Goal: Task Accomplishment & Management: Manage account settings

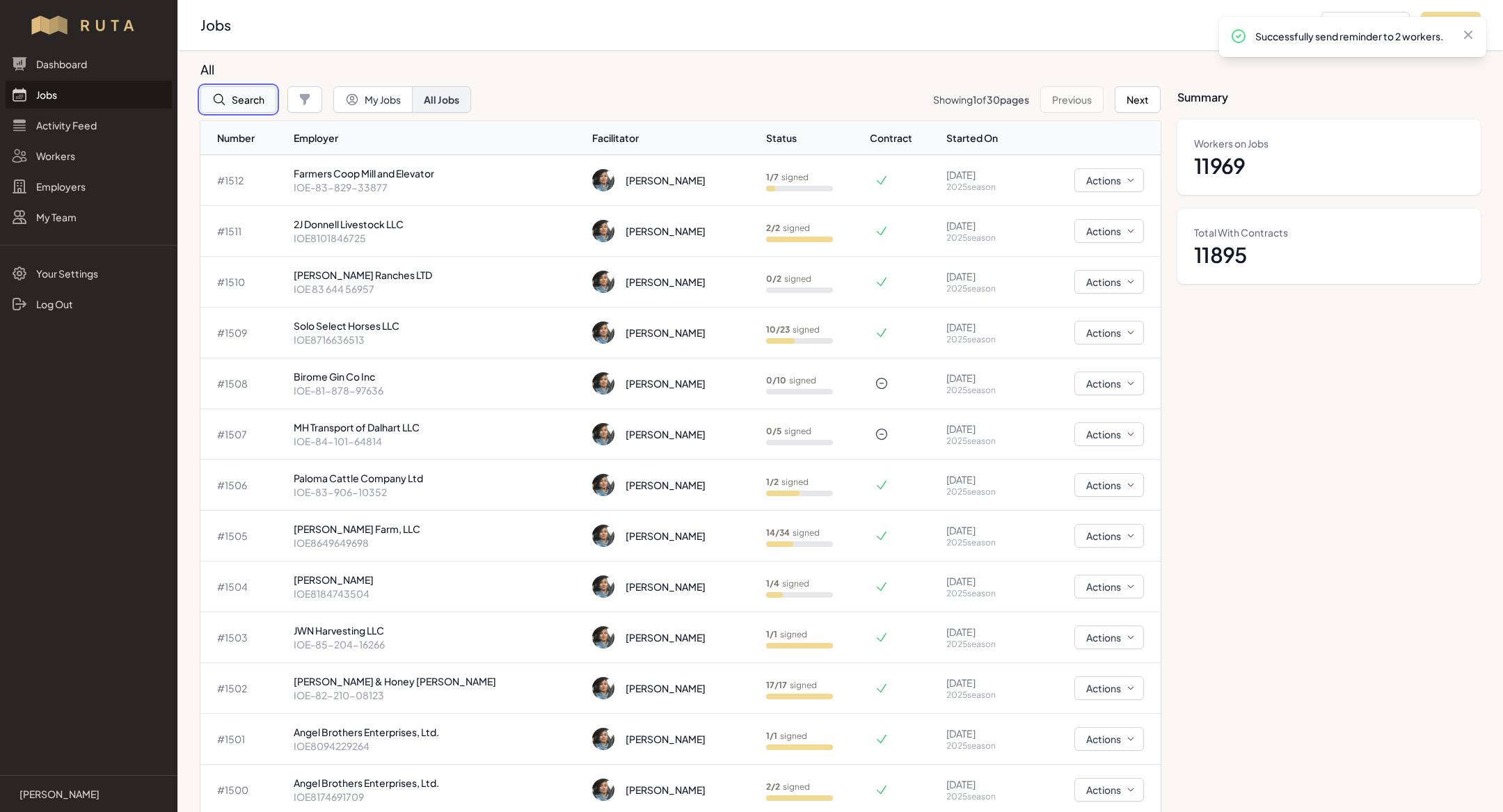
click at [246, 95] on button "Search" at bounding box center [238, 99] width 76 height 26
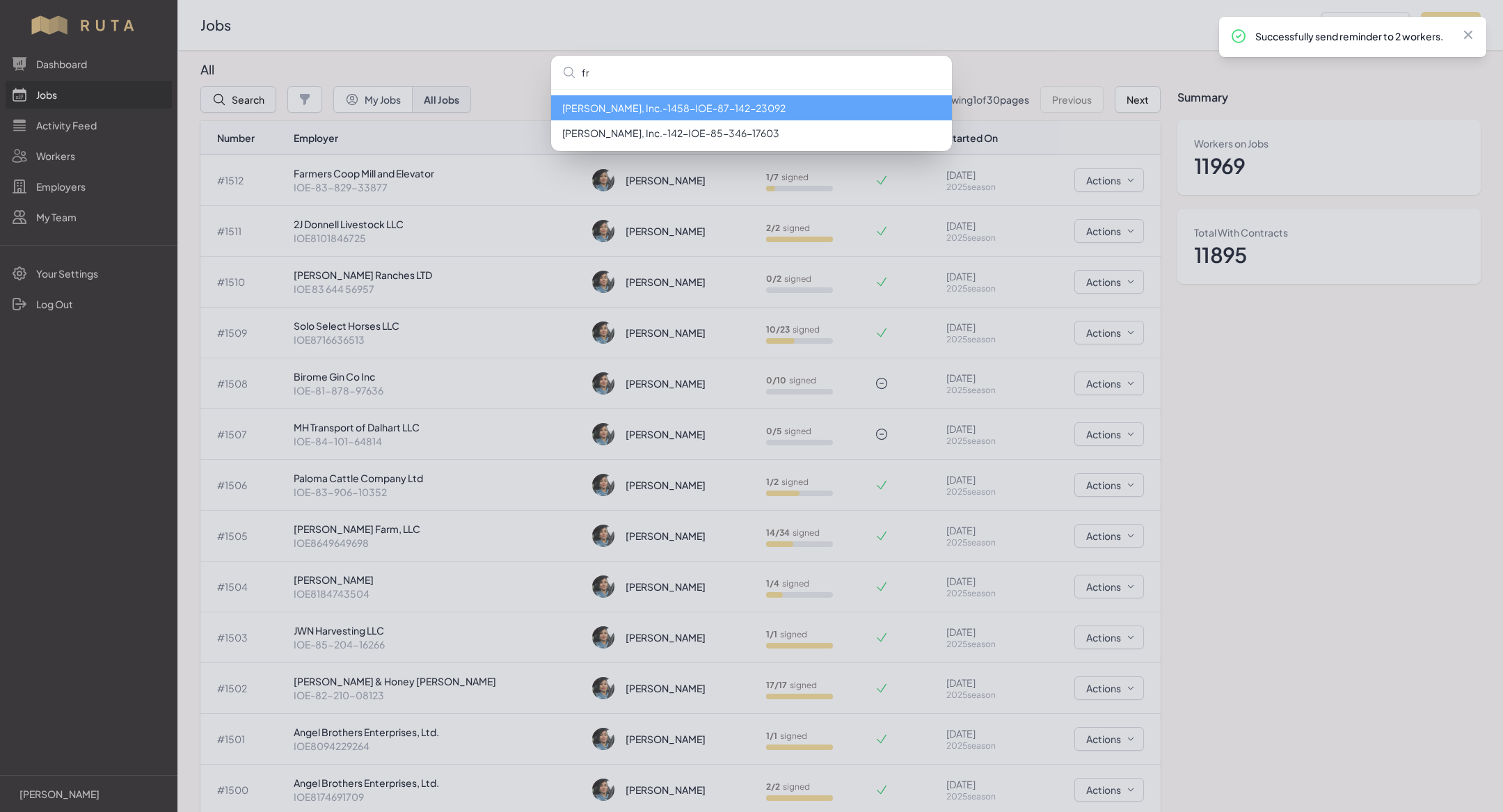
type input "f"
click at [622, 114] on li "[PERSON_NAME], Inc. - 1458 - IOE-87-142-23092" at bounding box center [751, 107] width 401 height 25
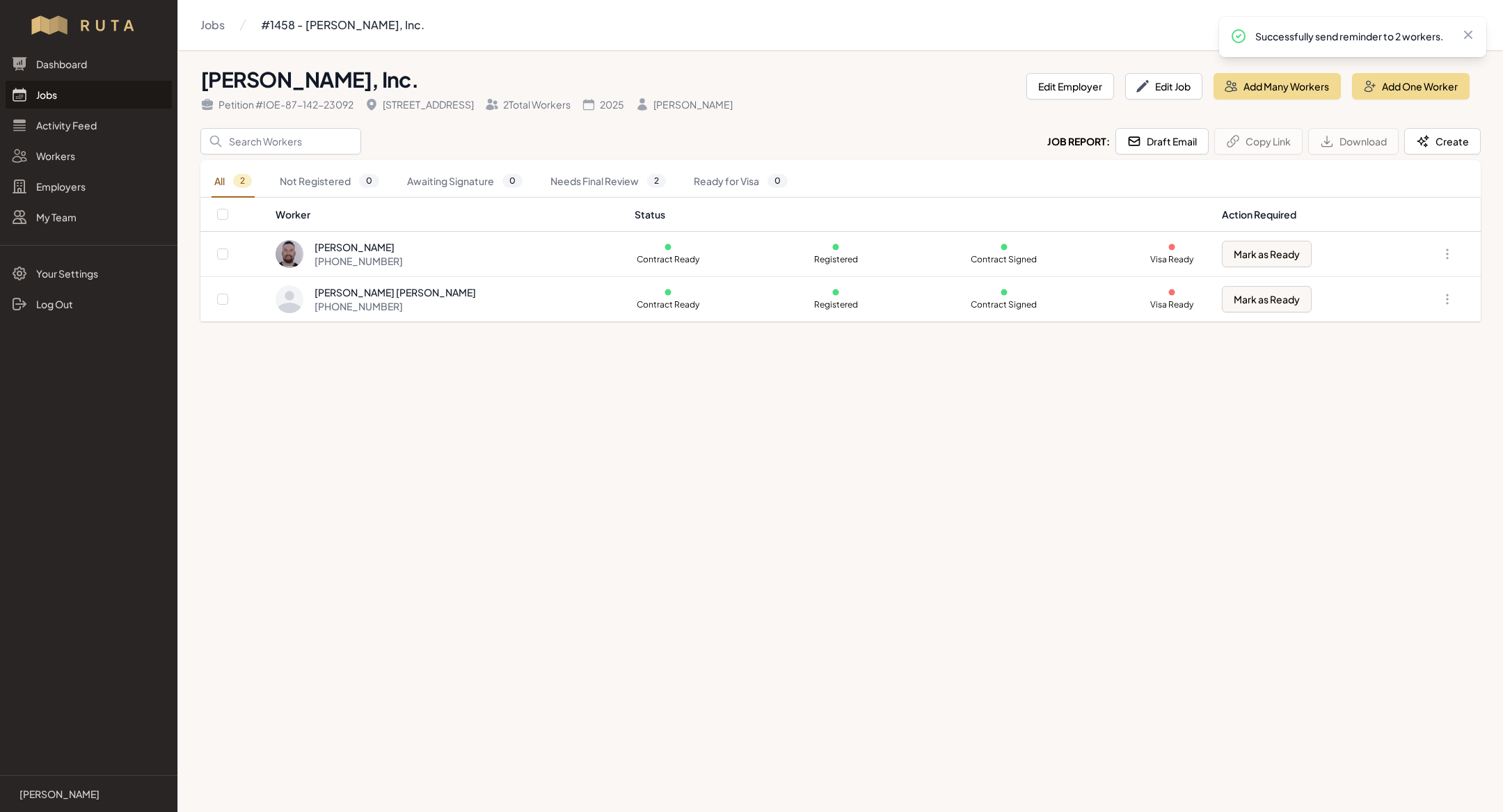
click at [95, 107] on link "Jobs" at bounding box center [89, 94] width 166 height 27
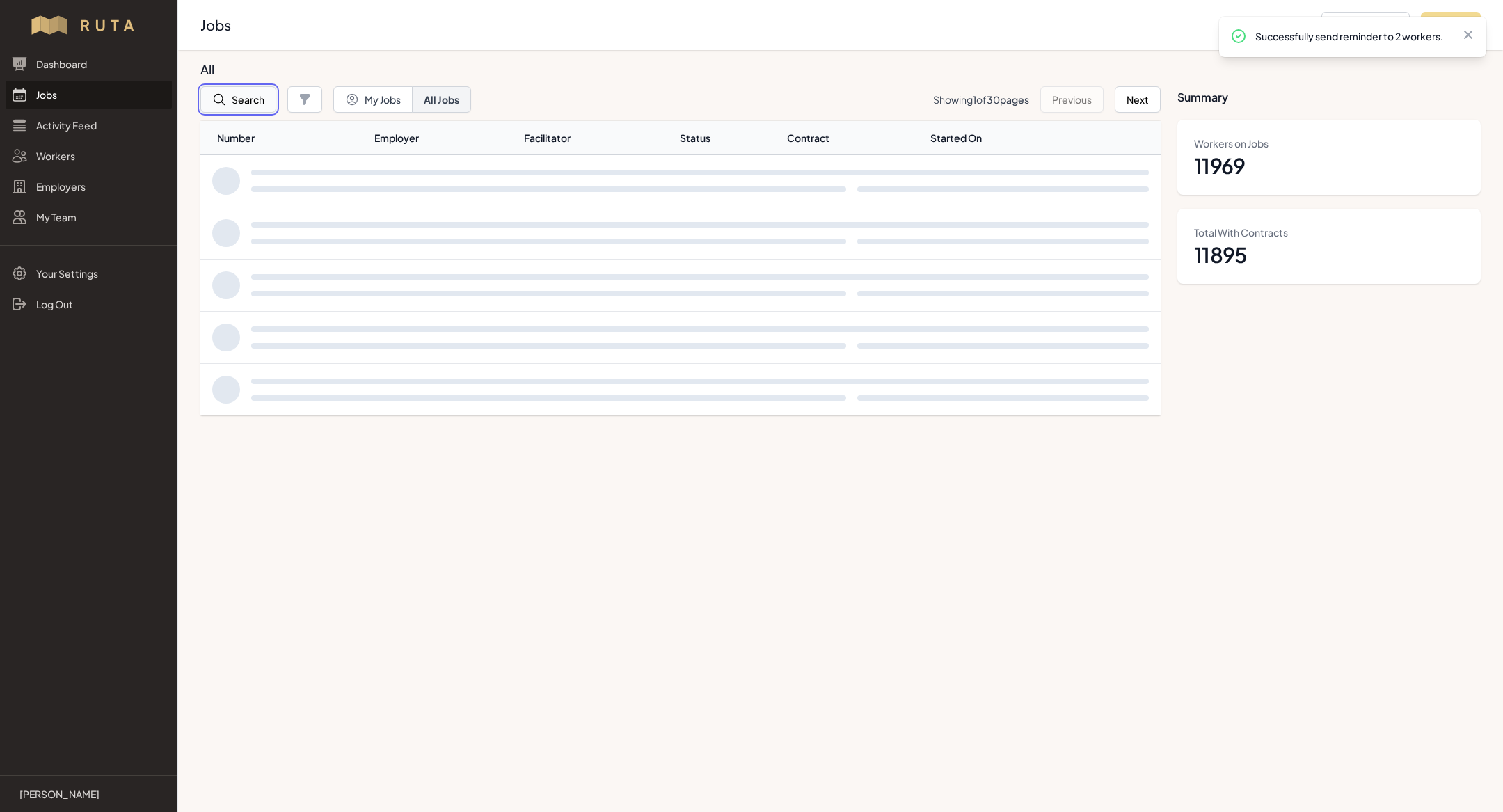
click at [268, 95] on button "Search" at bounding box center [238, 99] width 76 height 26
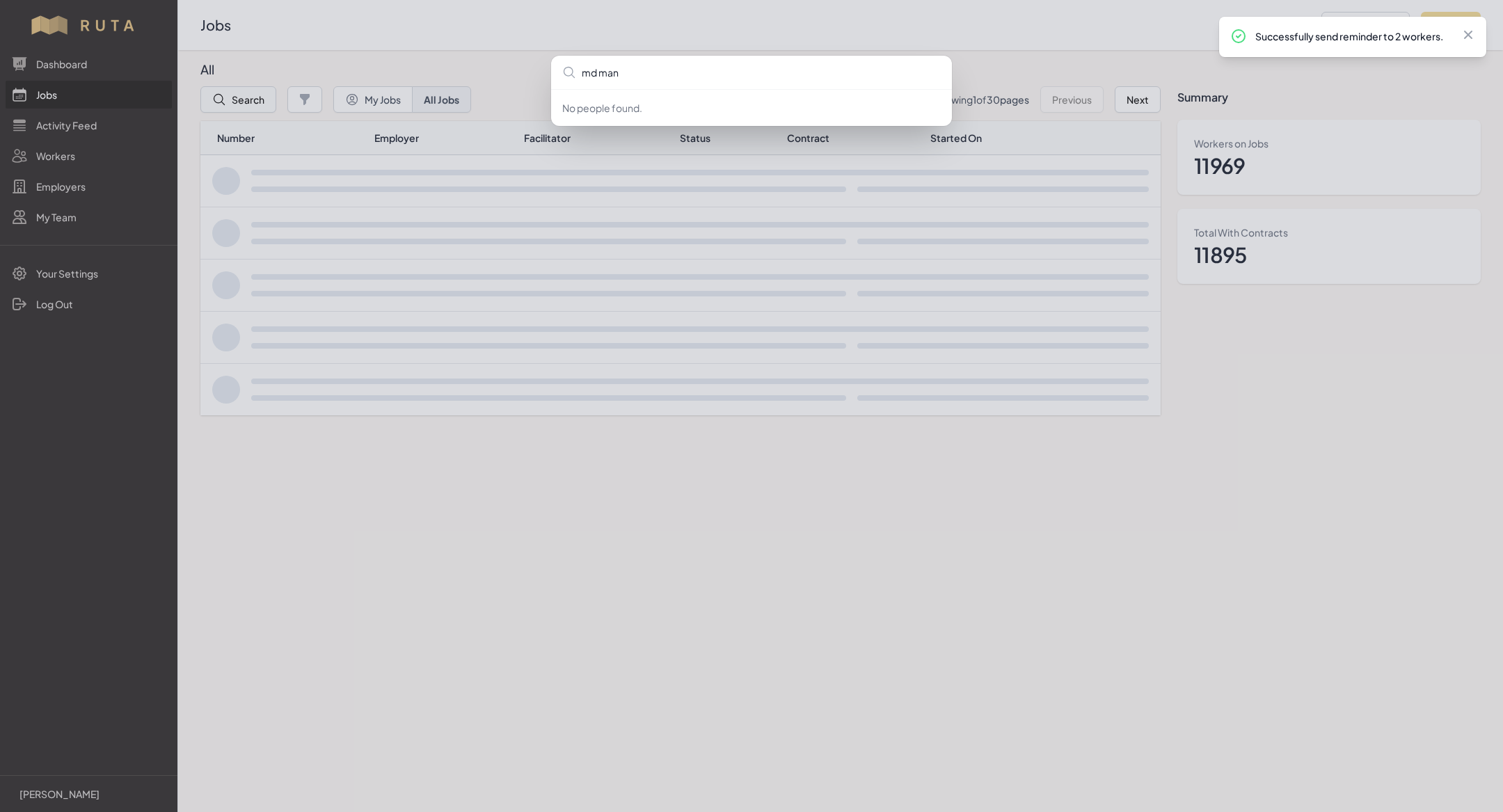
type input "md [PERSON_NAME]"
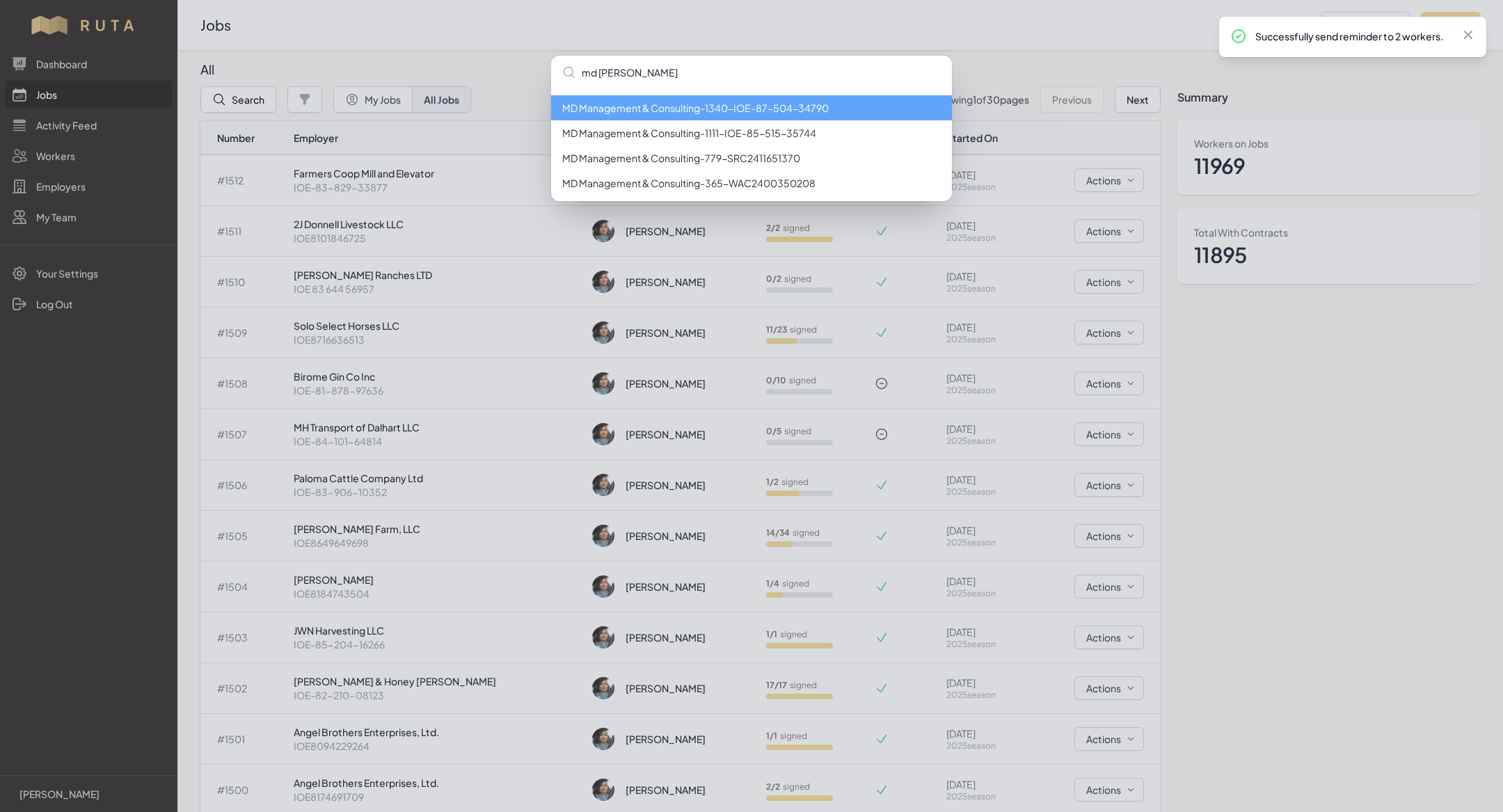
click at [679, 105] on li "MD Management & Consulting - 1340 - IOE-87-504-34790" at bounding box center [751, 107] width 401 height 25
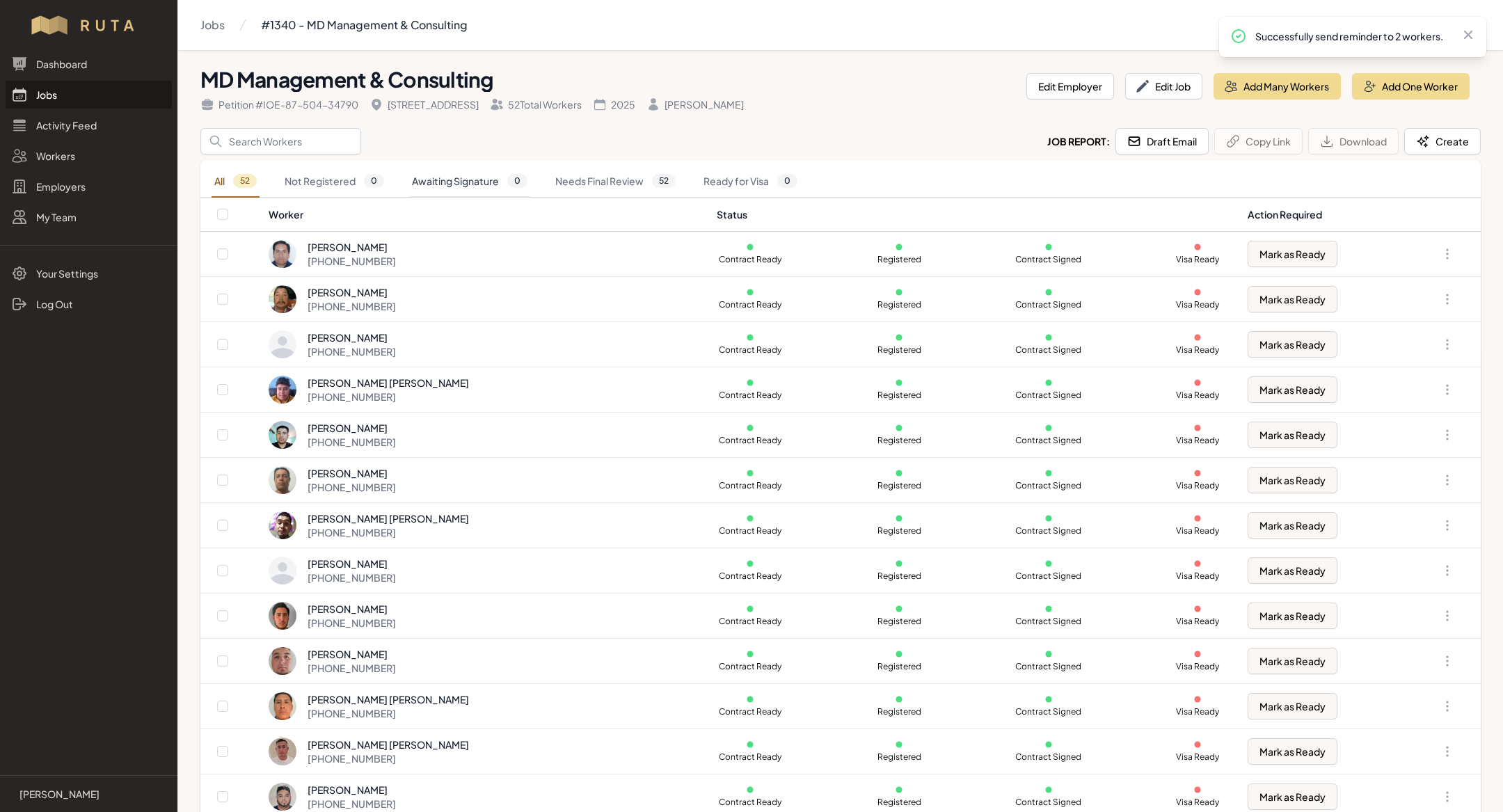
click at [475, 172] on link "Awaiting Signature 0" at bounding box center [470, 181] width 122 height 32
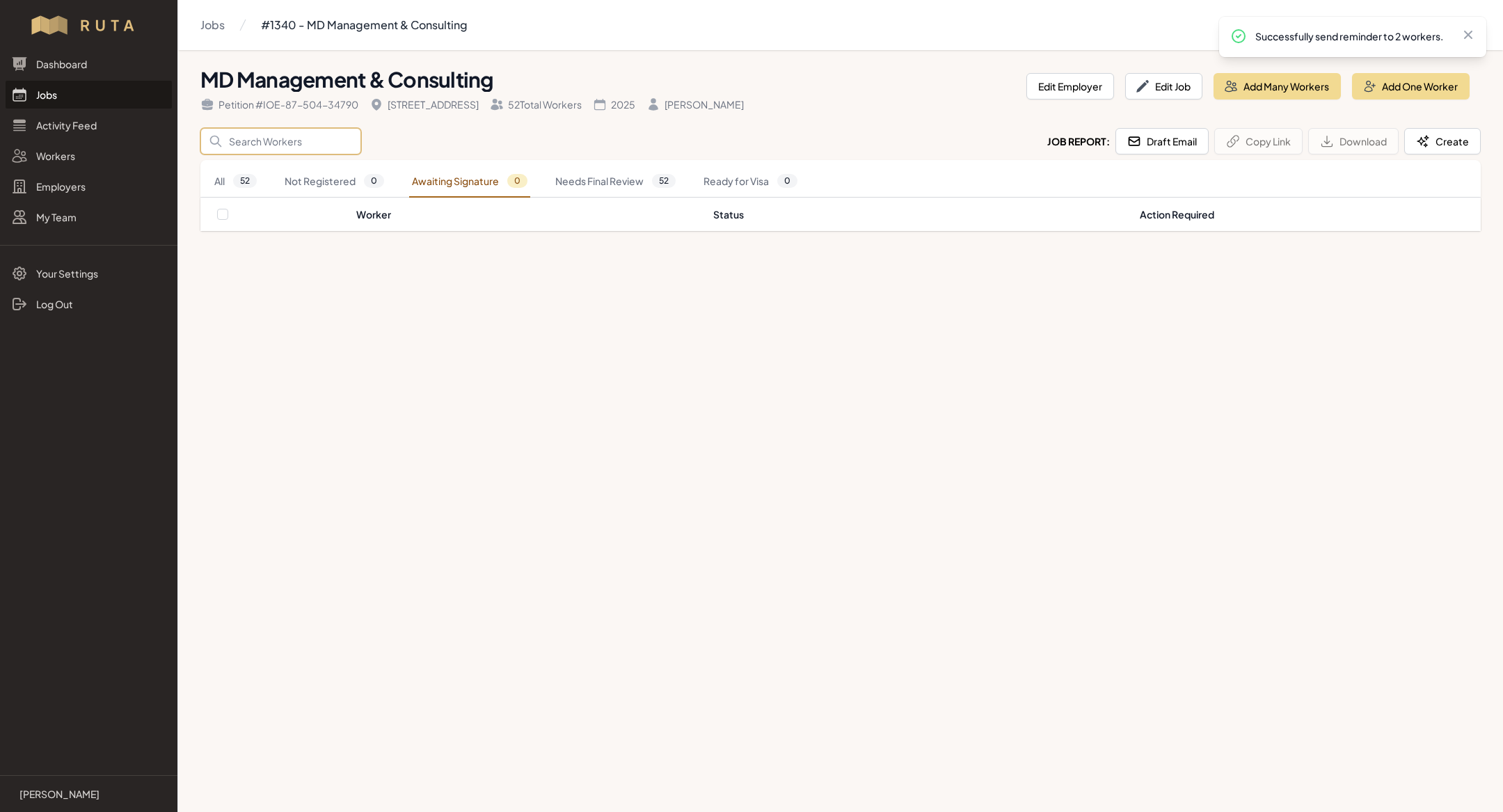
click at [284, 137] on input "Search" at bounding box center [280, 141] width 161 height 26
click at [446, 131] on div "Search Job Report: Draft Email Copy Link Download Create" at bounding box center [841, 141] width 1281 height 26
click at [247, 177] on span "52" at bounding box center [245, 180] width 24 height 14
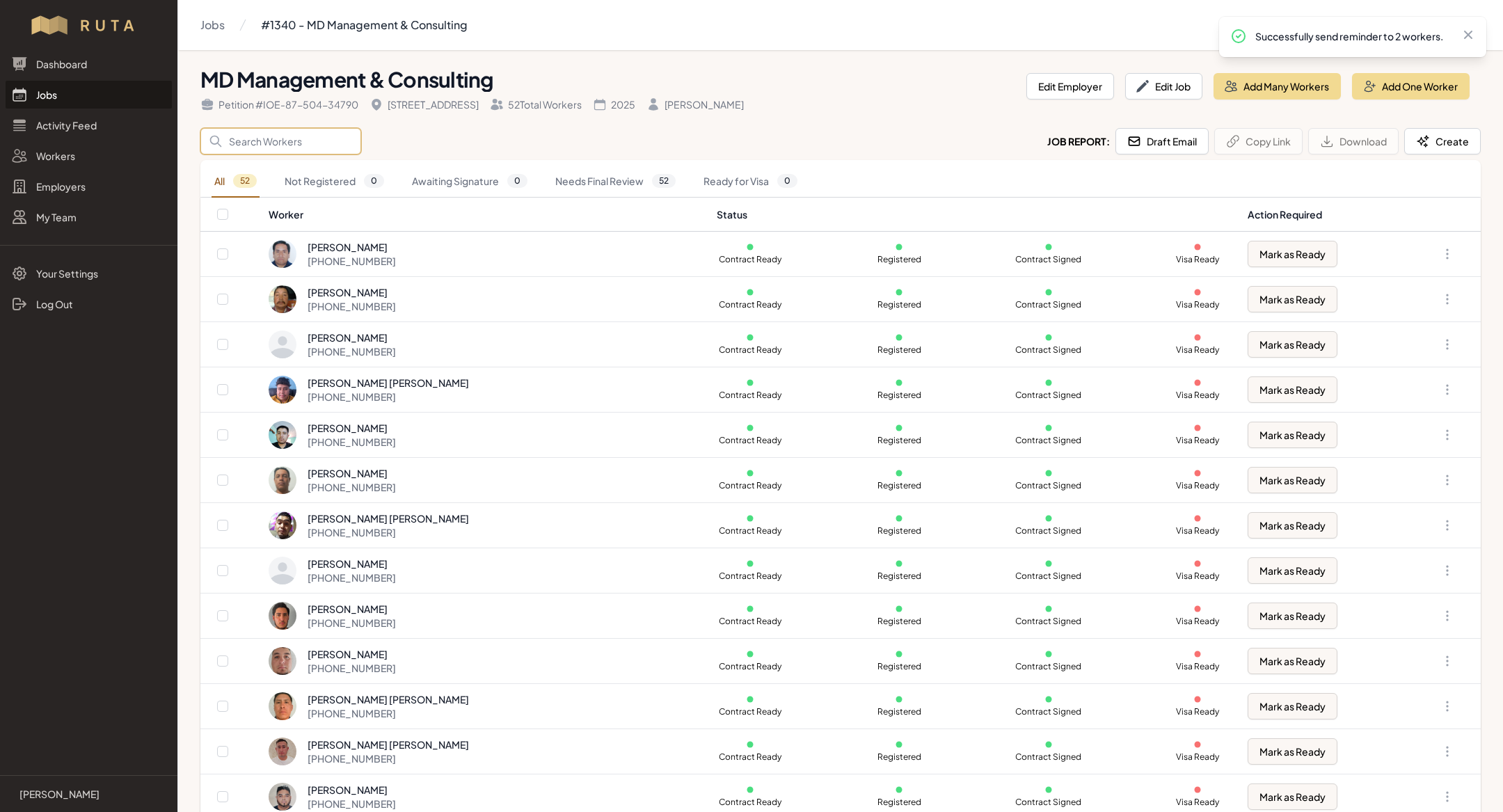
click at [270, 142] on input "Search" at bounding box center [280, 141] width 161 height 26
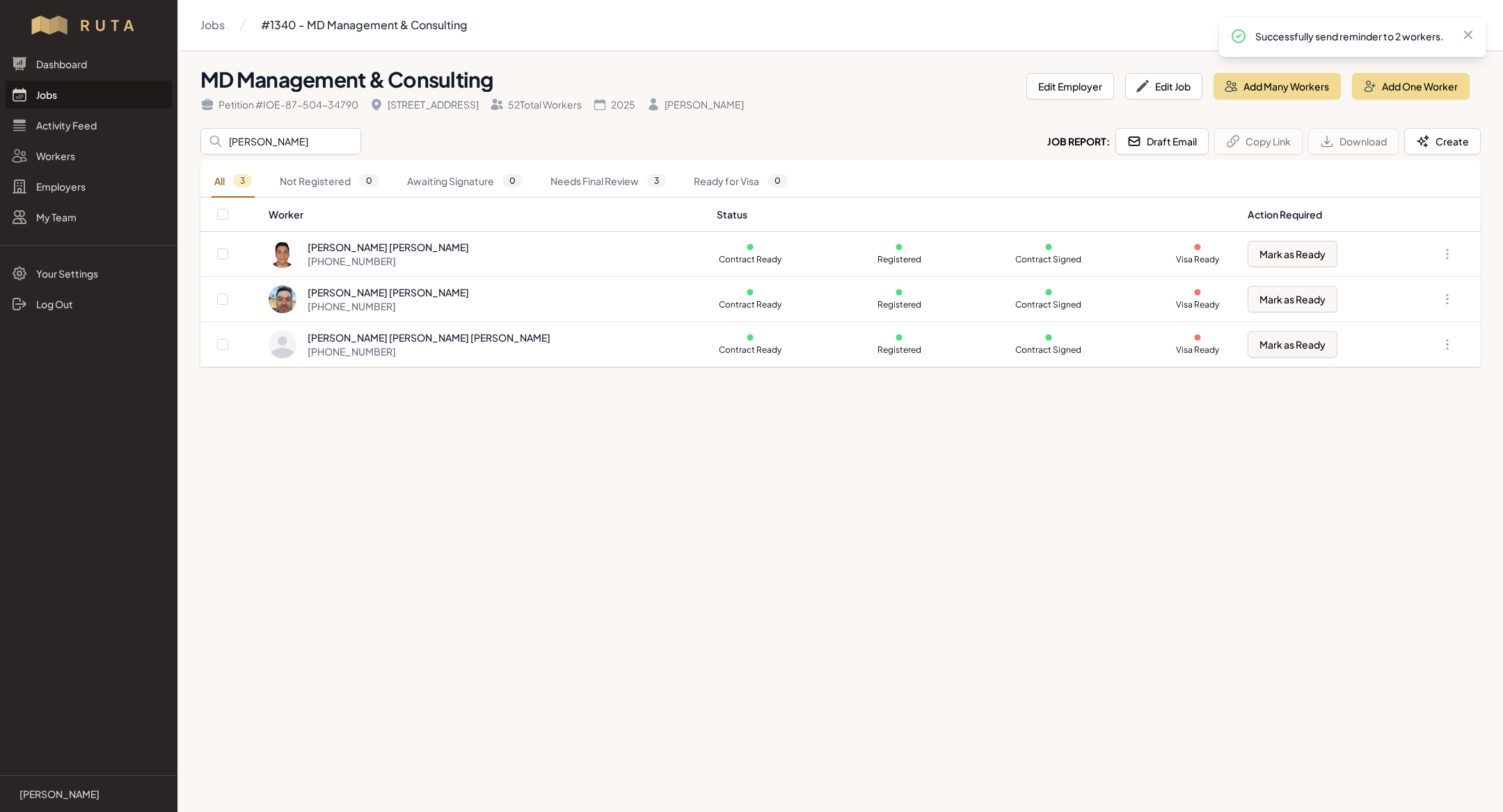
click at [664, 562] on main "Jobs #1340 - MD Management & Consulting MD Management & Consulting Petition # I…" at bounding box center [751, 406] width 1503 height 812
click at [267, 139] on input "[PERSON_NAME]" at bounding box center [280, 141] width 161 height 26
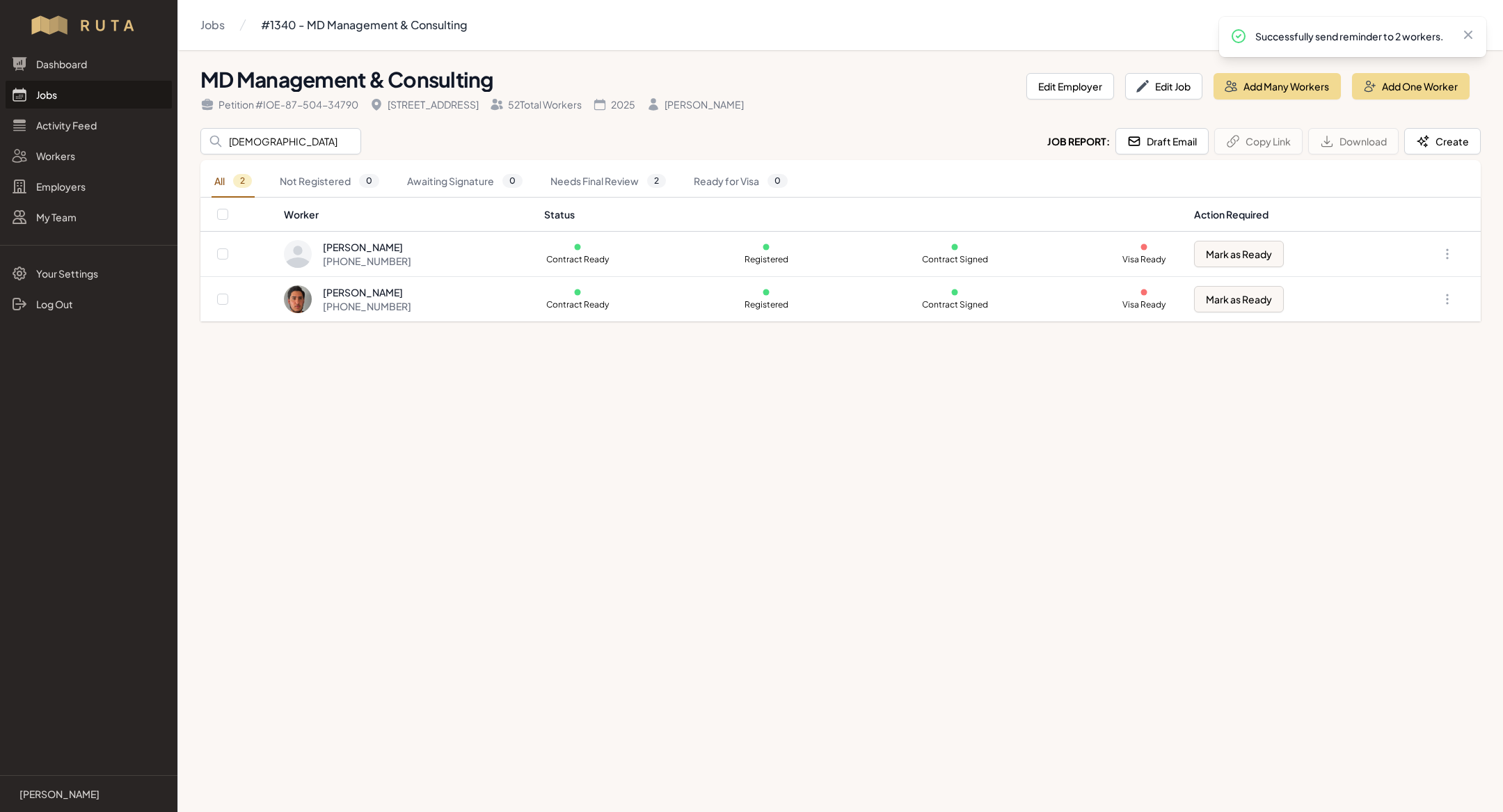
click at [426, 365] on main "Jobs #1340 - MD Management & Consulting MD Management & Consulting Petition # I…" at bounding box center [751, 406] width 1503 height 812
click at [279, 135] on input "[DEMOGRAPHIC_DATA]" at bounding box center [280, 141] width 161 height 26
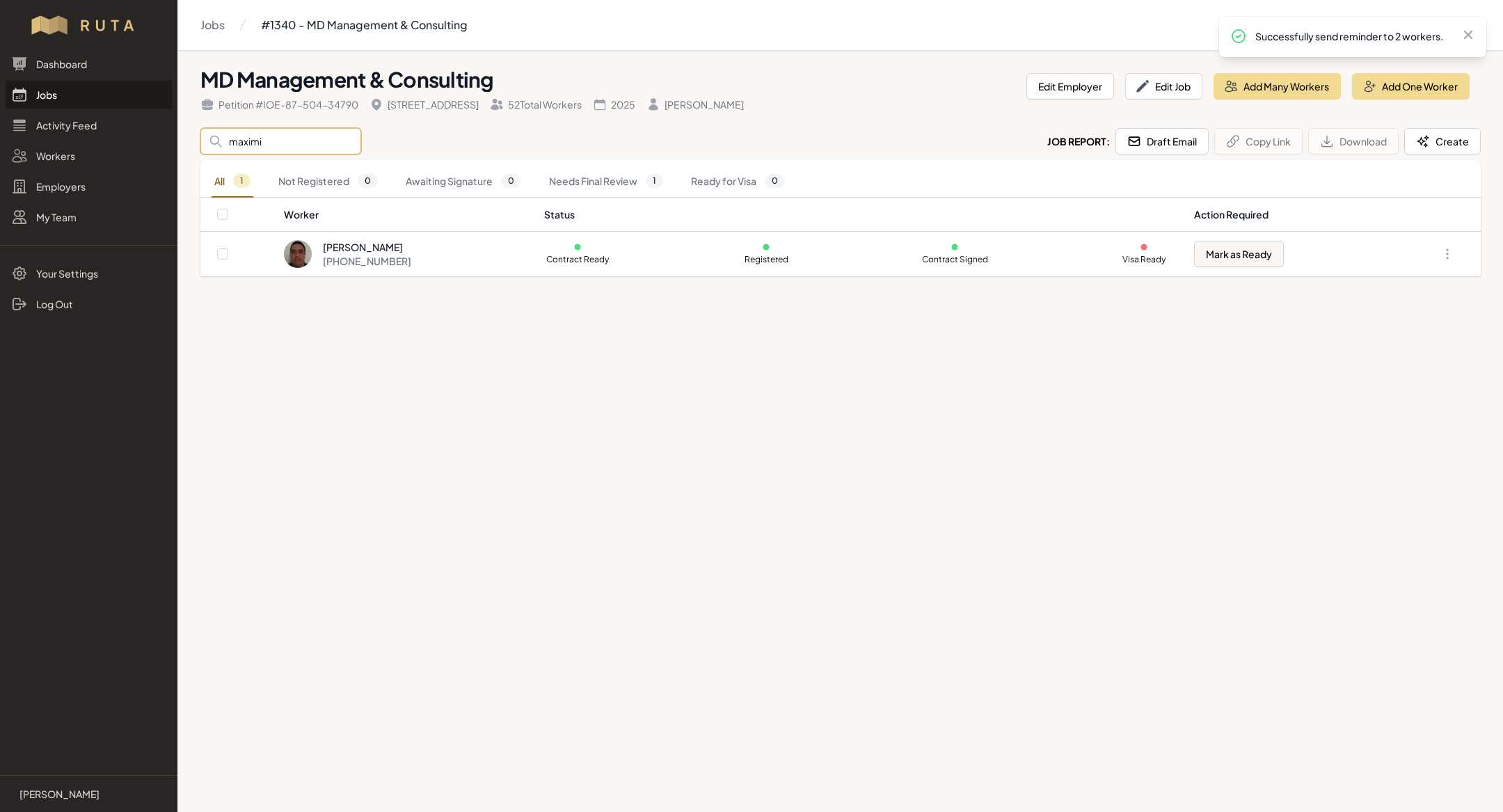
click at [261, 138] on input "maximi" at bounding box center [280, 141] width 161 height 26
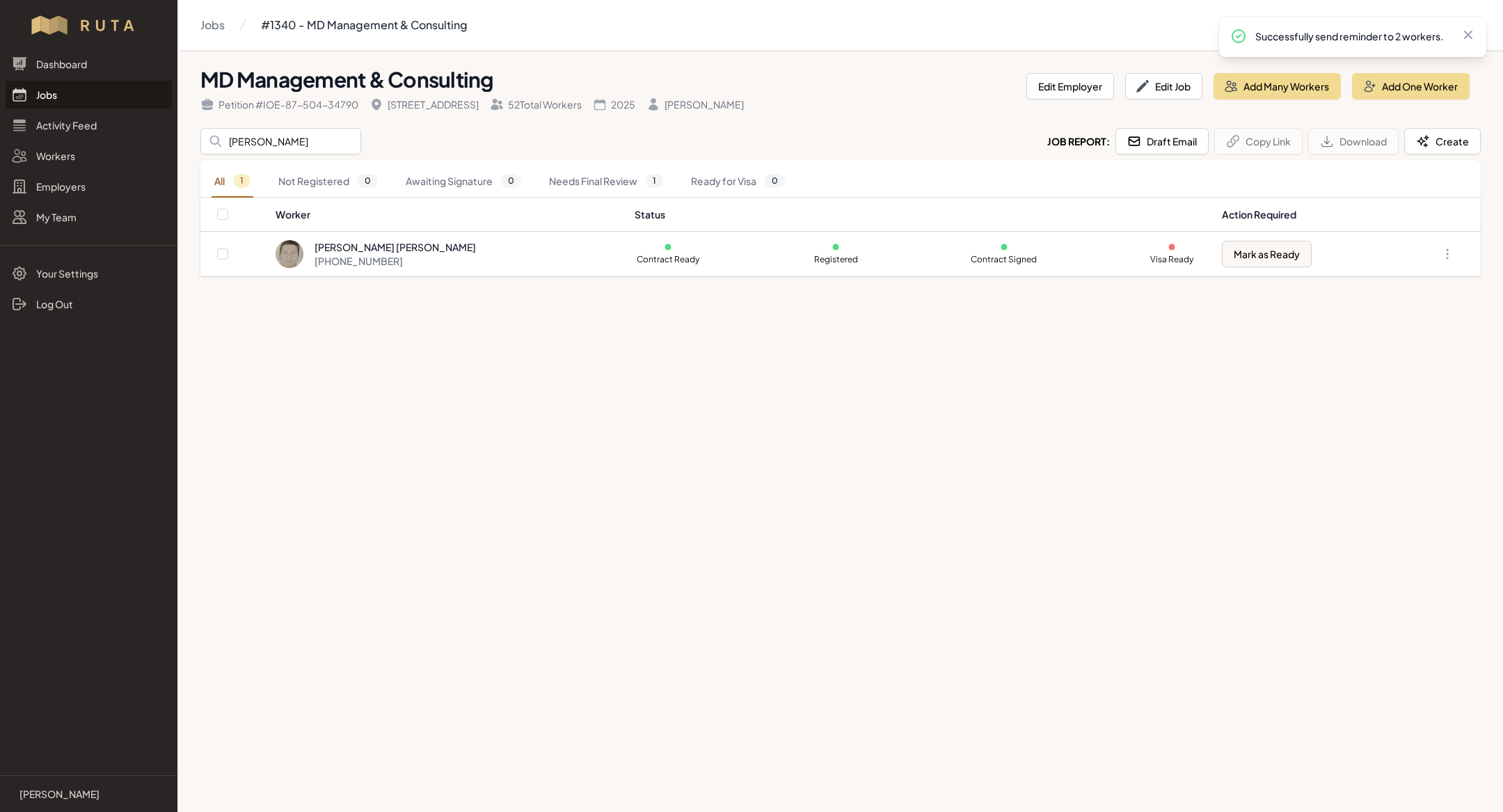
click at [461, 414] on main "Jobs #1340 - MD Management & Consulting MD Management & Consulting Petition # I…" at bounding box center [751, 406] width 1503 height 812
click at [268, 147] on input "[PERSON_NAME]" at bounding box center [280, 141] width 161 height 26
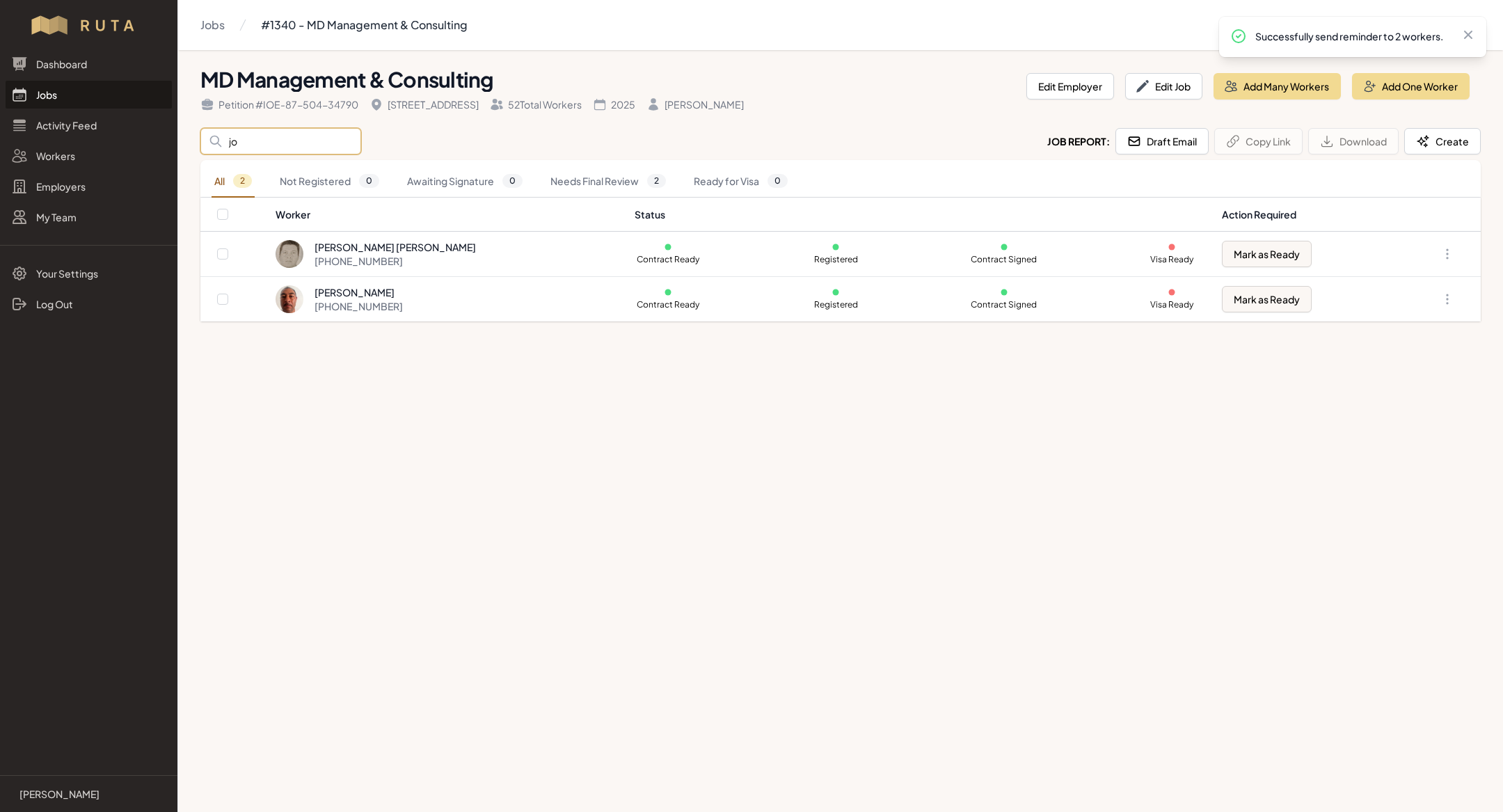
type input "j"
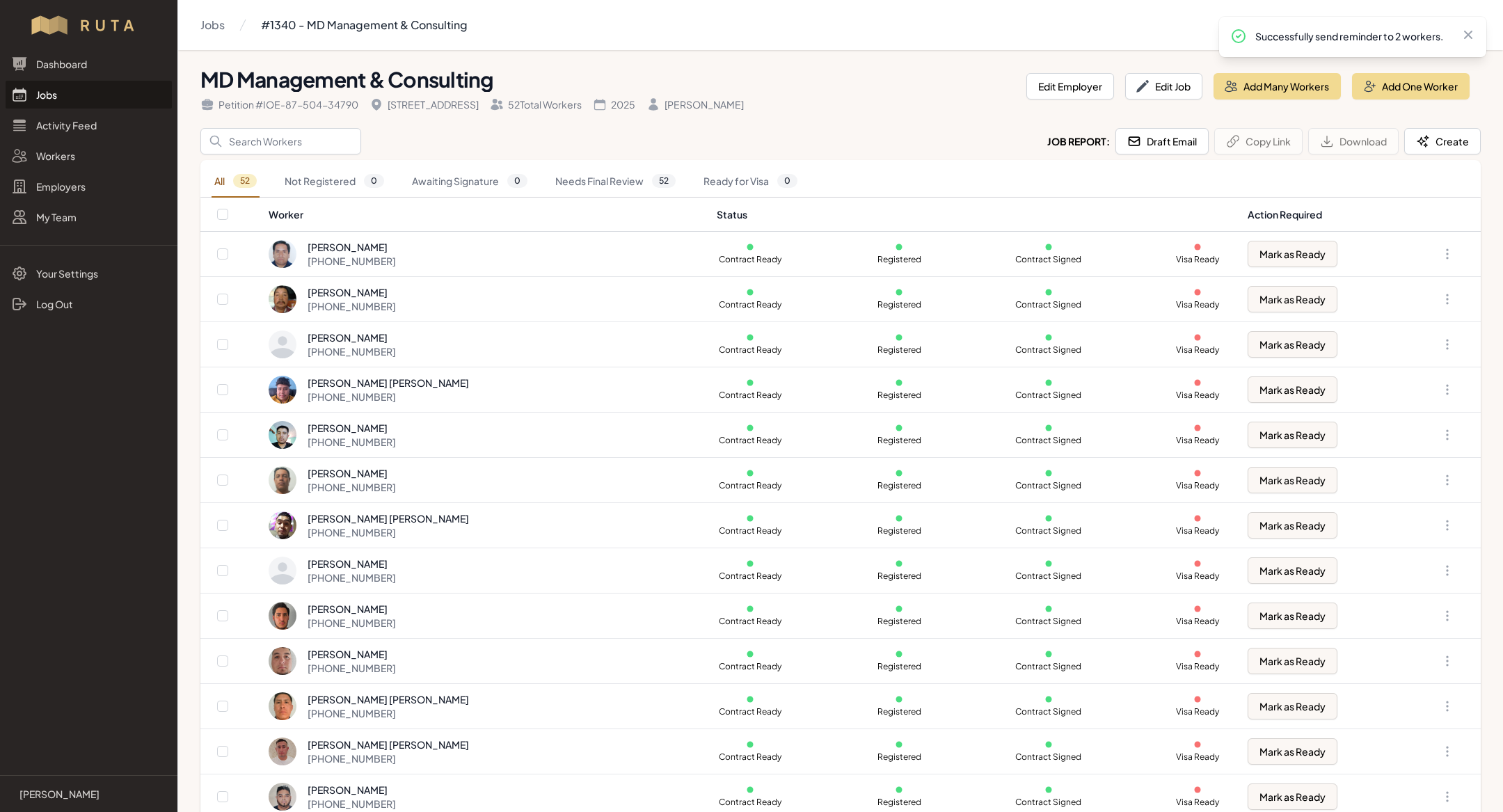
click at [76, 98] on link "Jobs" at bounding box center [89, 94] width 166 height 27
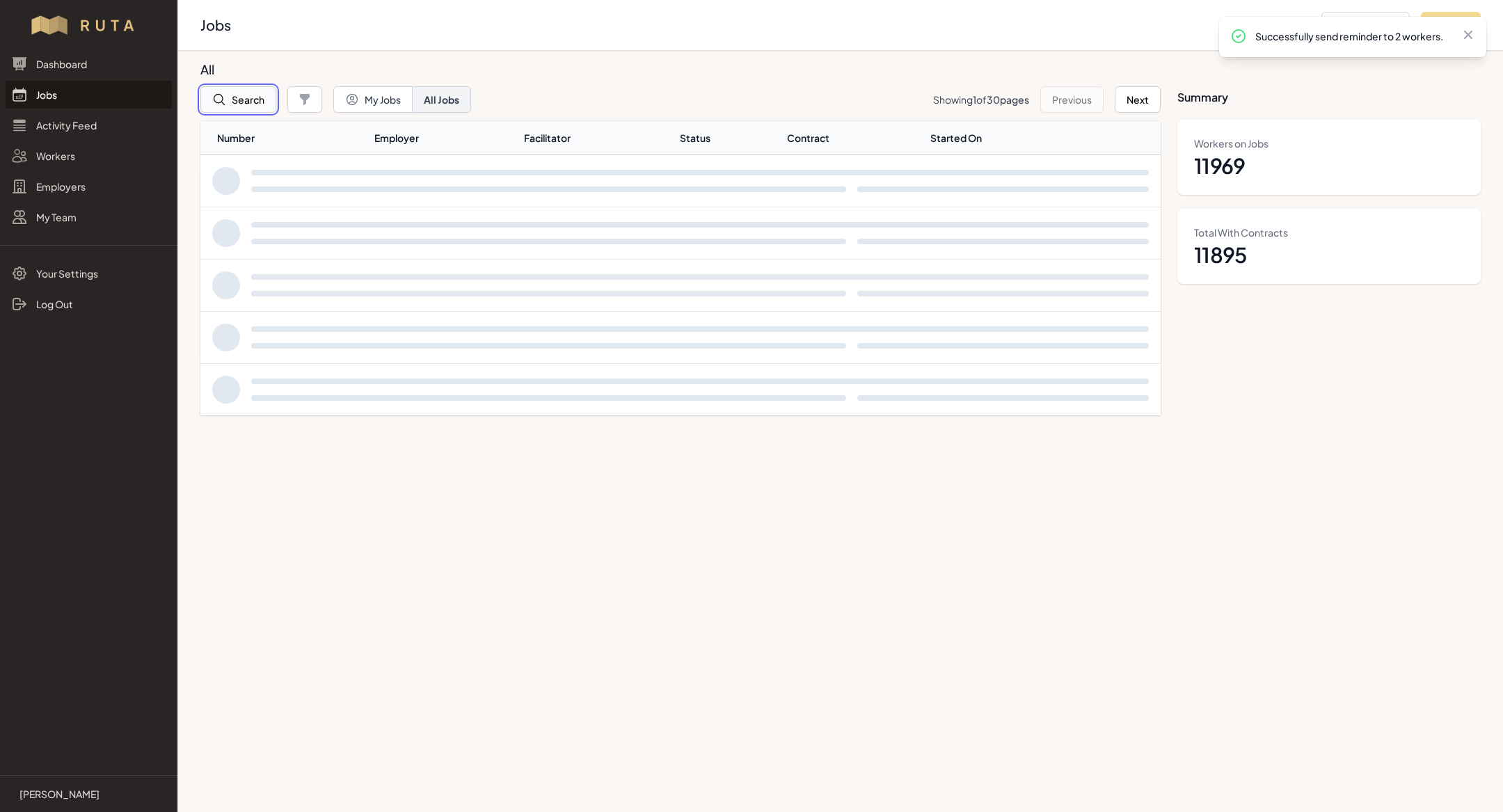
click at [243, 98] on button "Search" at bounding box center [238, 99] width 76 height 26
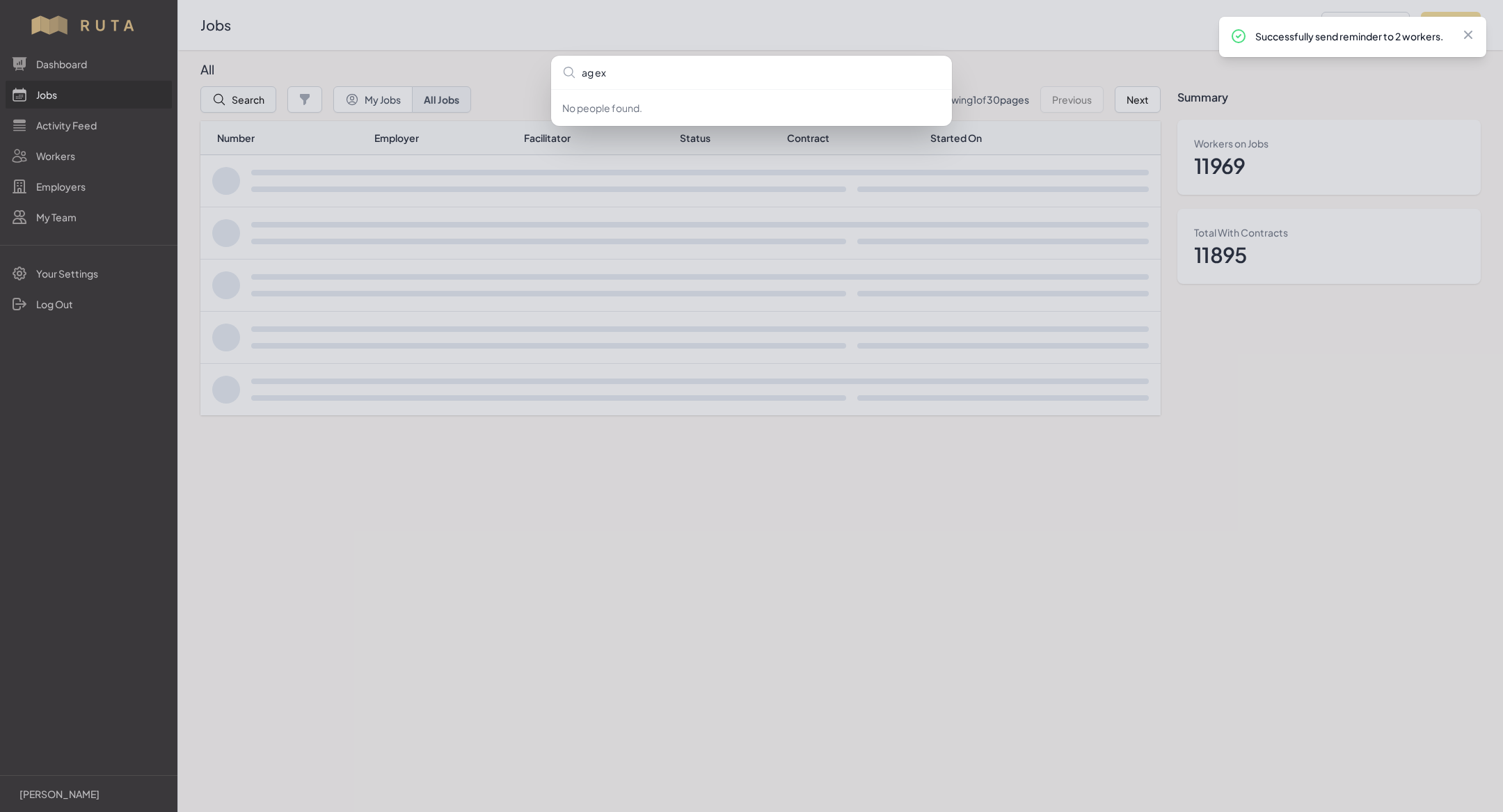
type input "ag exp"
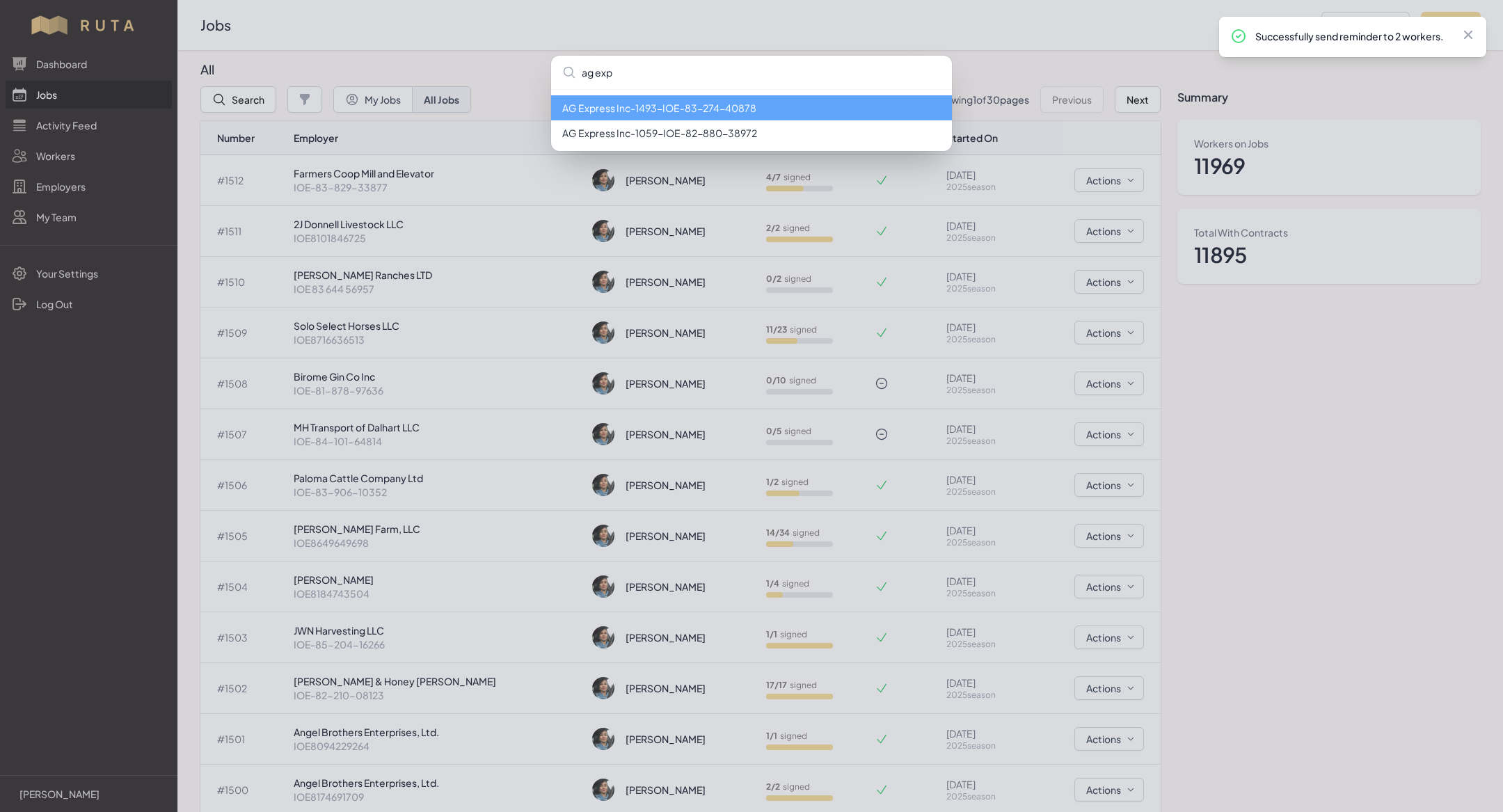
click at [667, 104] on li "AG Express Inc - 1493 - IOE-83-274-40878" at bounding box center [751, 107] width 401 height 25
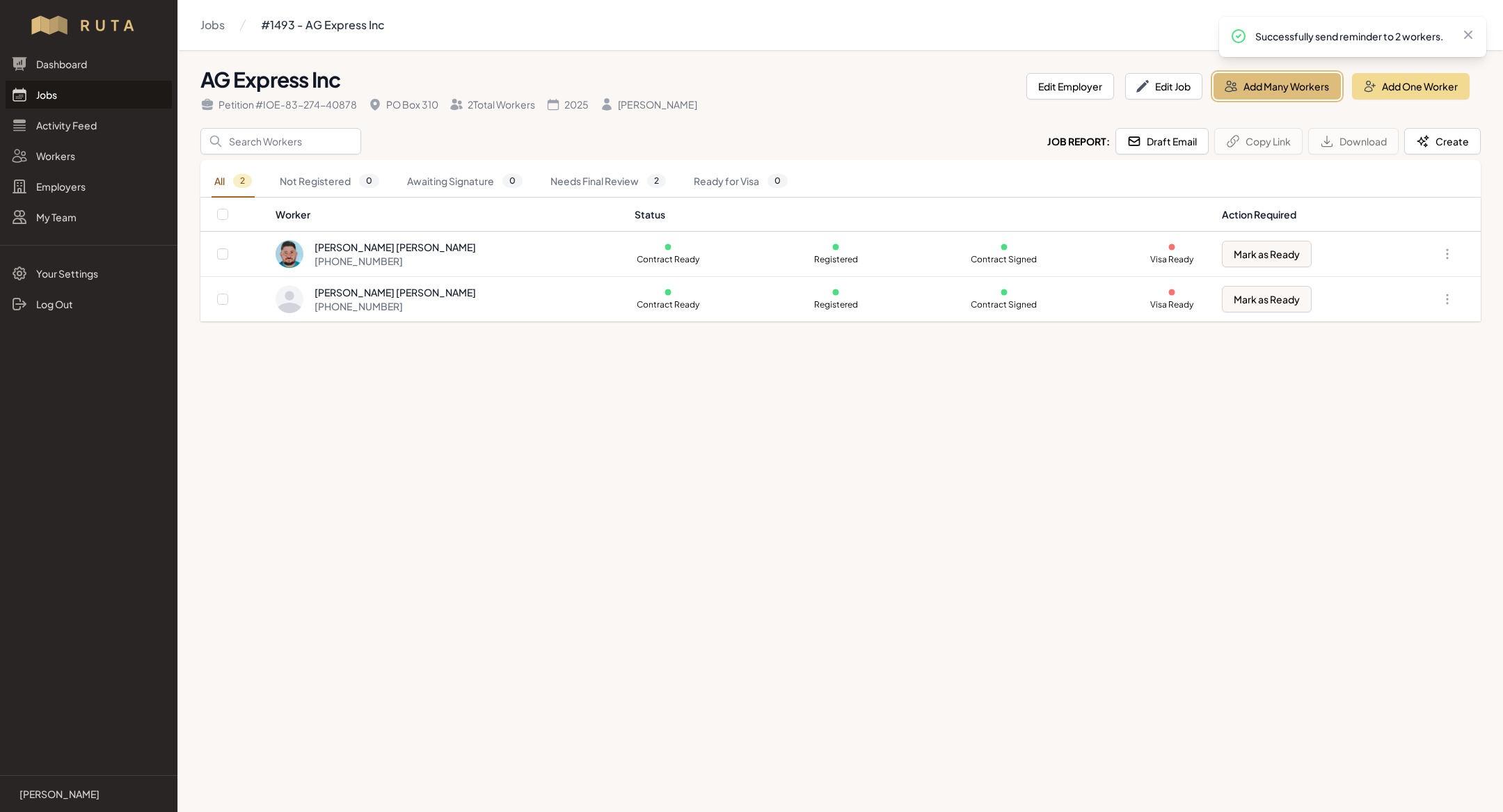
click at [1307, 75] on button "Add Many Workers" at bounding box center [1276, 86] width 127 height 26
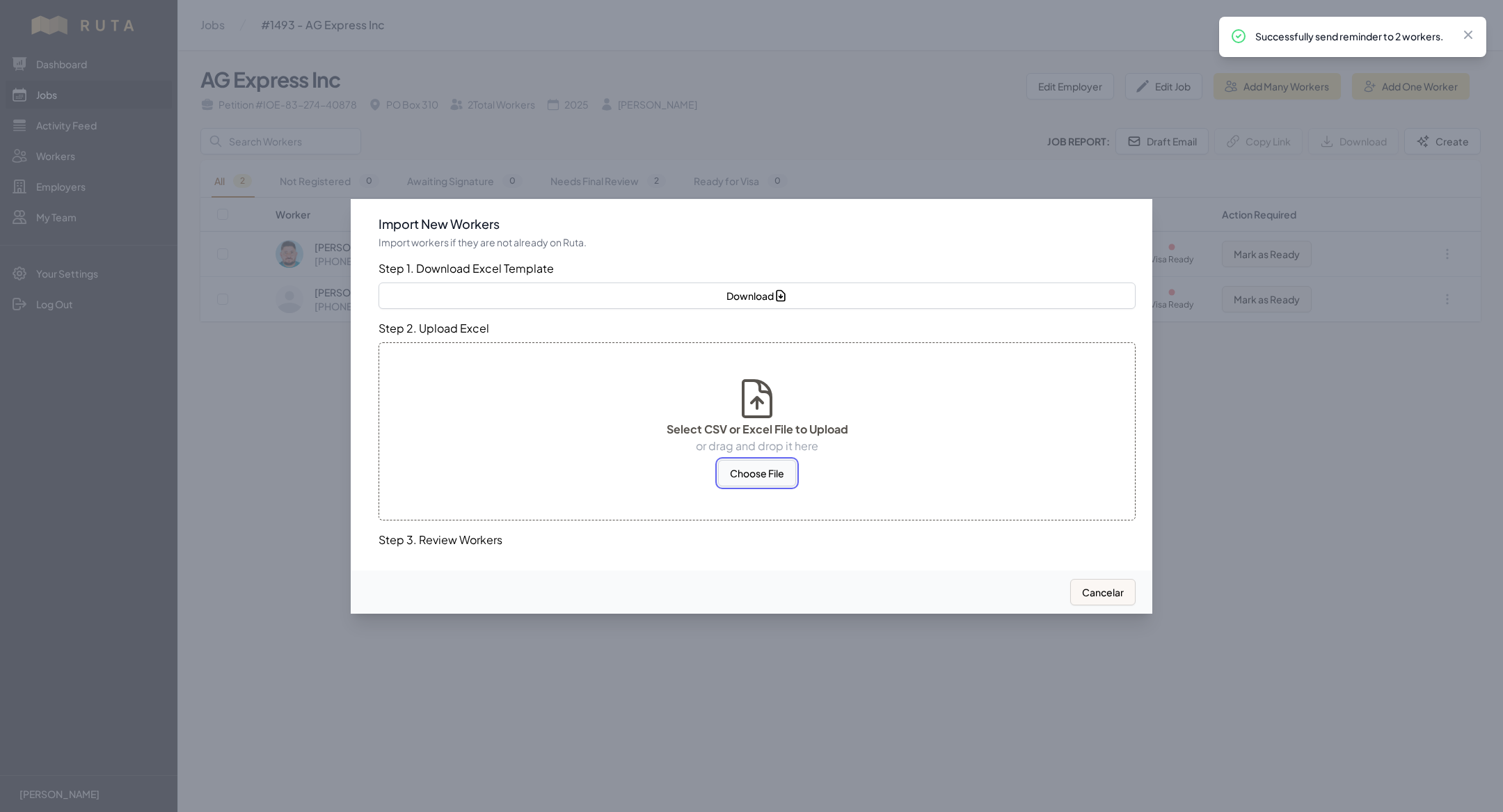
click at [731, 470] on button "Choose File" at bounding box center [757, 473] width 78 height 26
select select "MX"
select select "US"
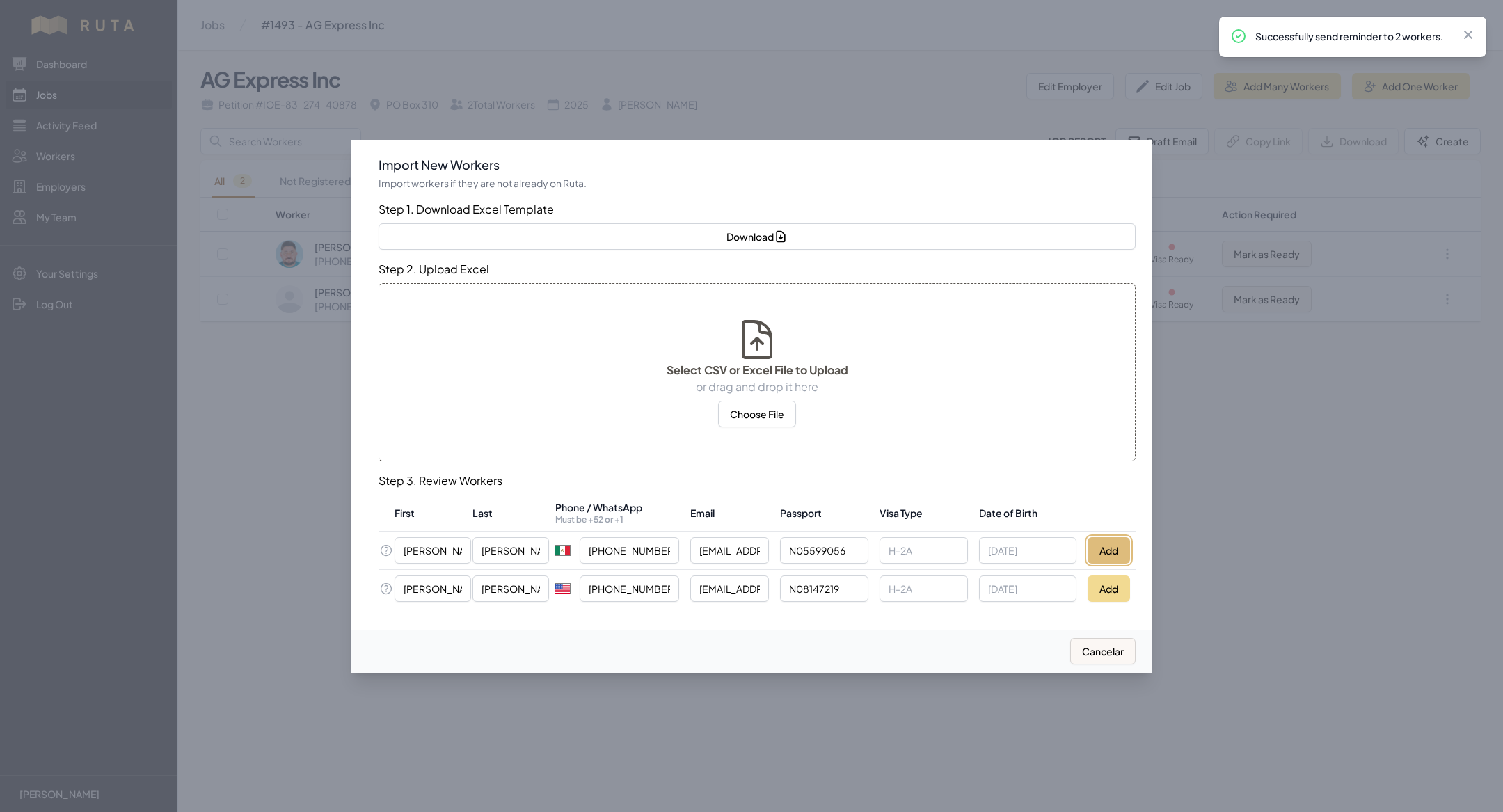
click at [1115, 558] on button "Add" at bounding box center [1109, 550] width 42 height 26
click at [1110, 587] on button "Add" at bounding box center [1109, 588] width 42 height 26
click at [303, 555] on div at bounding box center [751, 406] width 1503 height 812
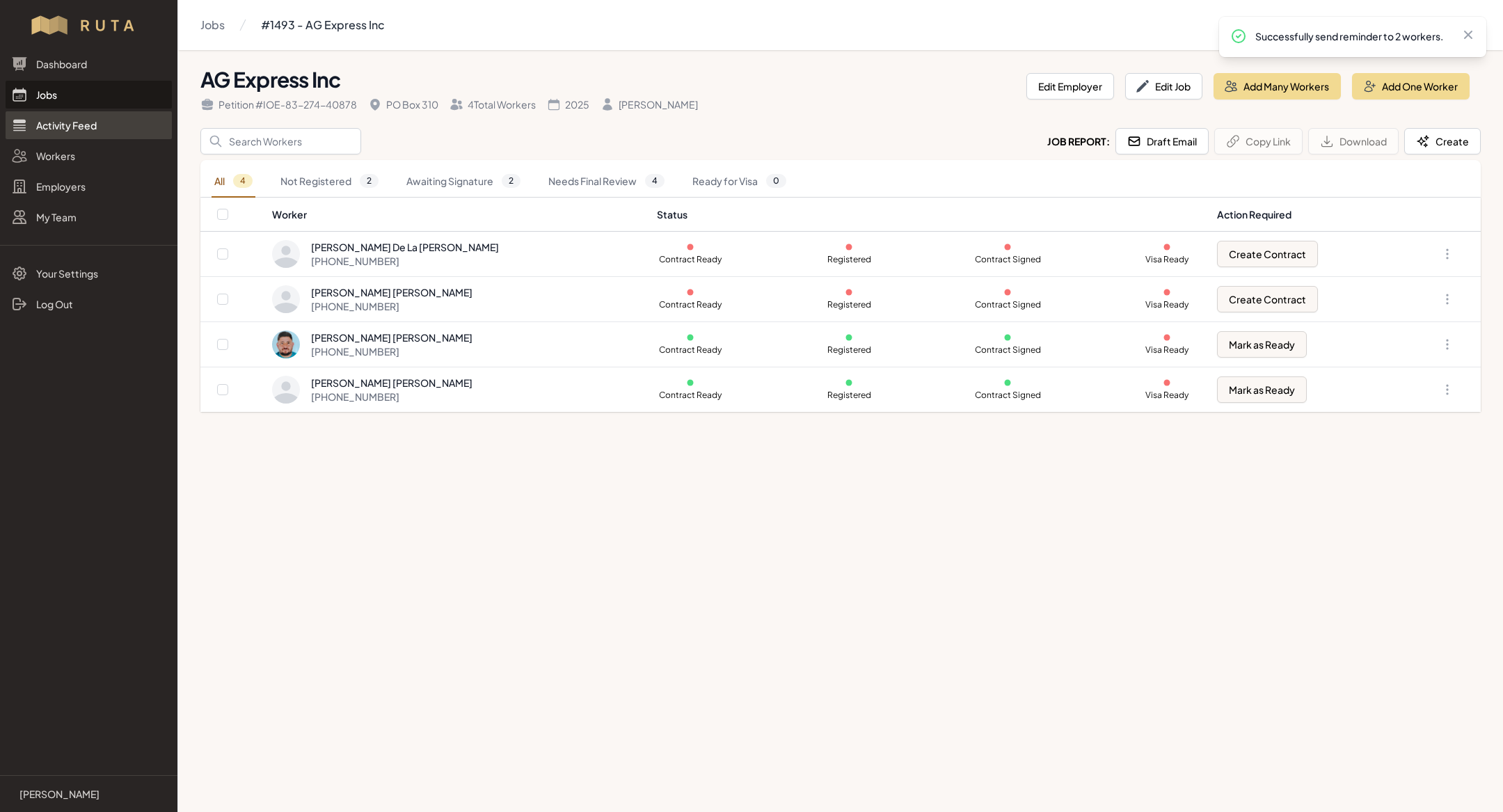
click at [109, 111] on link "Activity Feed" at bounding box center [89, 125] width 166 height 27
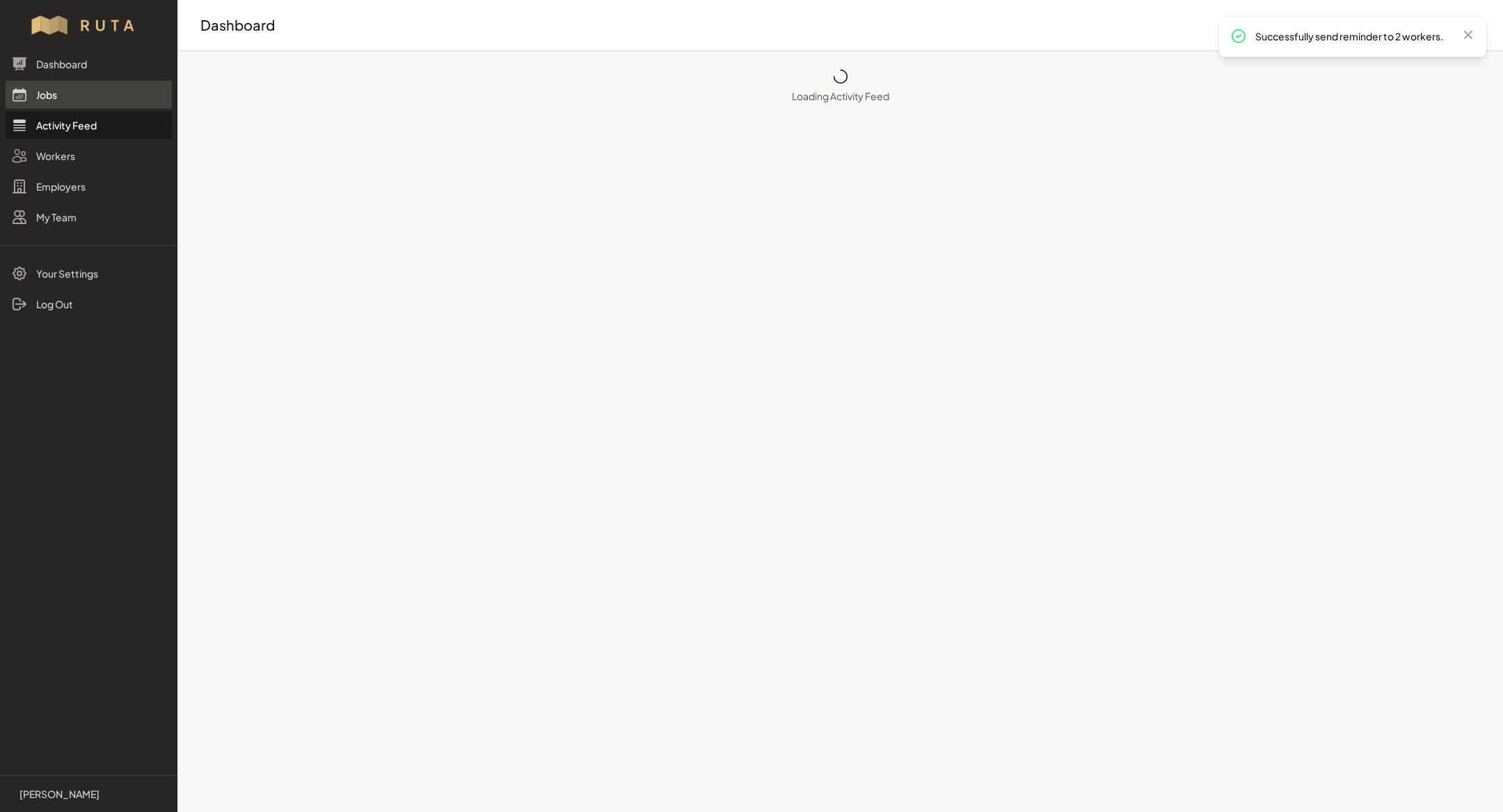
click at [104, 95] on link "Jobs" at bounding box center [89, 94] width 166 height 27
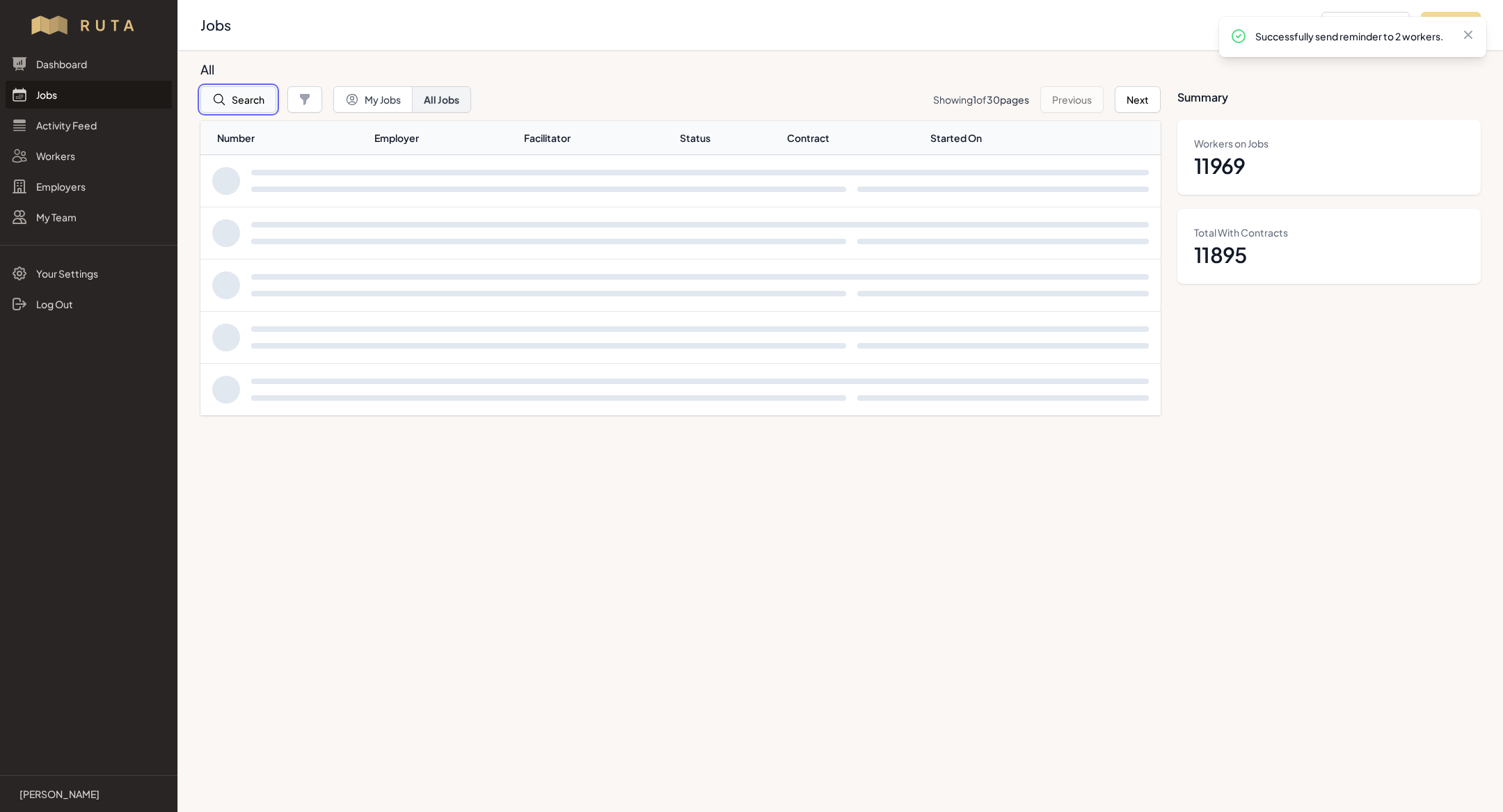
click at [242, 95] on button "Search" at bounding box center [238, 99] width 76 height 26
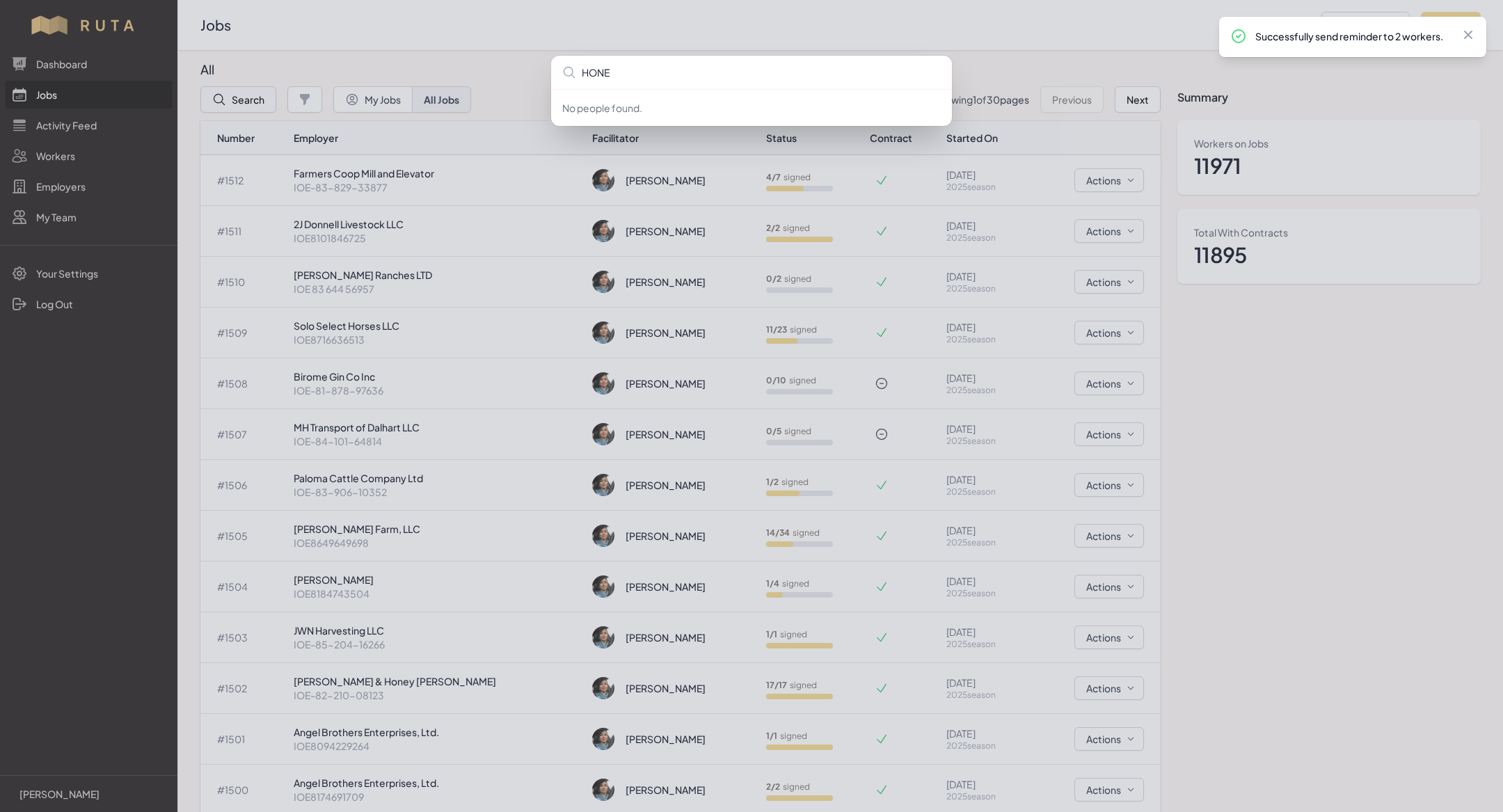
type input "HONEY"
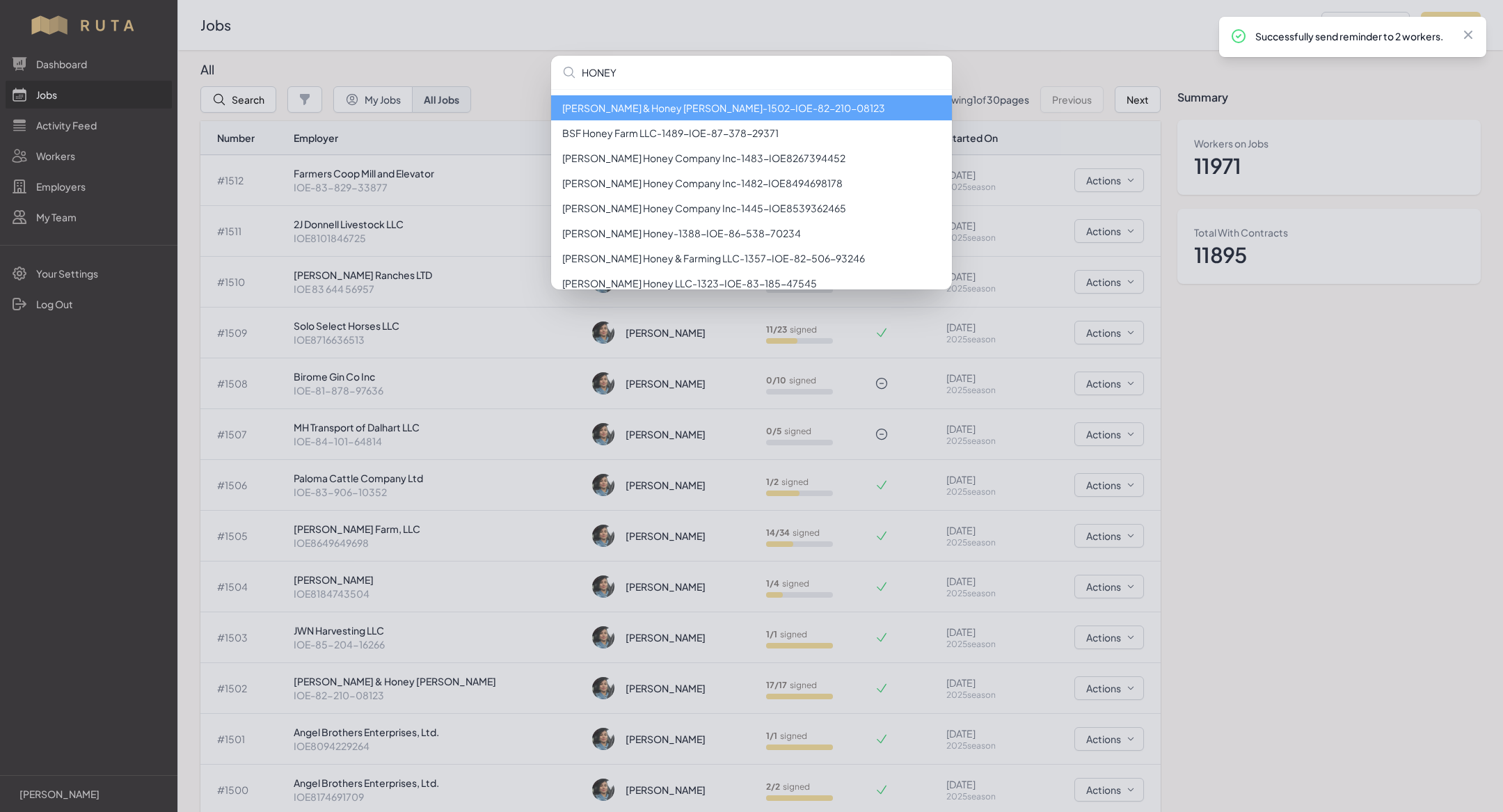
click at [722, 113] on li "[PERSON_NAME] & Honey [PERSON_NAME] - 1502 - IOE-82-210-08123" at bounding box center [751, 107] width 401 height 25
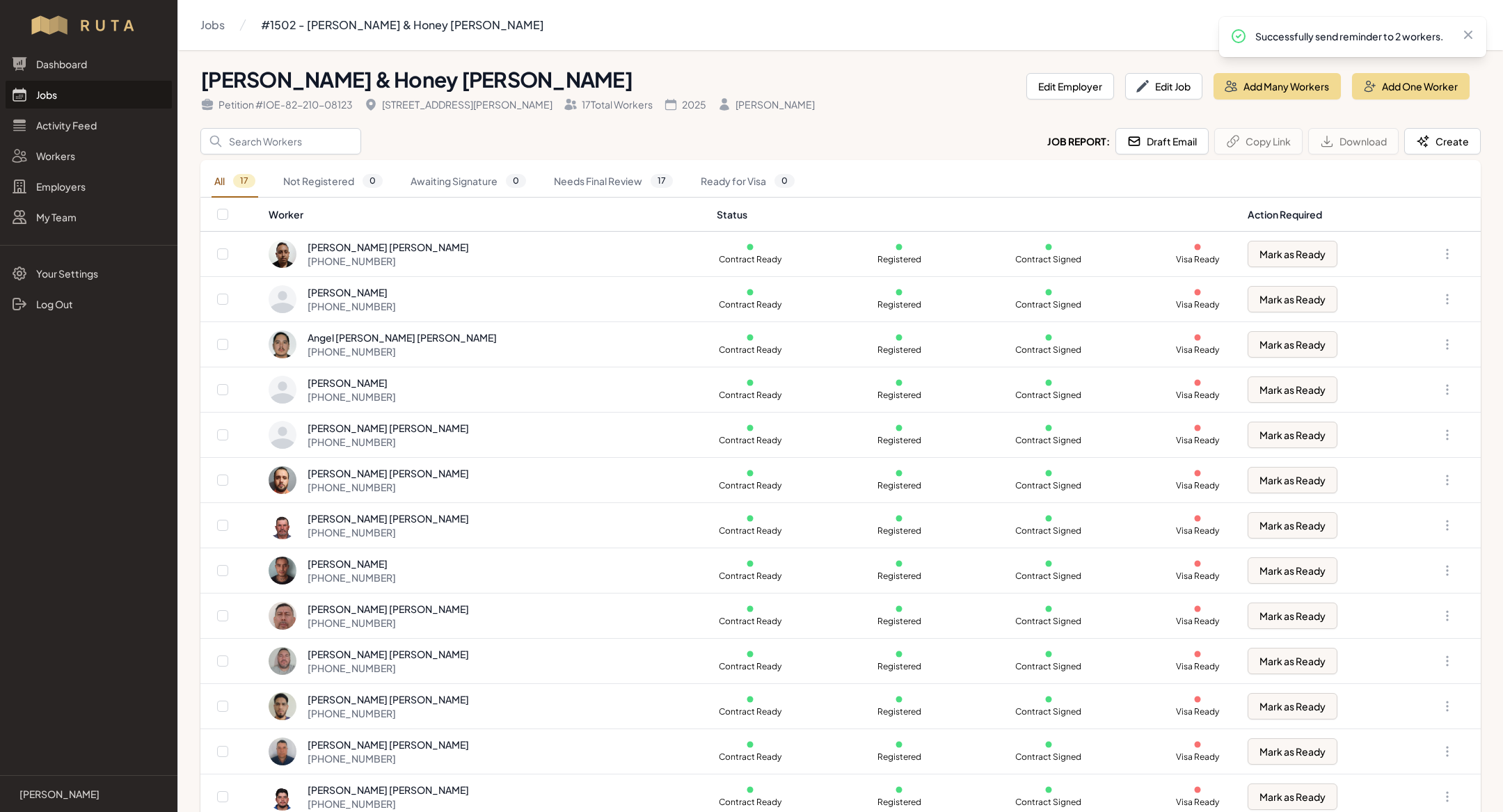
click at [46, 100] on link "Jobs" at bounding box center [89, 94] width 166 height 27
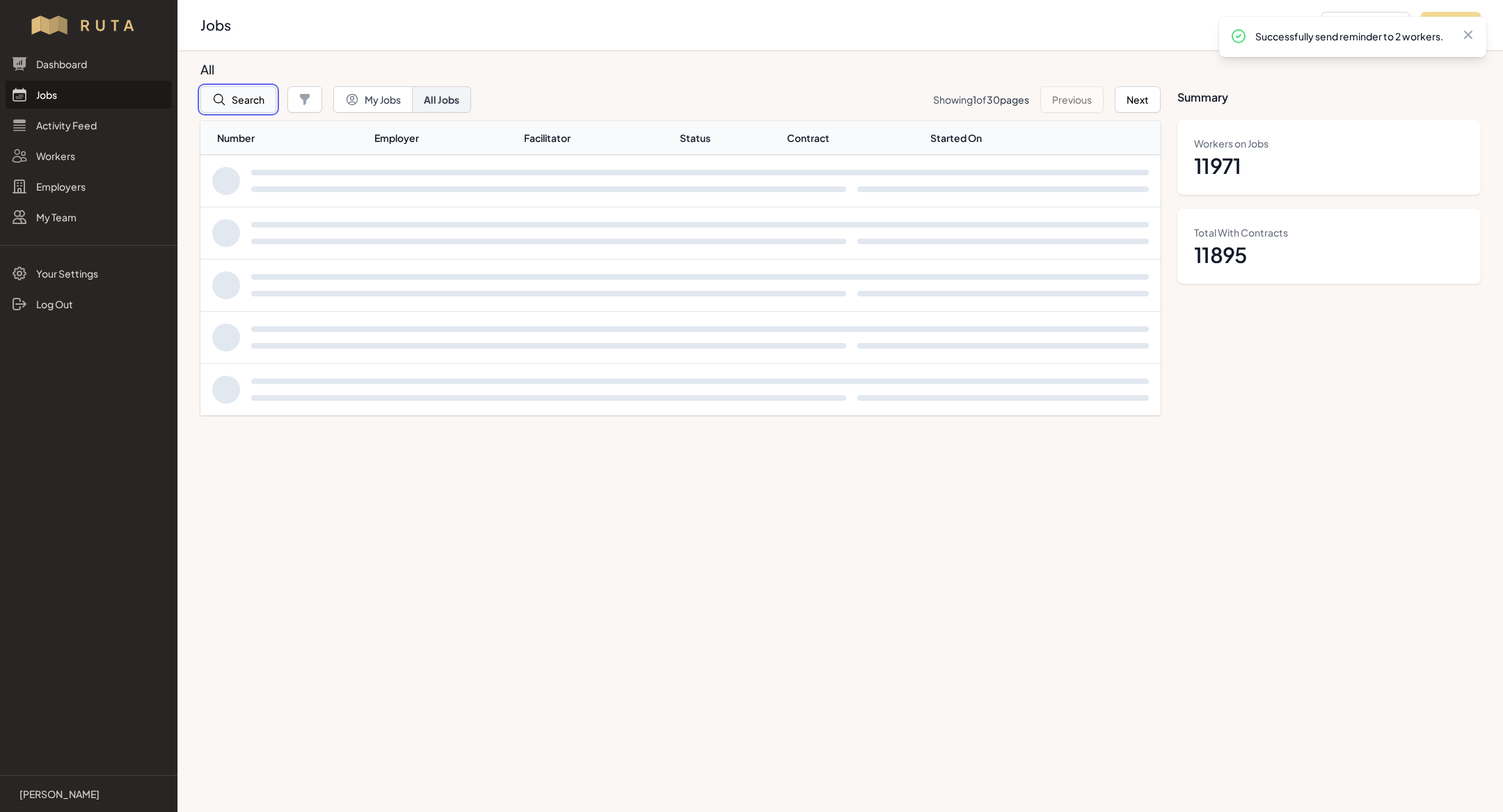
click at [253, 92] on button "Search" at bounding box center [238, 99] width 76 height 26
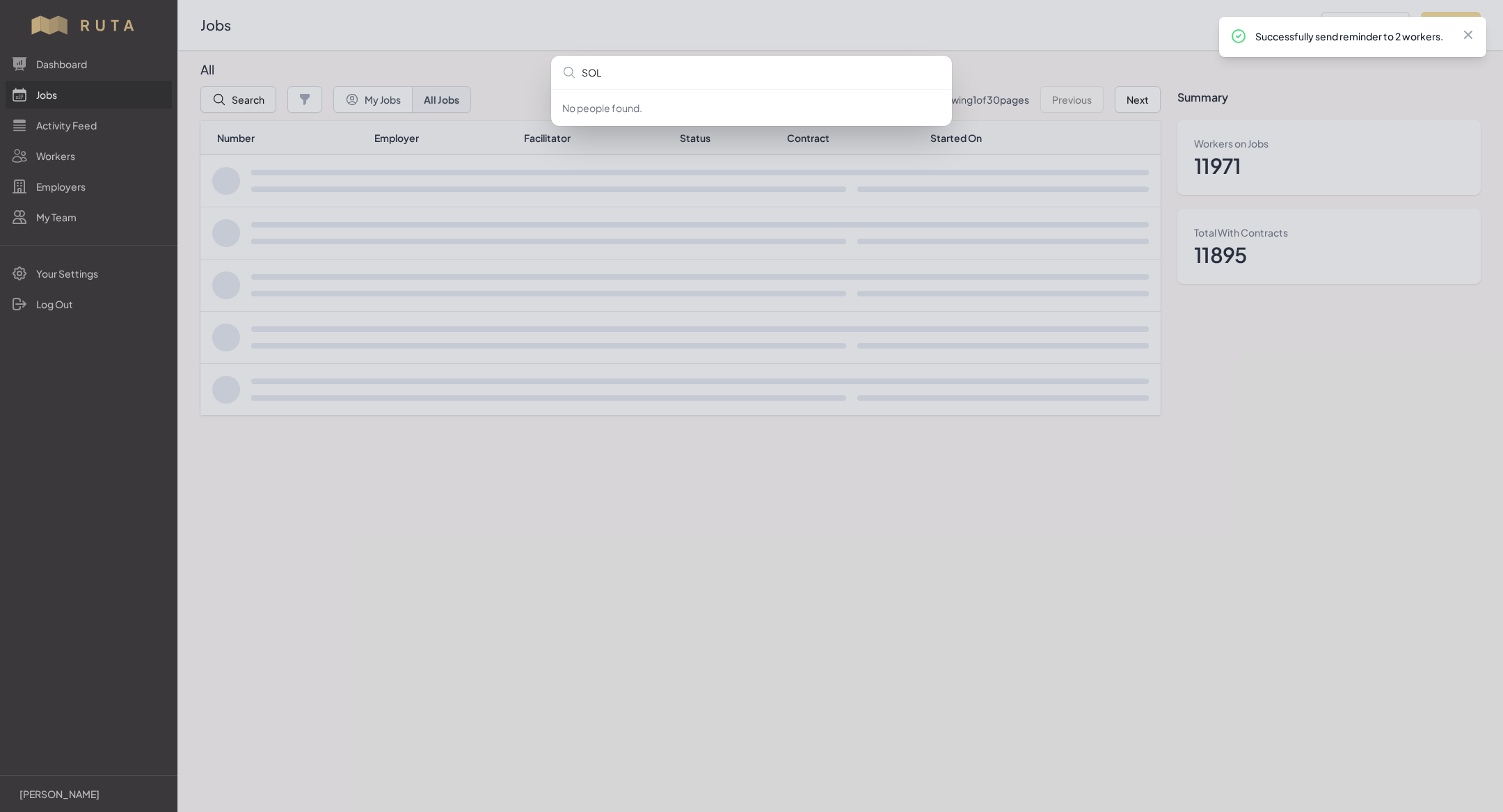
type input "SOLO"
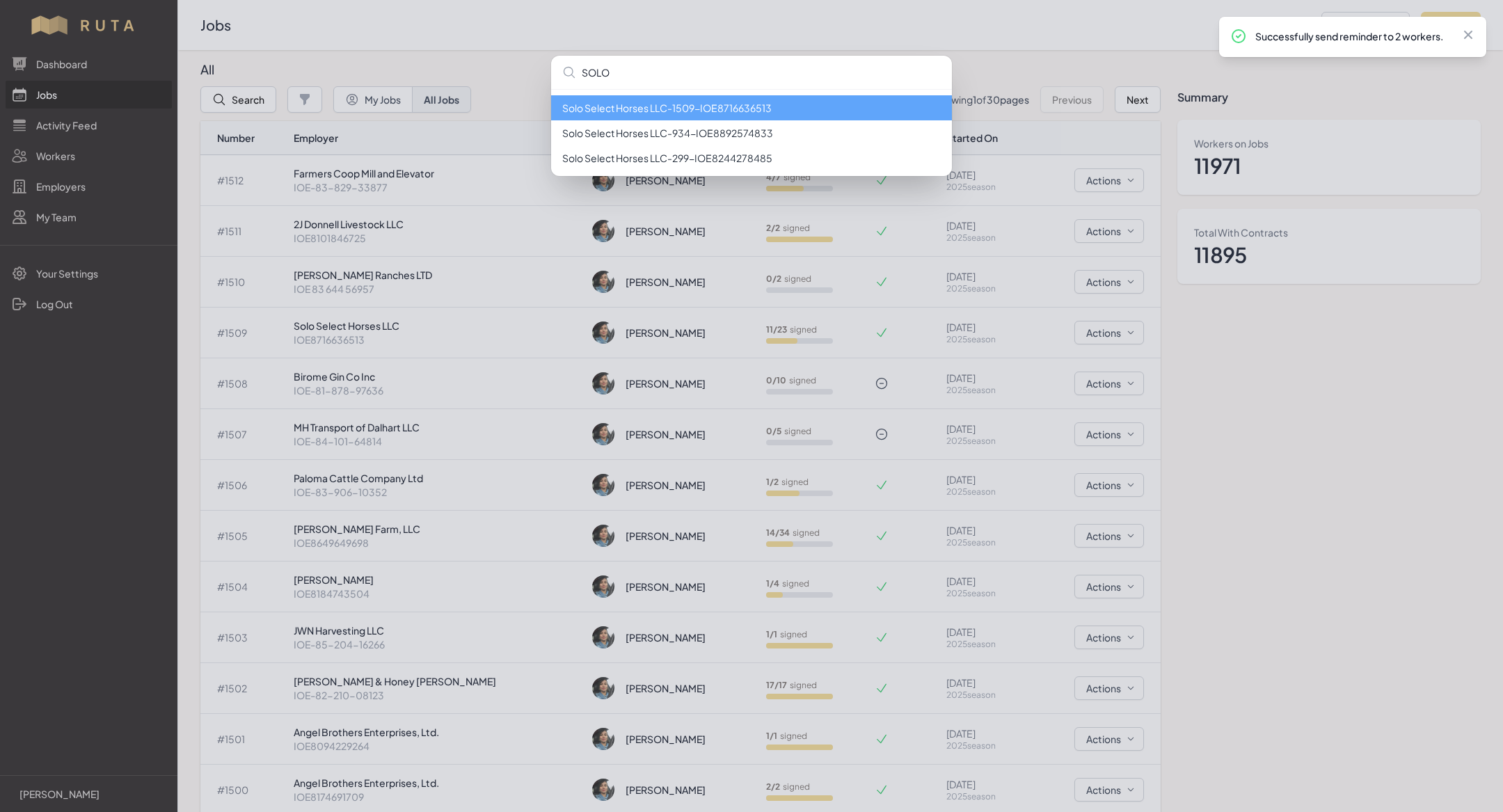
click at [675, 110] on li "Solo Select Horses LLC - 1509 - IOE8716636513" at bounding box center [751, 107] width 401 height 25
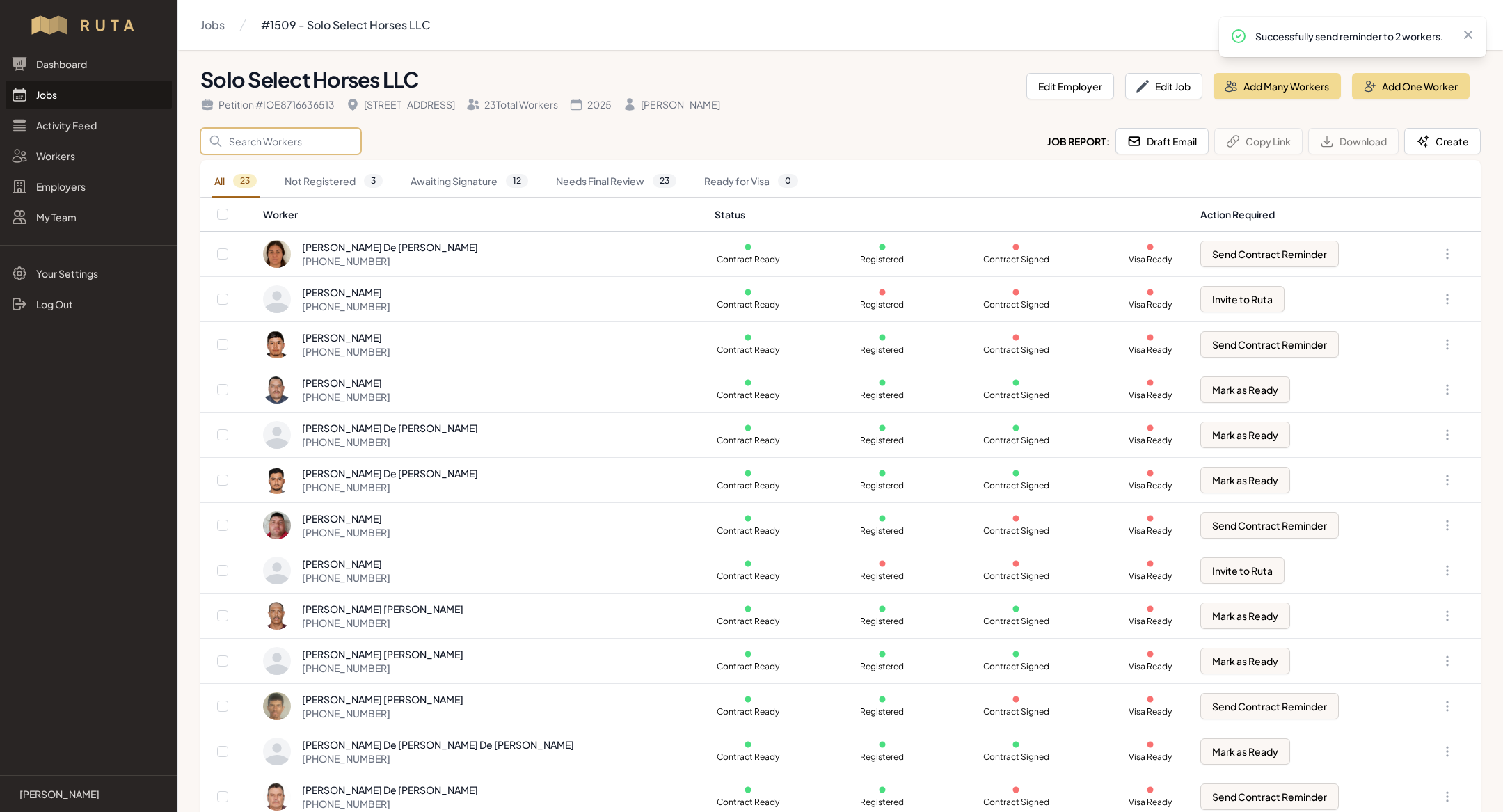
click at [288, 137] on input "Search" at bounding box center [280, 141] width 161 height 26
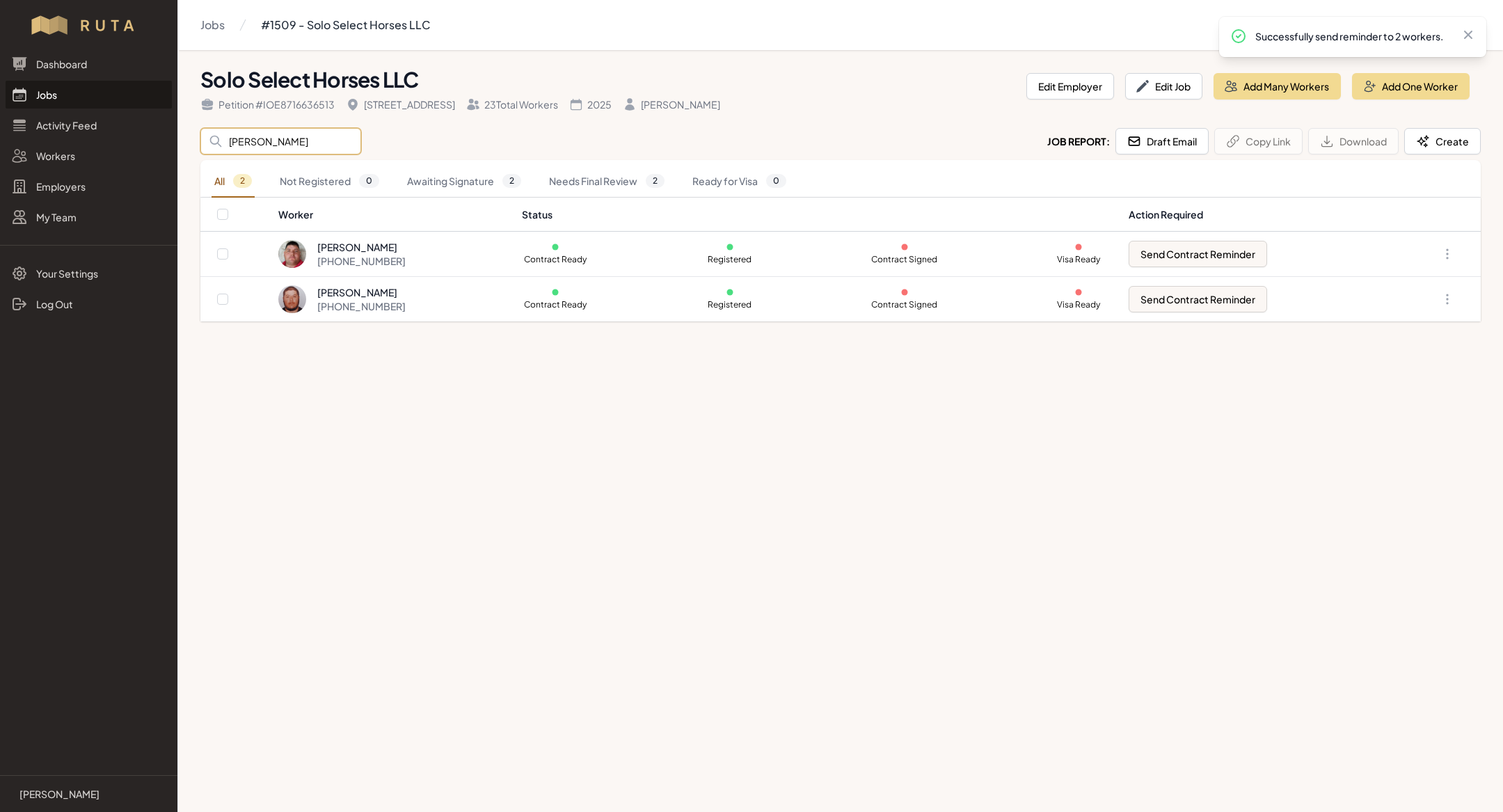
type input "[PERSON_NAME]"
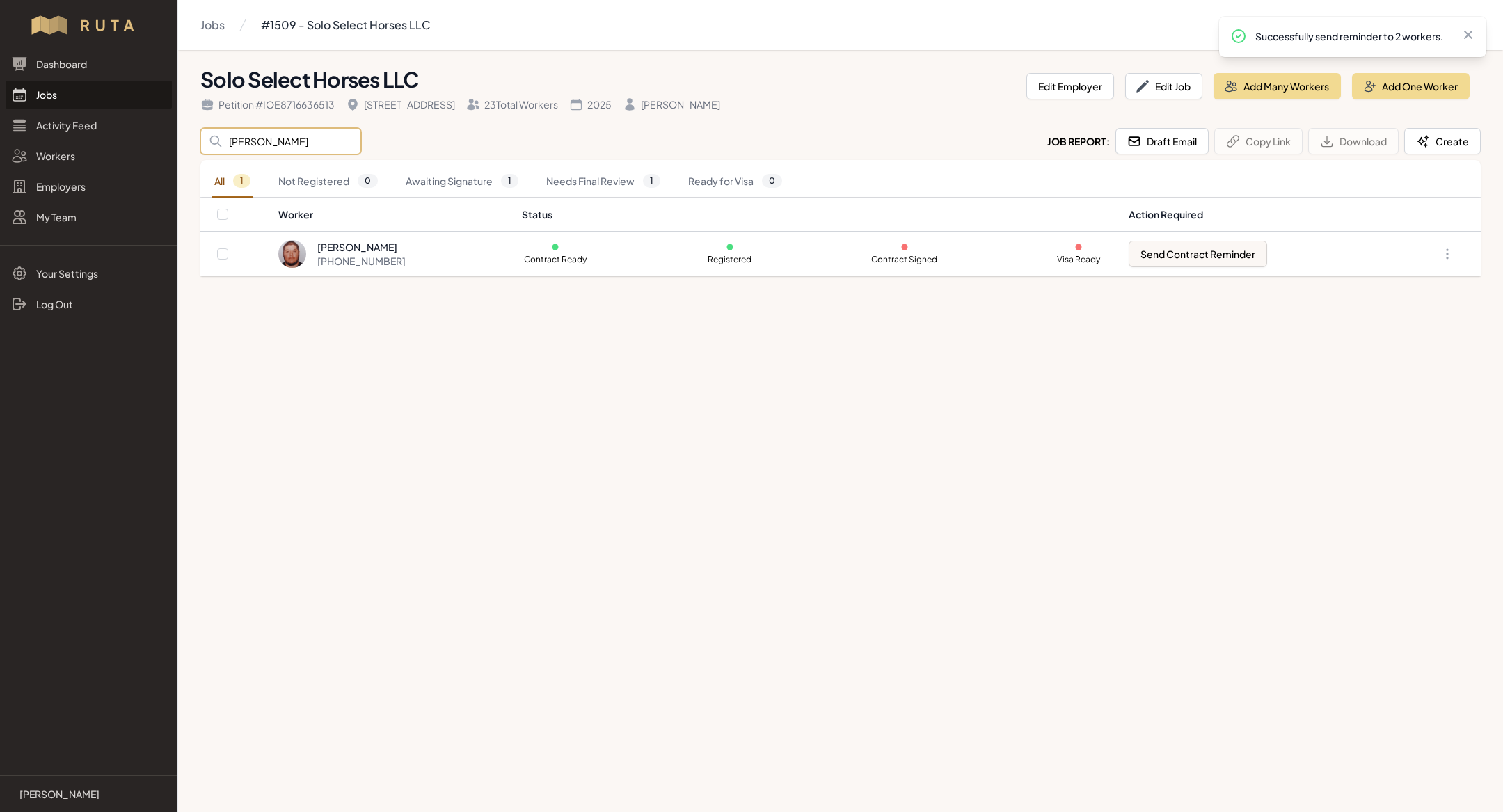
click at [280, 132] on input "[PERSON_NAME]" at bounding box center [280, 141] width 161 height 26
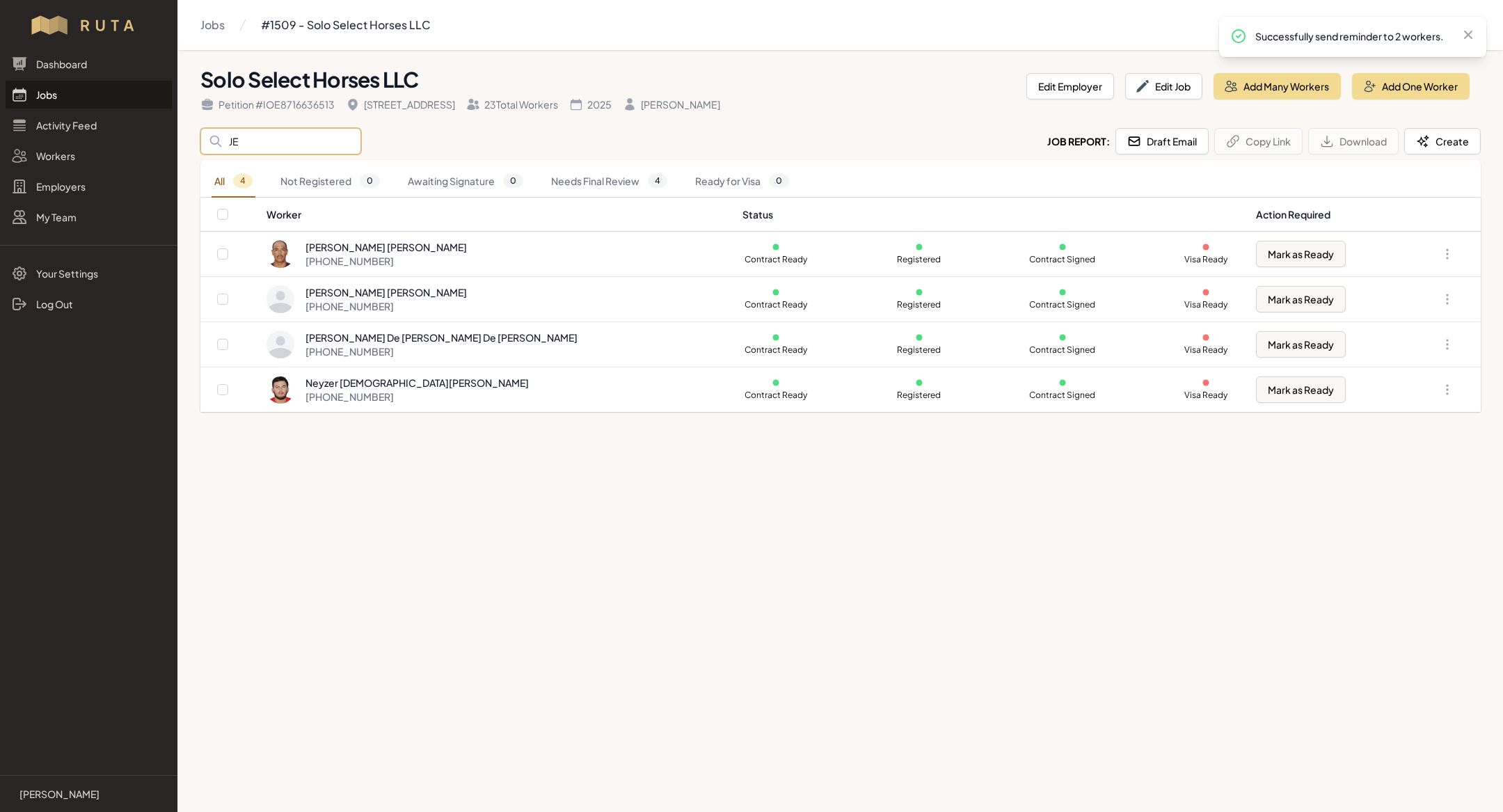
type input "J"
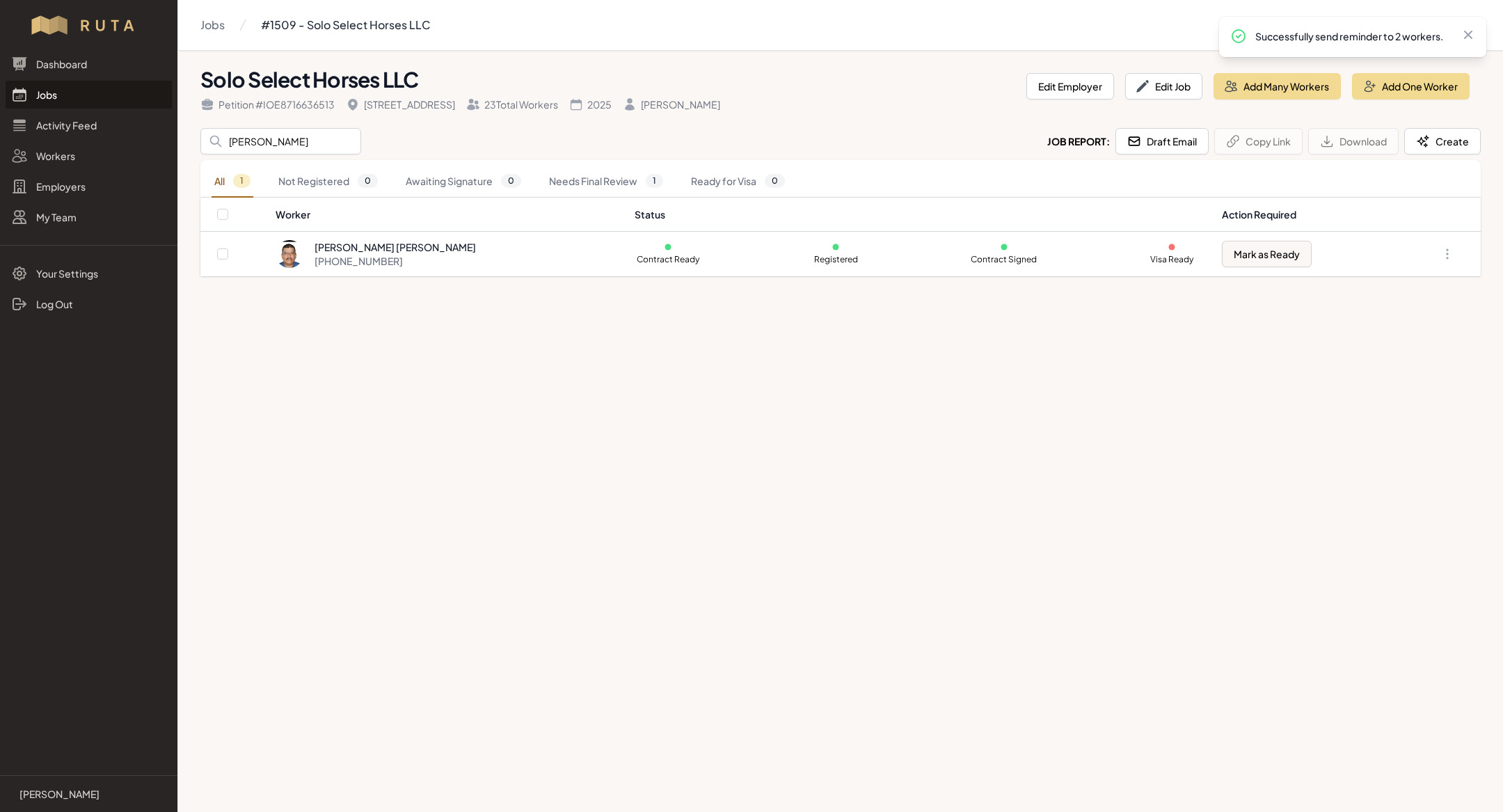
click at [418, 613] on main "Jobs #1509 - Solo Select Horses LLC Solo Select Horses LLC Petition # IOE871663…" at bounding box center [751, 406] width 1503 height 812
click at [251, 144] on input "[PERSON_NAME]" at bounding box center [280, 141] width 161 height 26
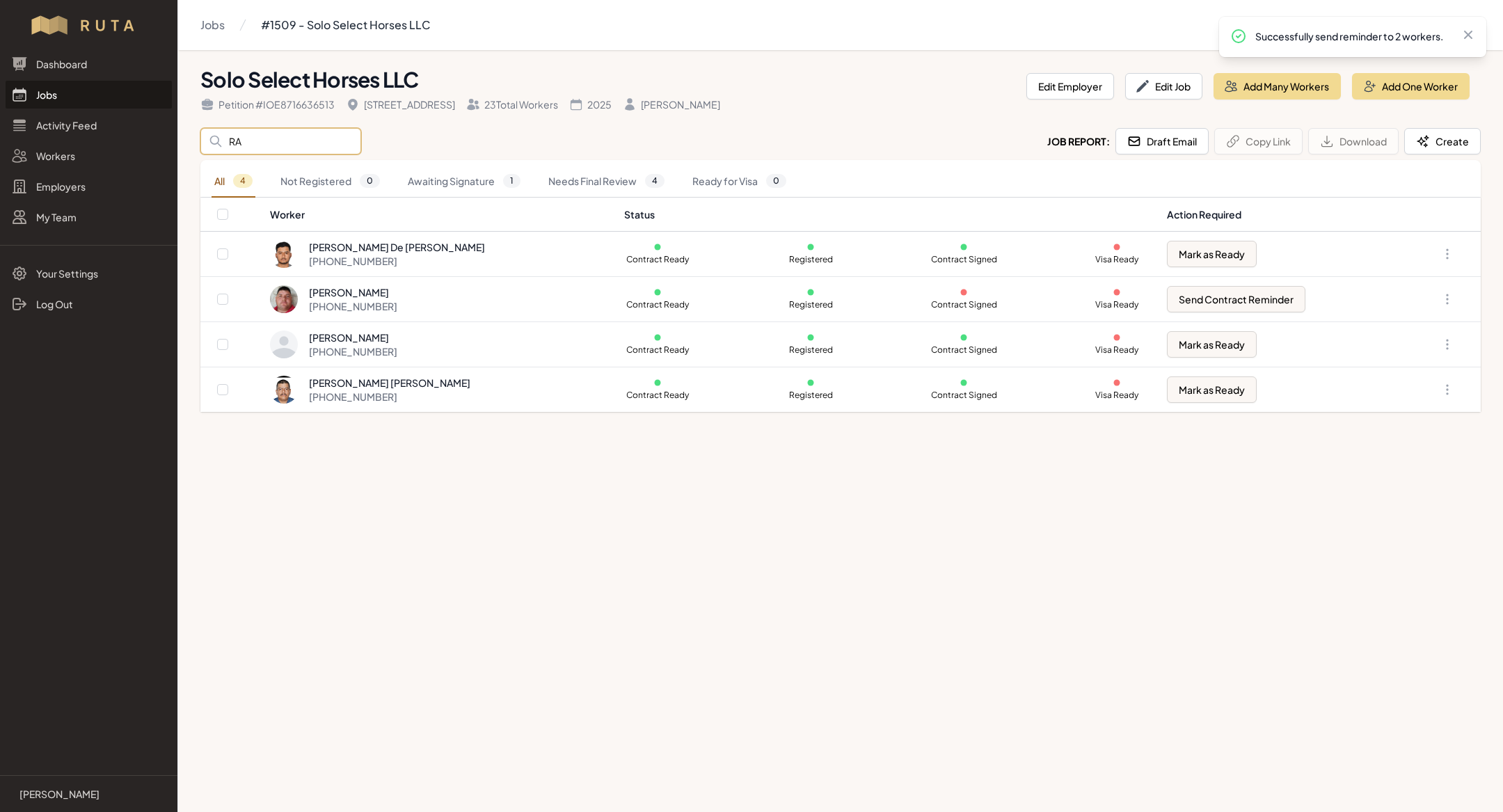
type input "R"
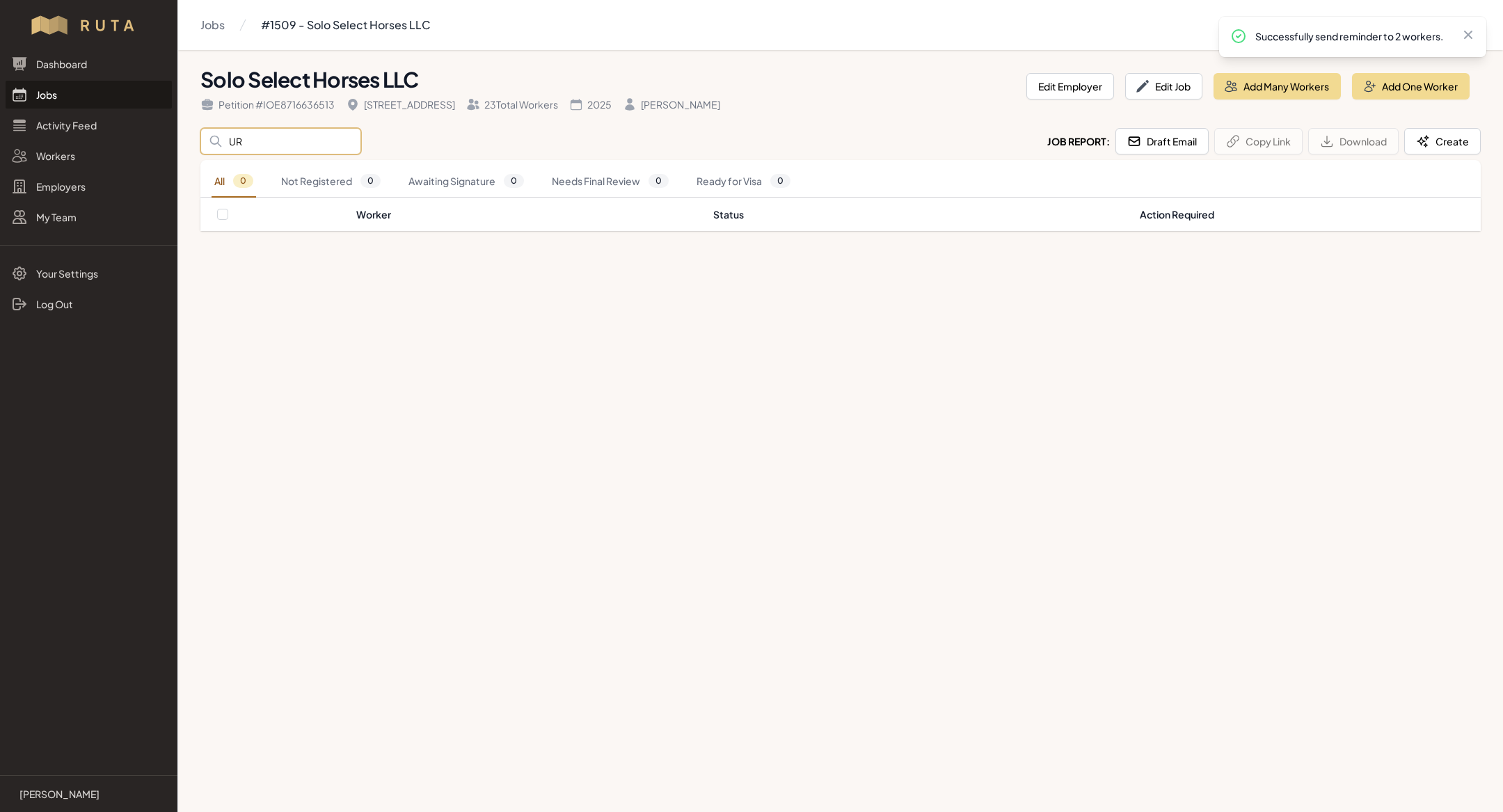
type input "U"
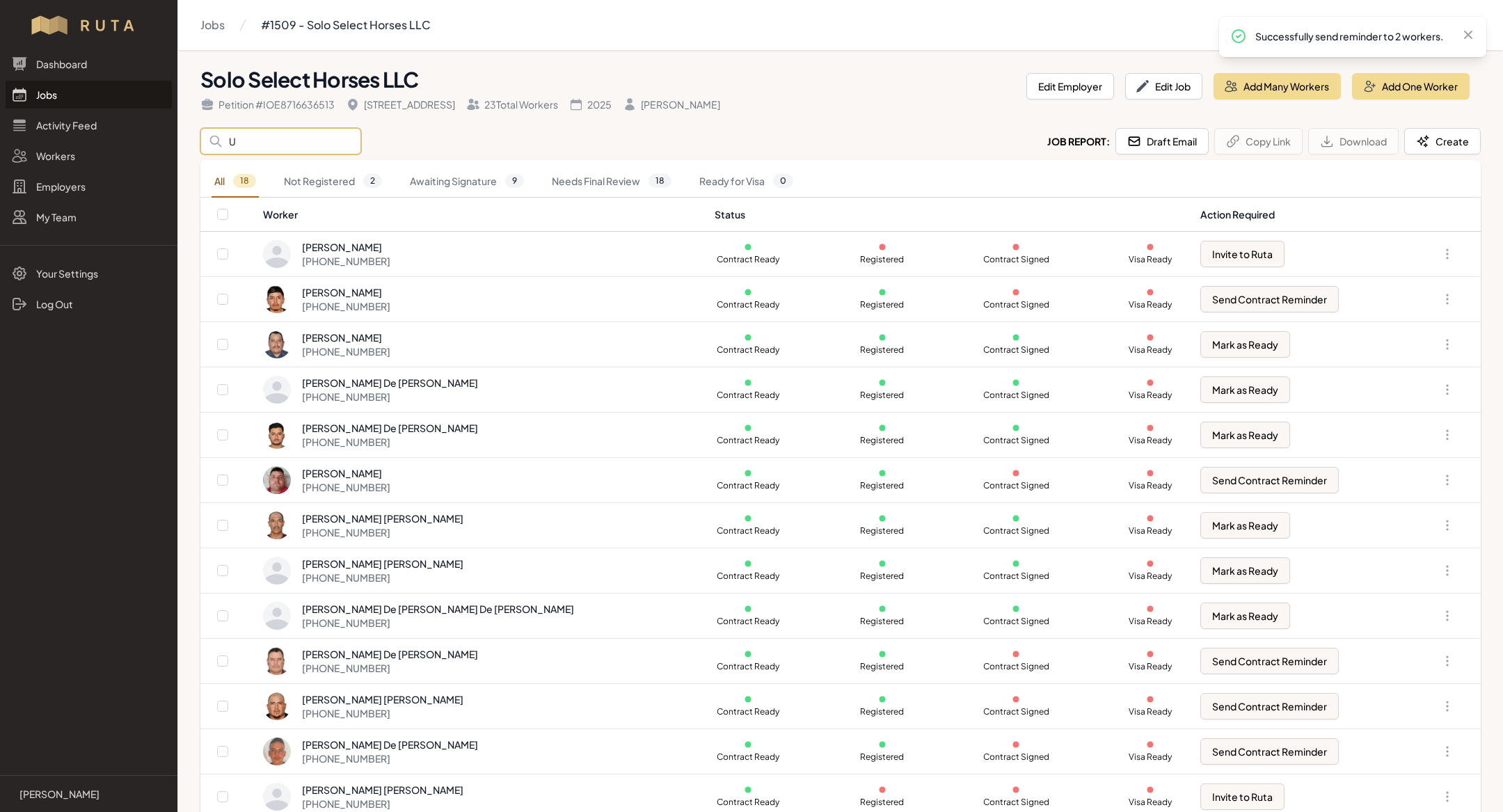
type input "U"
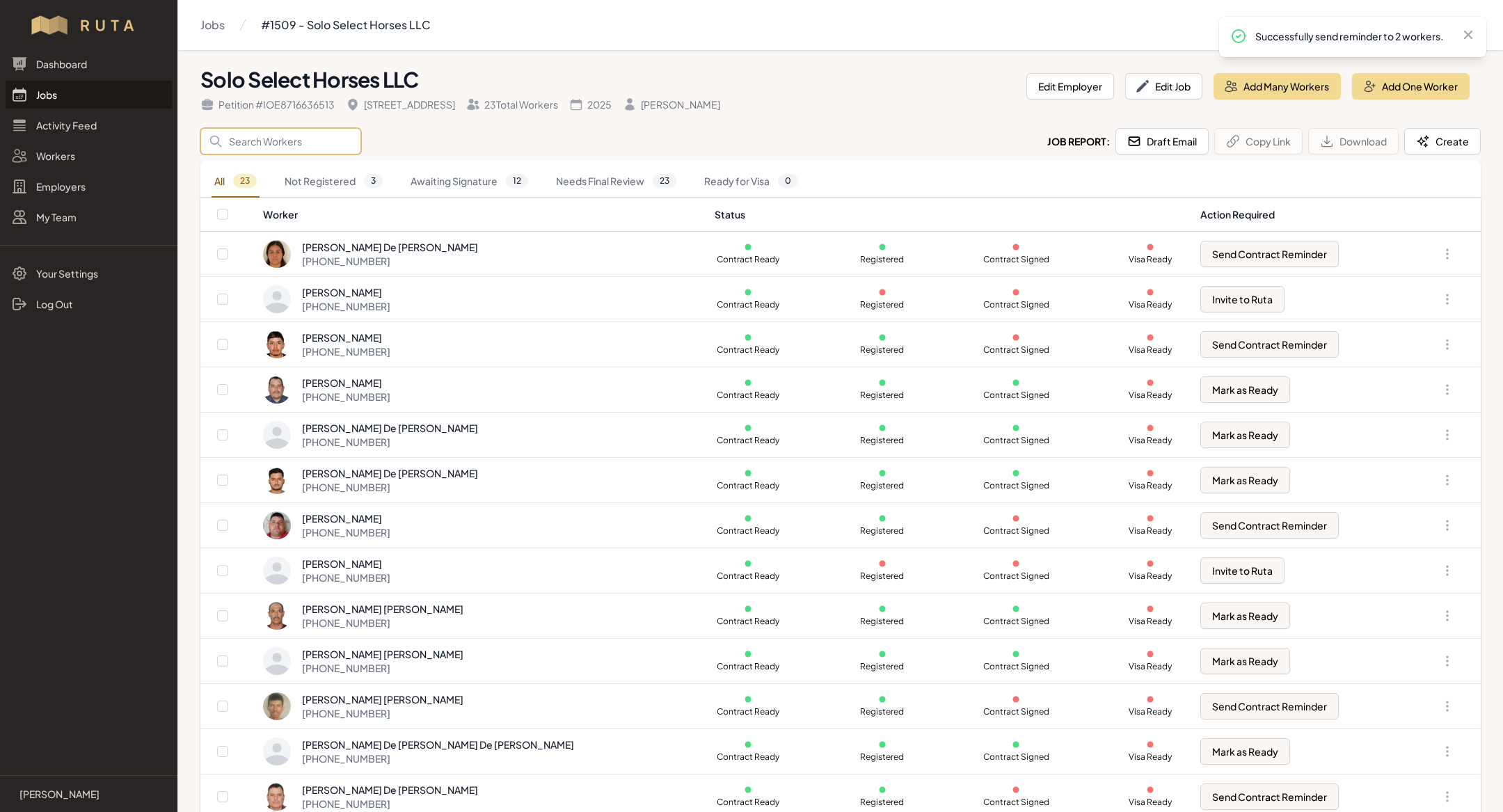
click at [289, 139] on input "Search" at bounding box center [280, 141] width 161 height 26
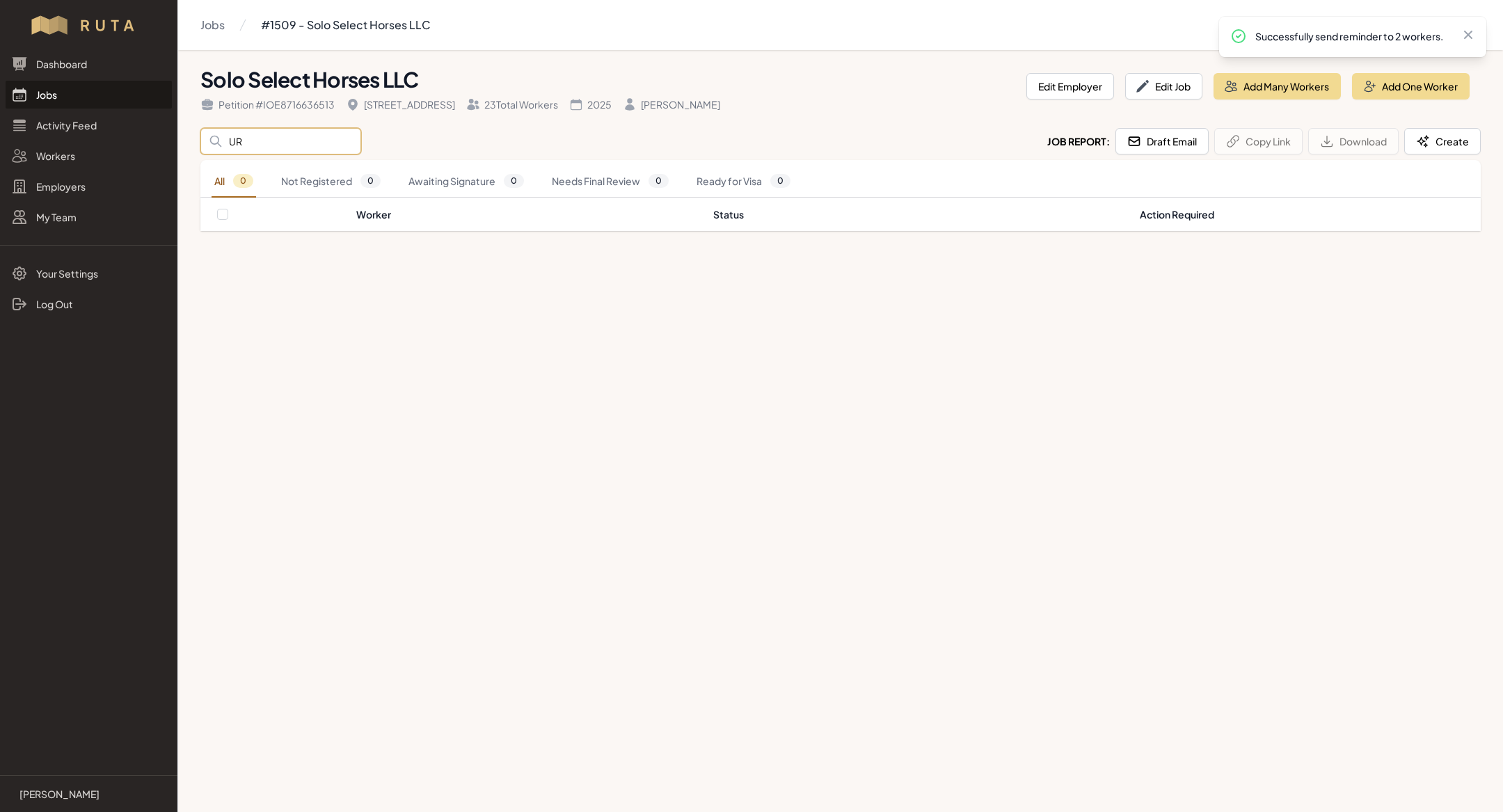
type input "UR"
click at [268, 141] on input "UR" at bounding box center [280, 141] width 161 height 26
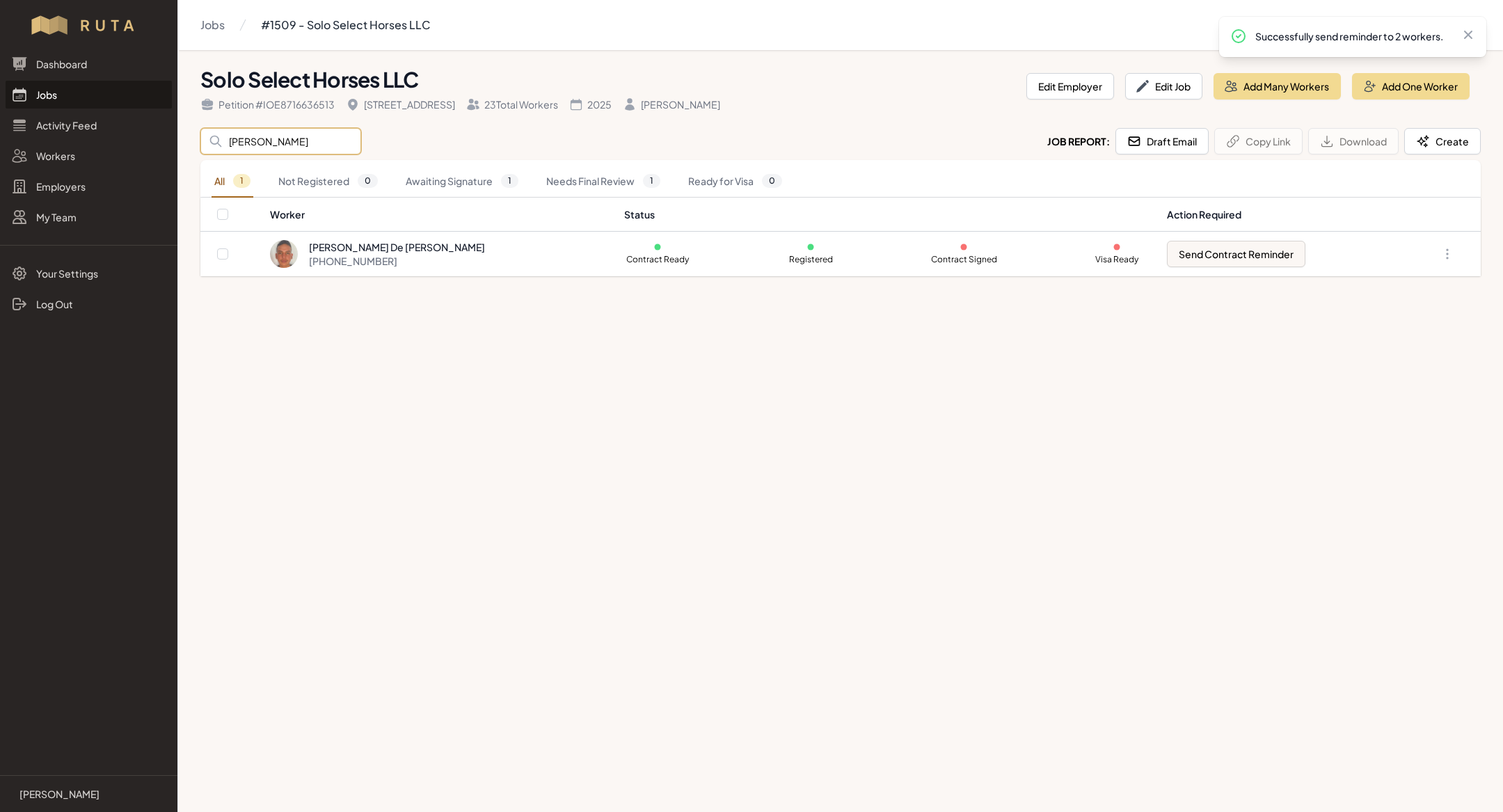
type input "[PERSON_NAME]"
click at [702, 811] on main "Jobs #1509 - Solo Select Horses LLC Solo Select Horses LLC Petition # IOE871663…" at bounding box center [751, 406] width 1503 height 812
click at [302, 135] on input "[PERSON_NAME]" at bounding box center [280, 141] width 161 height 26
click at [627, 597] on main "Jobs #1509 - Solo Select Horses LLC Solo Select Horses LLC Petition # IOE871663…" at bounding box center [751, 406] width 1503 height 812
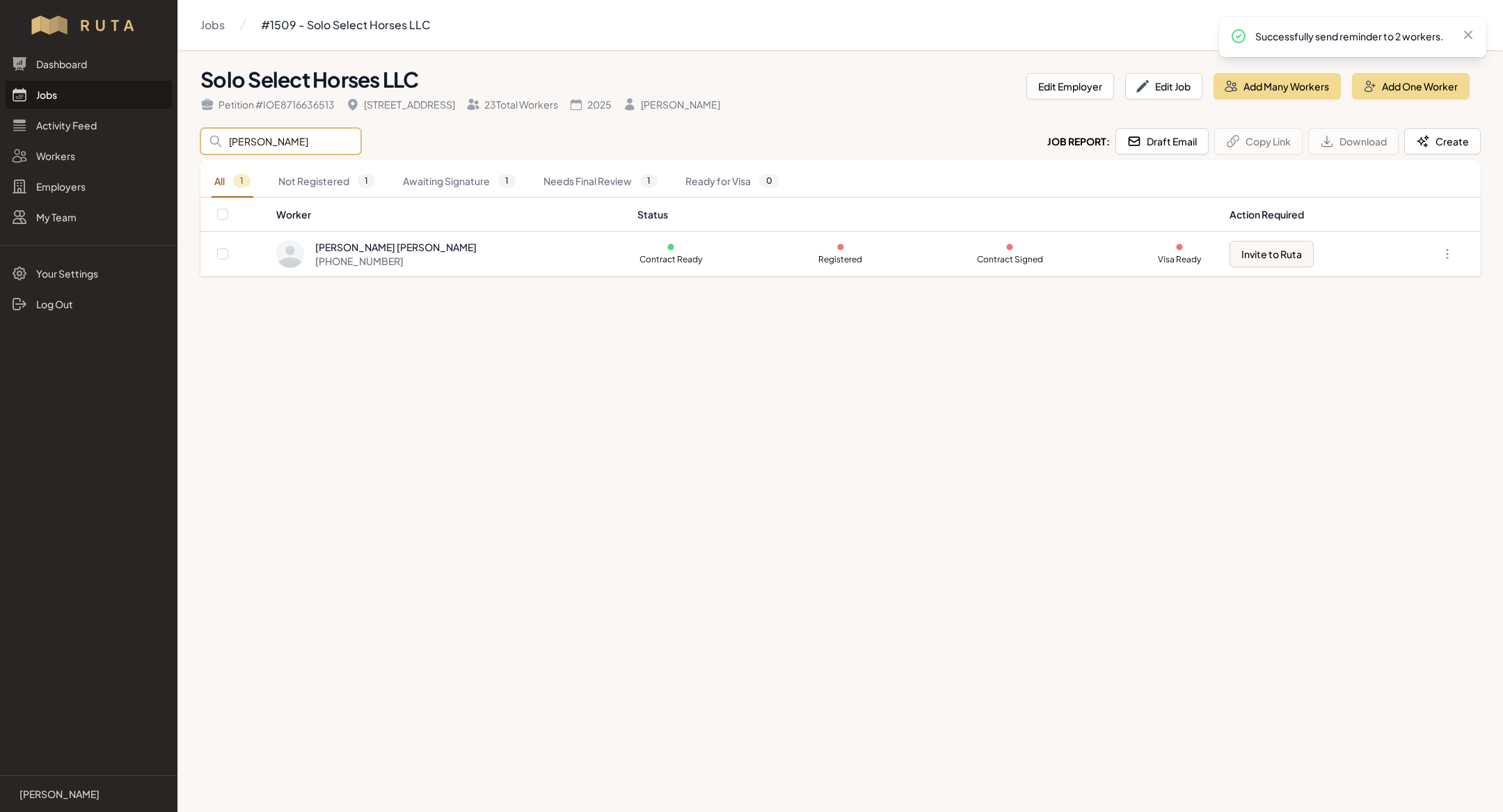
click at [302, 150] on input "[PERSON_NAME]" at bounding box center [280, 141] width 161 height 26
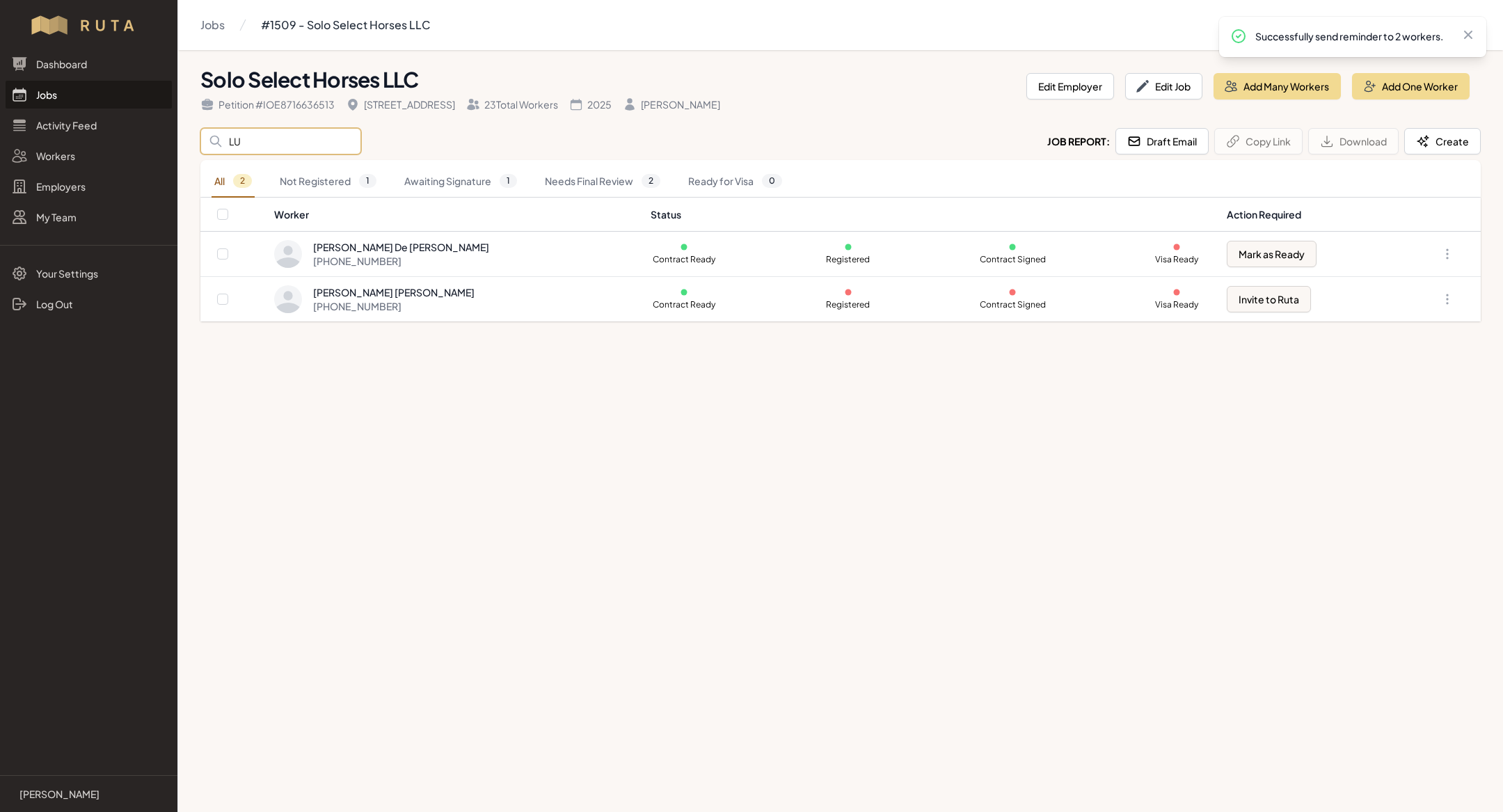
type input "L"
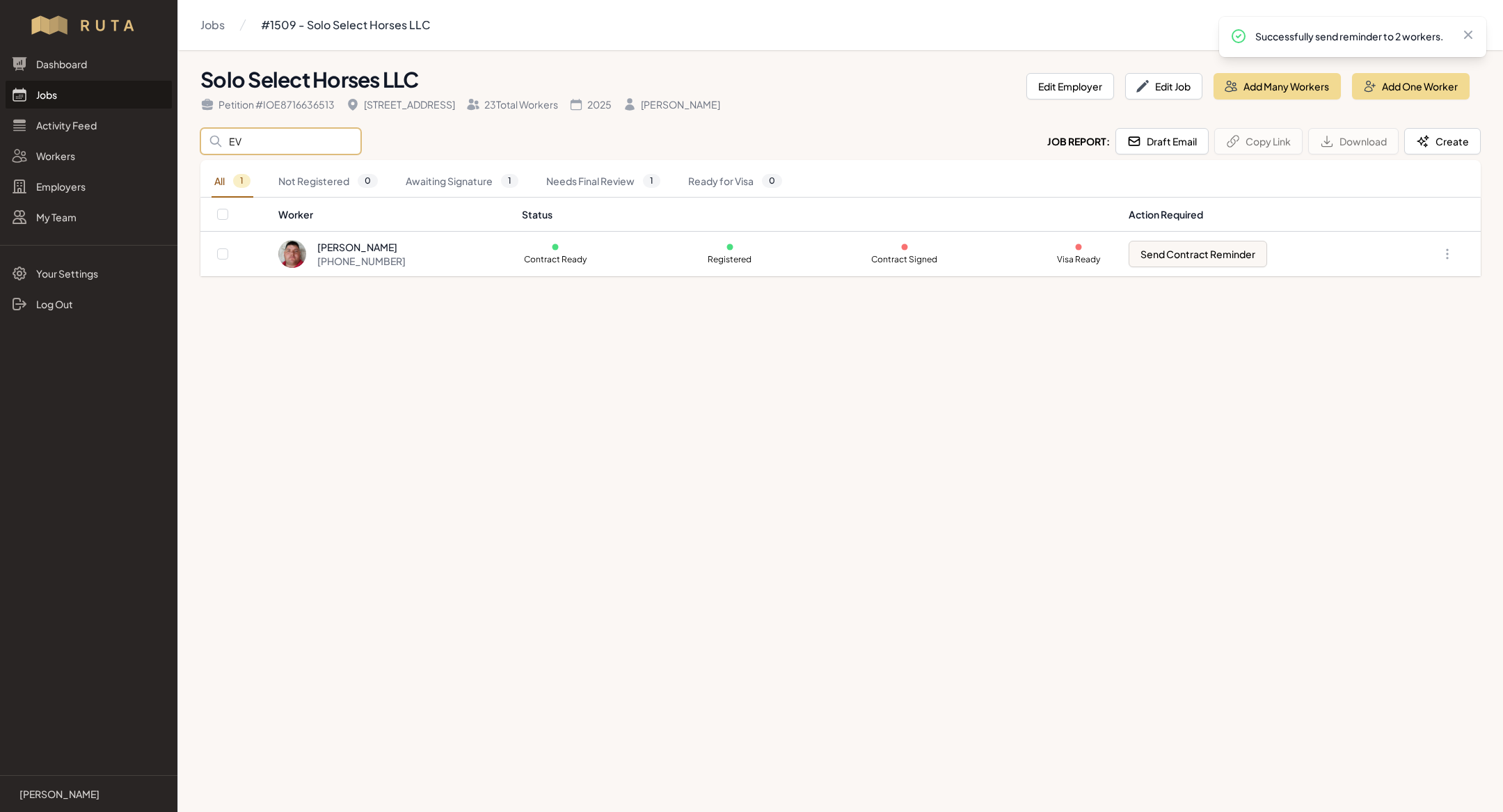
type input "E"
click at [581, 690] on main "Jobs #1509 - Solo Select Horses LLC Solo Select Horses LLC Petition # IOE871663…" at bounding box center [751, 406] width 1503 height 812
click at [259, 134] on input "JUA" at bounding box center [280, 141] width 161 height 26
type input "J"
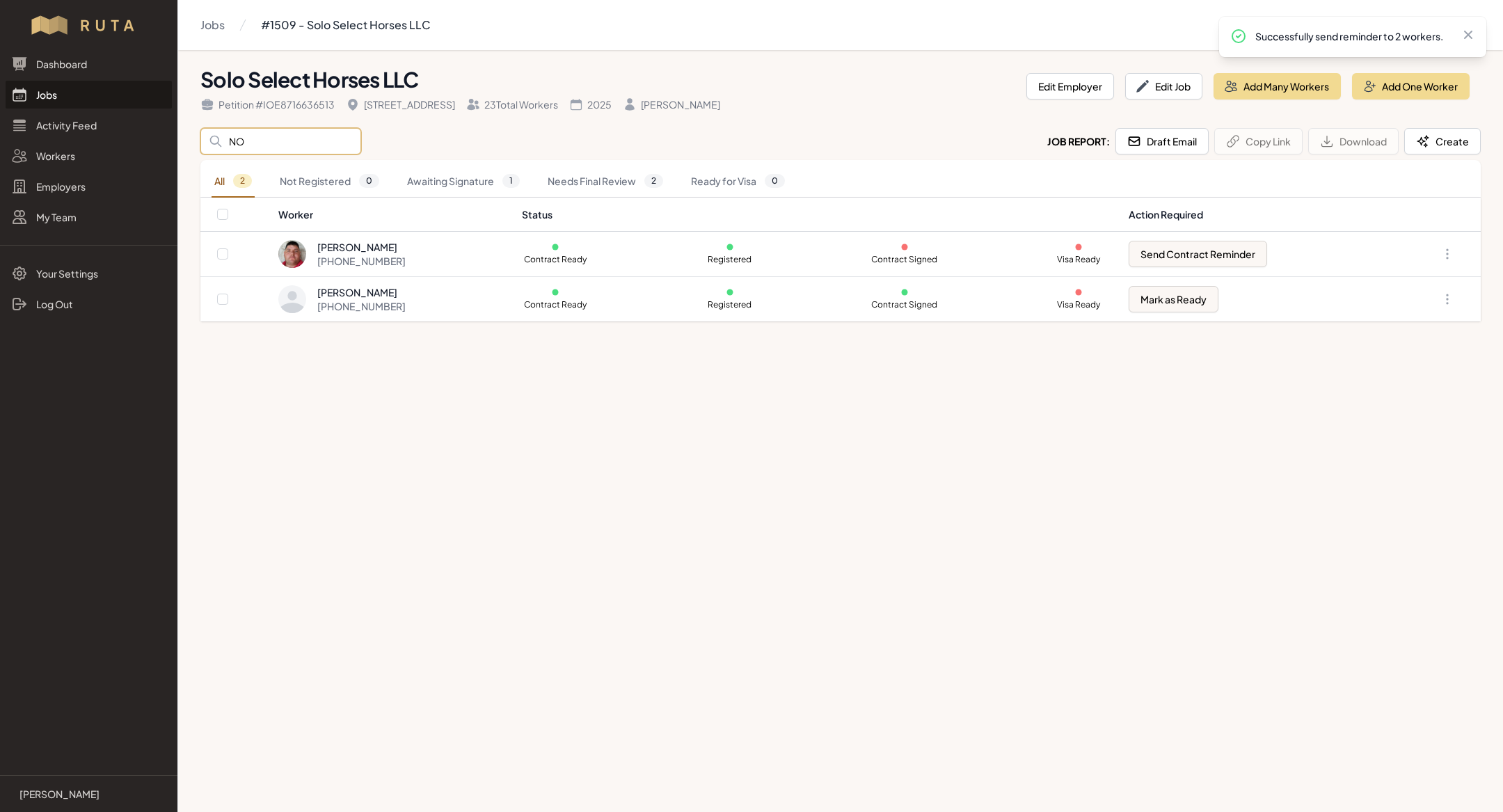
type input "[PERSON_NAME]"
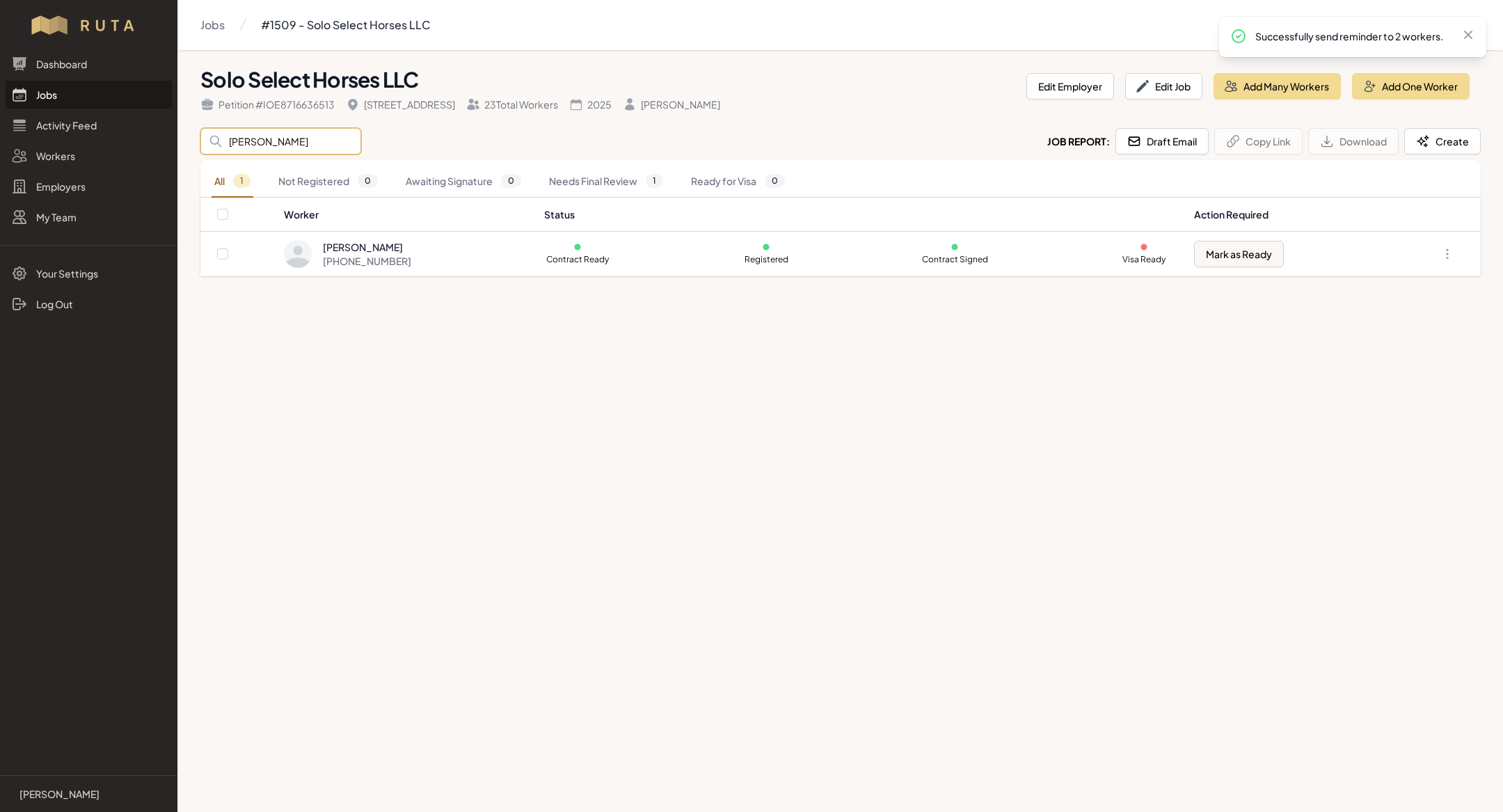
click at [297, 142] on input "[PERSON_NAME]" at bounding box center [280, 141] width 161 height 26
type input "FER"
click at [502, 381] on main "Jobs #1509 - Solo Select Horses LLC Solo Select Horses LLC Petition # IOE871663…" at bounding box center [751, 406] width 1503 height 812
click at [270, 144] on input "FER" at bounding box center [280, 141] width 161 height 26
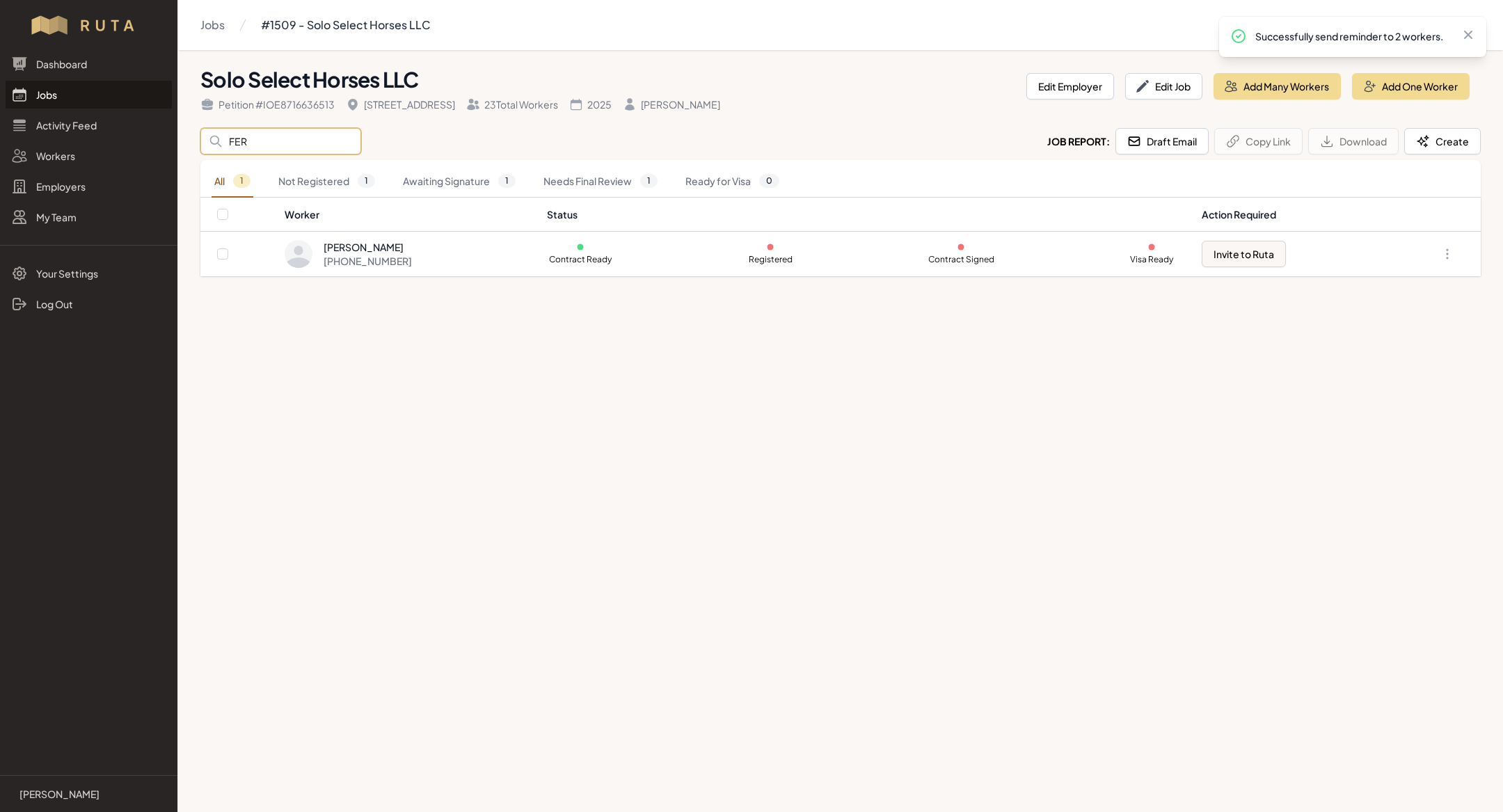
click at [270, 144] on input "FER" at bounding box center [280, 141] width 161 height 26
type input "ALEJ"
click at [471, 588] on main "Jobs #1509 - Solo Select Horses LLC Solo Select Horses LLC Petition # IOE871663…" at bounding box center [751, 406] width 1503 height 812
click at [259, 142] on input "ALEJ" at bounding box center [280, 141] width 161 height 26
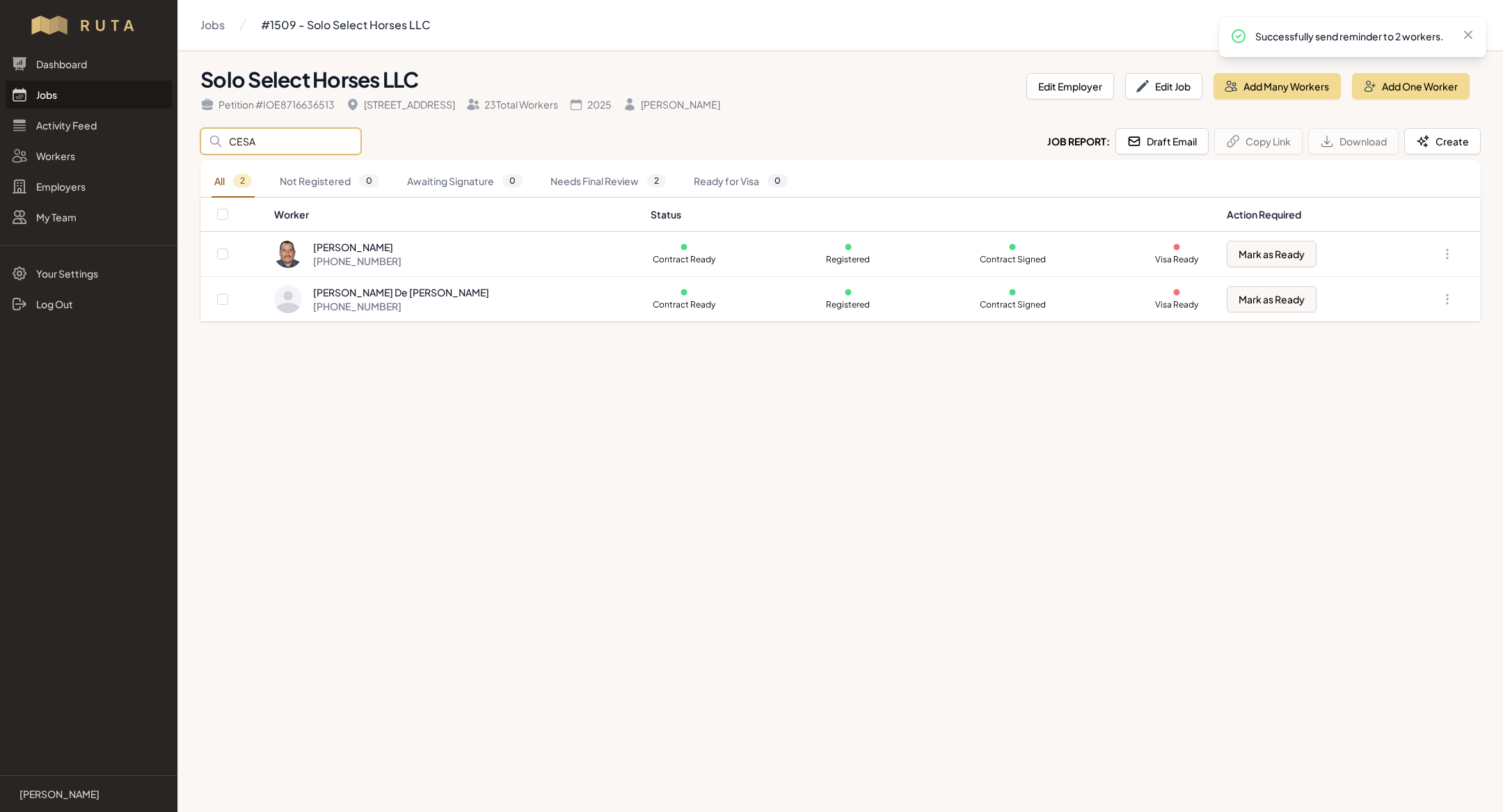
type input "CESA"
click at [439, 445] on main "Jobs #1509 - Solo Select Horses LLC Solo Select Horses LLC Petition # IOE871663…" at bounding box center [751, 406] width 1503 height 812
click at [259, 146] on input "CESA" at bounding box center [280, 141] width 161 height 26
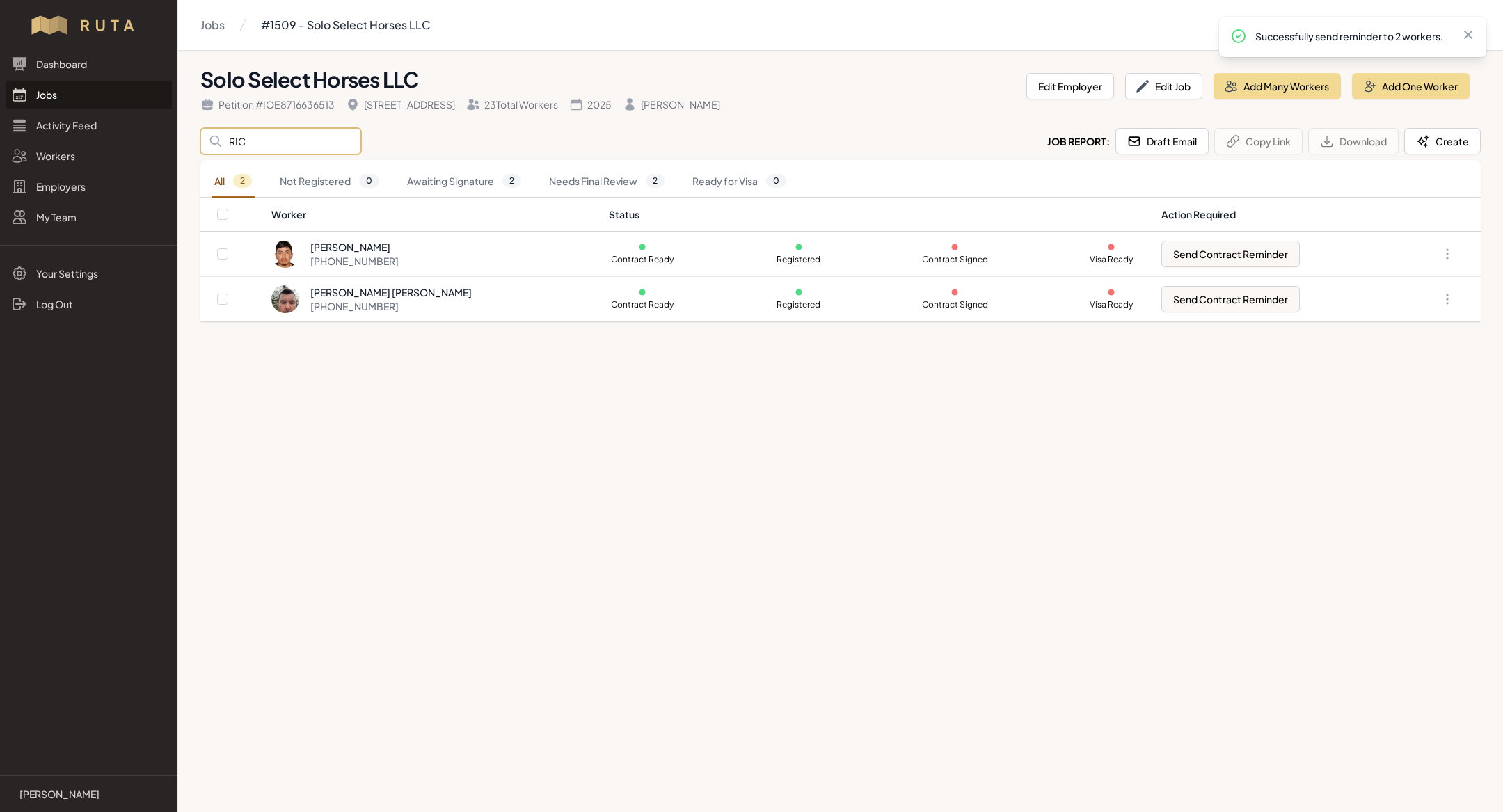
type input "RICA"
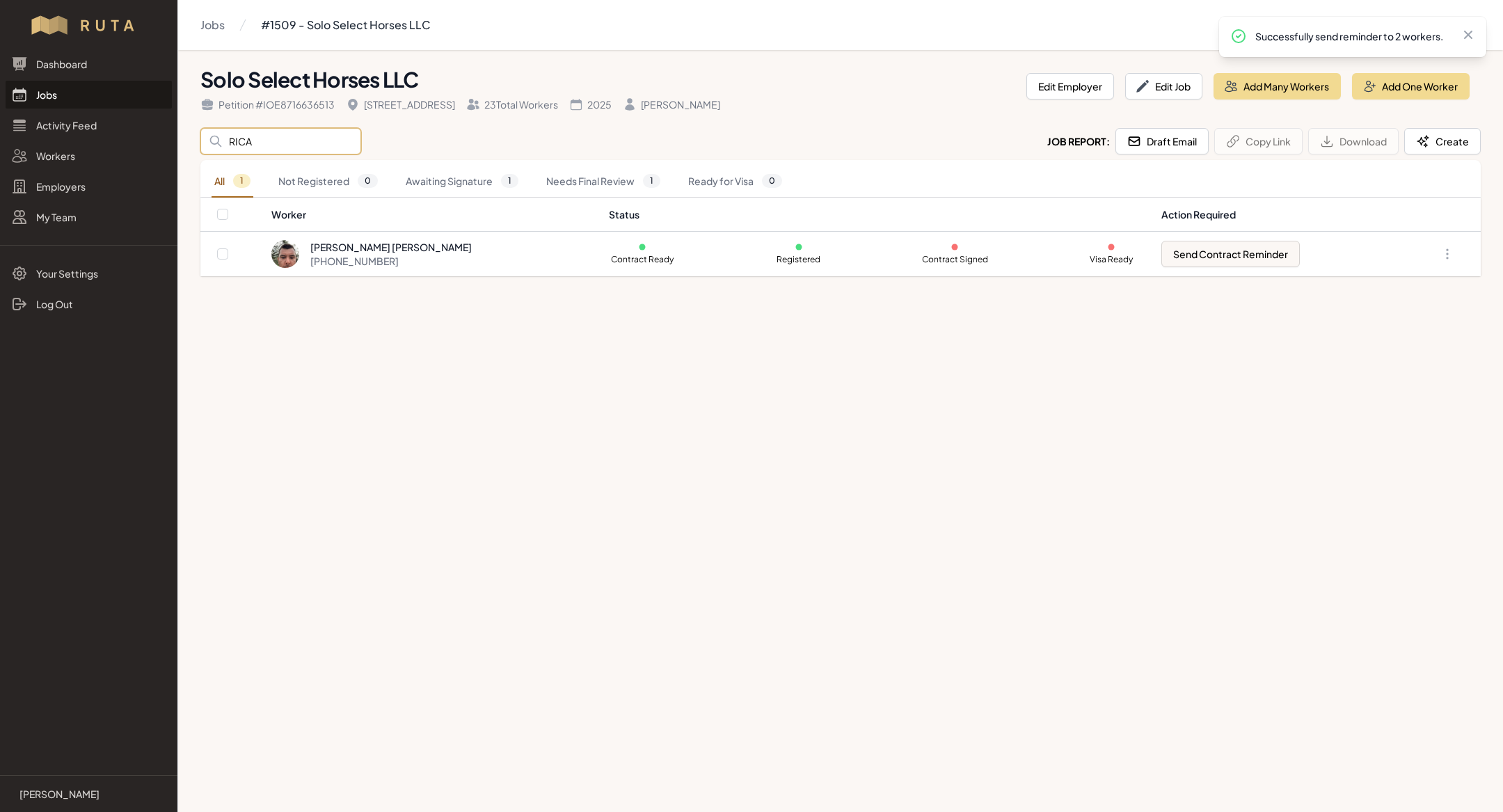
click at [279, 142] on input "RICA" at bounding box center [280, 141] width 161 height 26
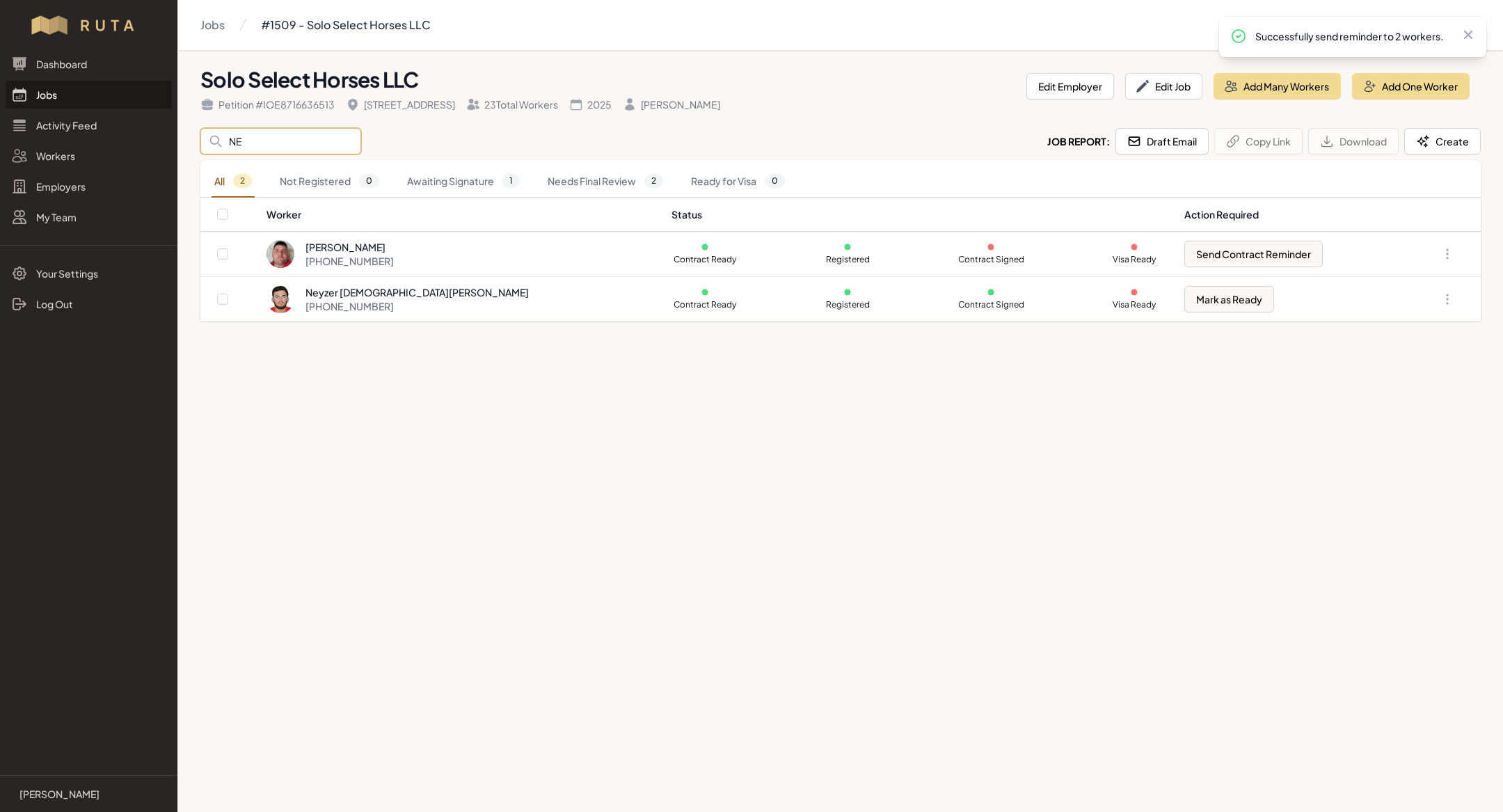
type input "N"
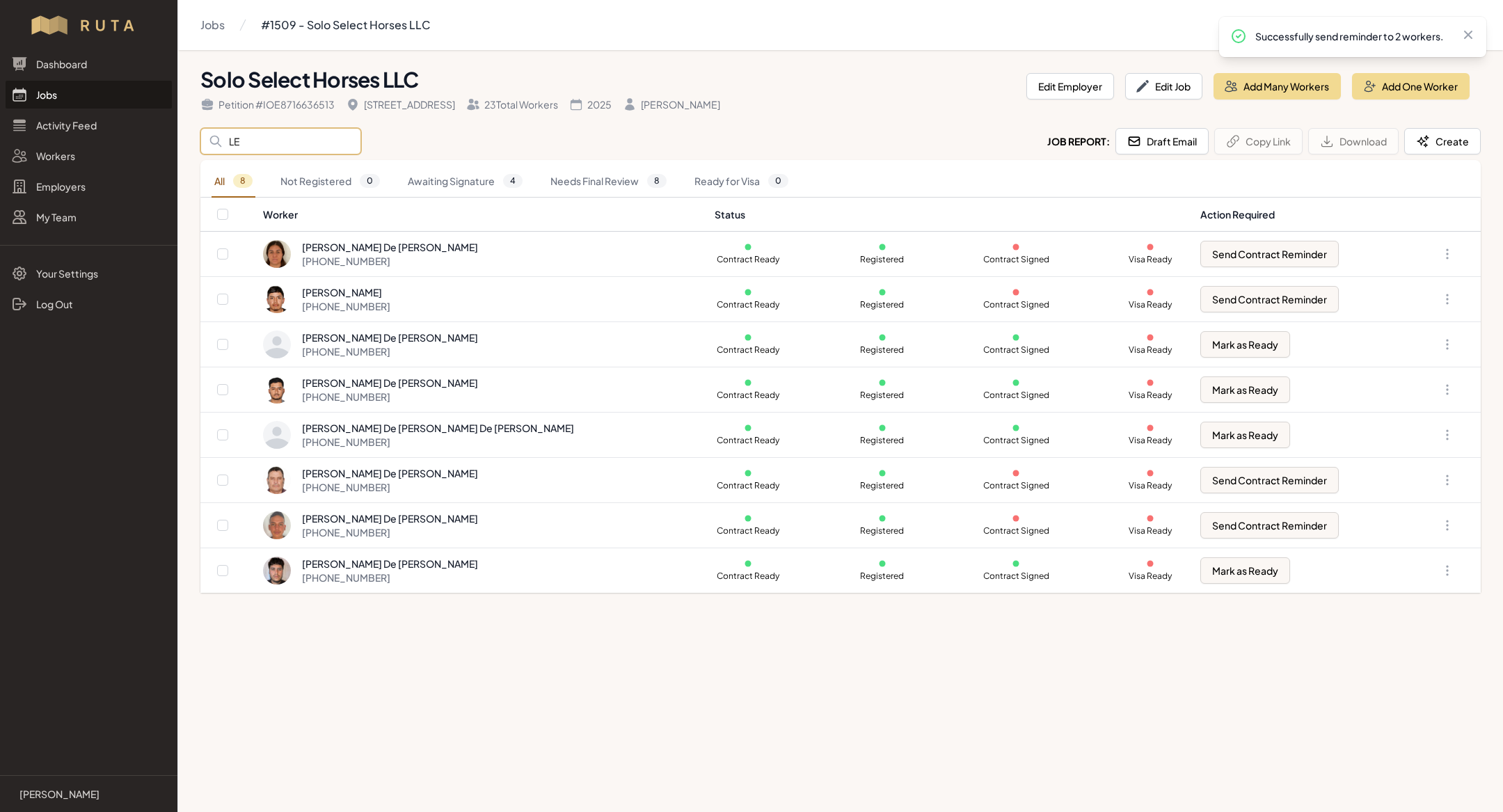
type input "L"
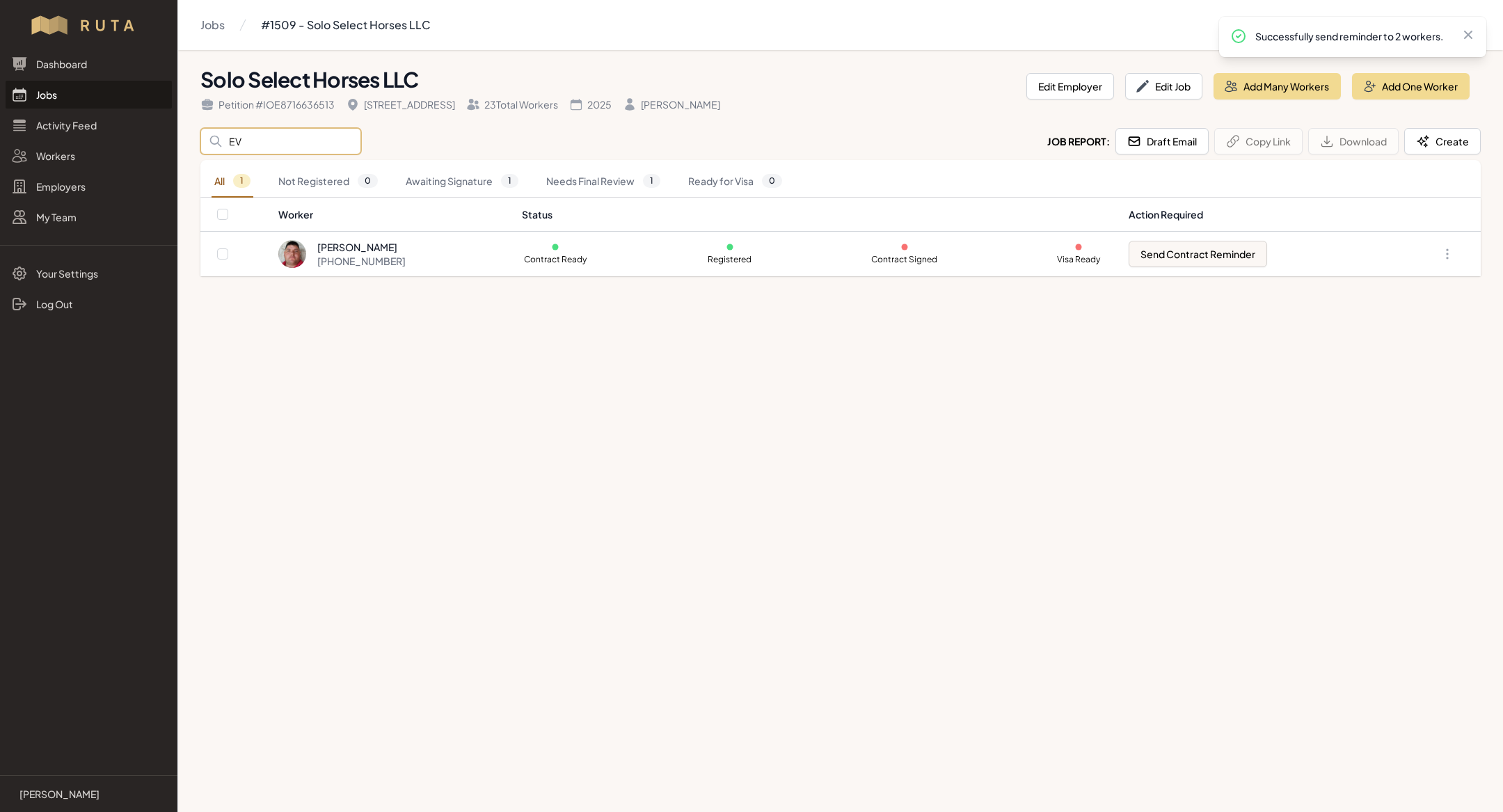
type input "E"
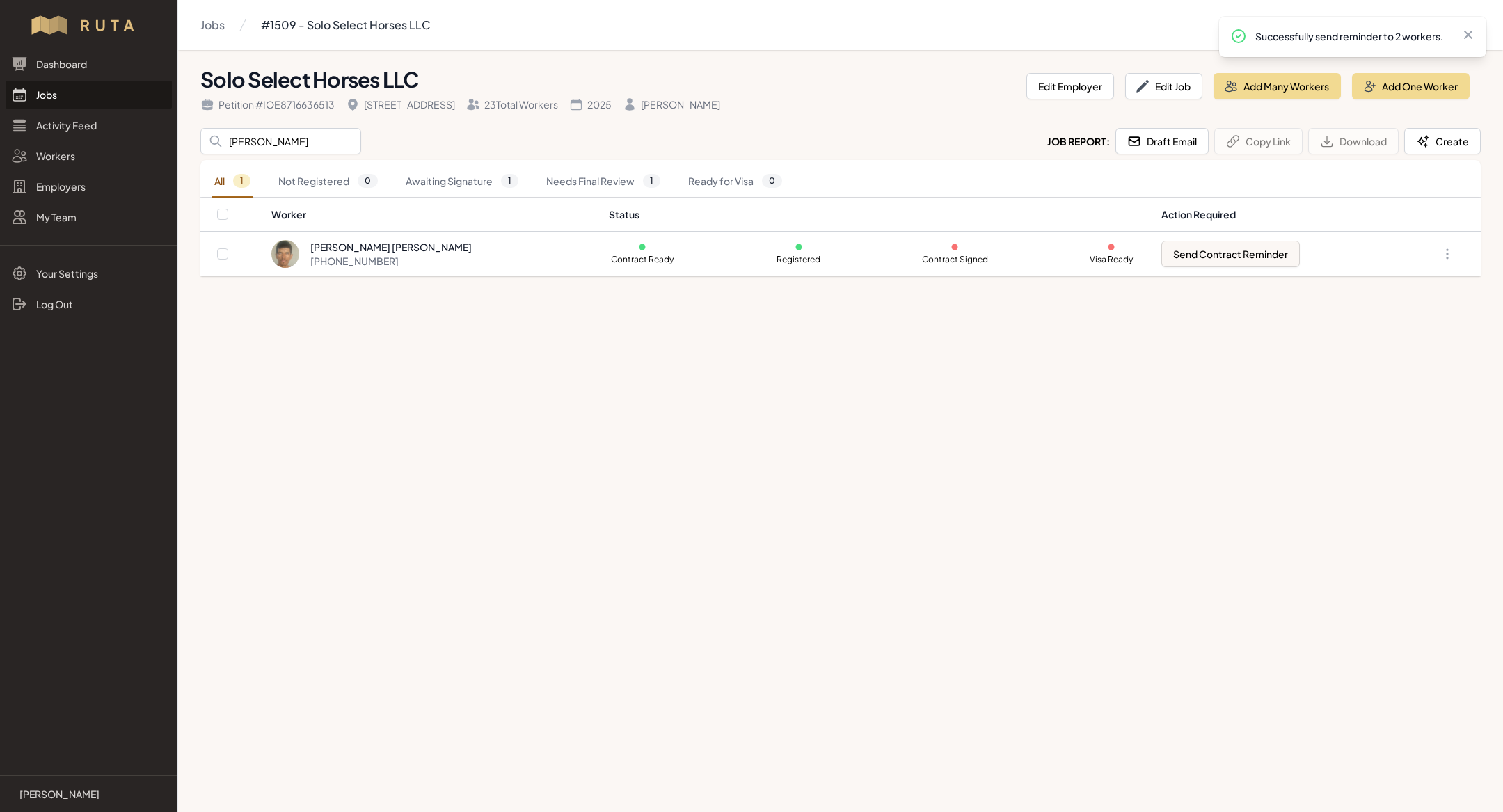
click at [812, 443] on main "Jobs #1509 - Solo Select Horses LLC Solo Select Horses LLC Petition # IOE871663…" at bounding box center [751, 406] width 1503 height 812
click at [305, 141] on input "[PERSON_NAME]" at bounding box center [280, 141] width 161 height 26
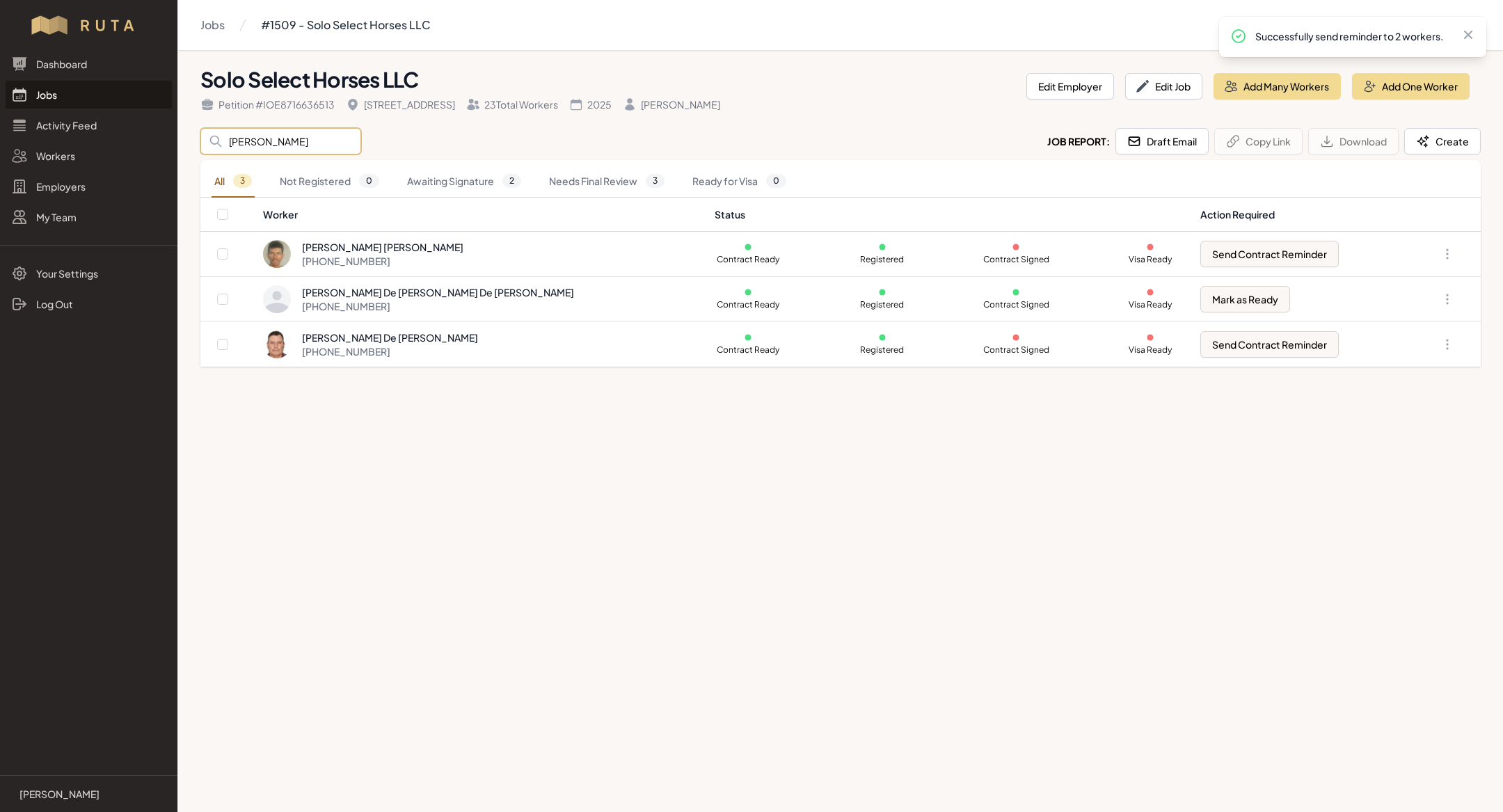
type input "J"
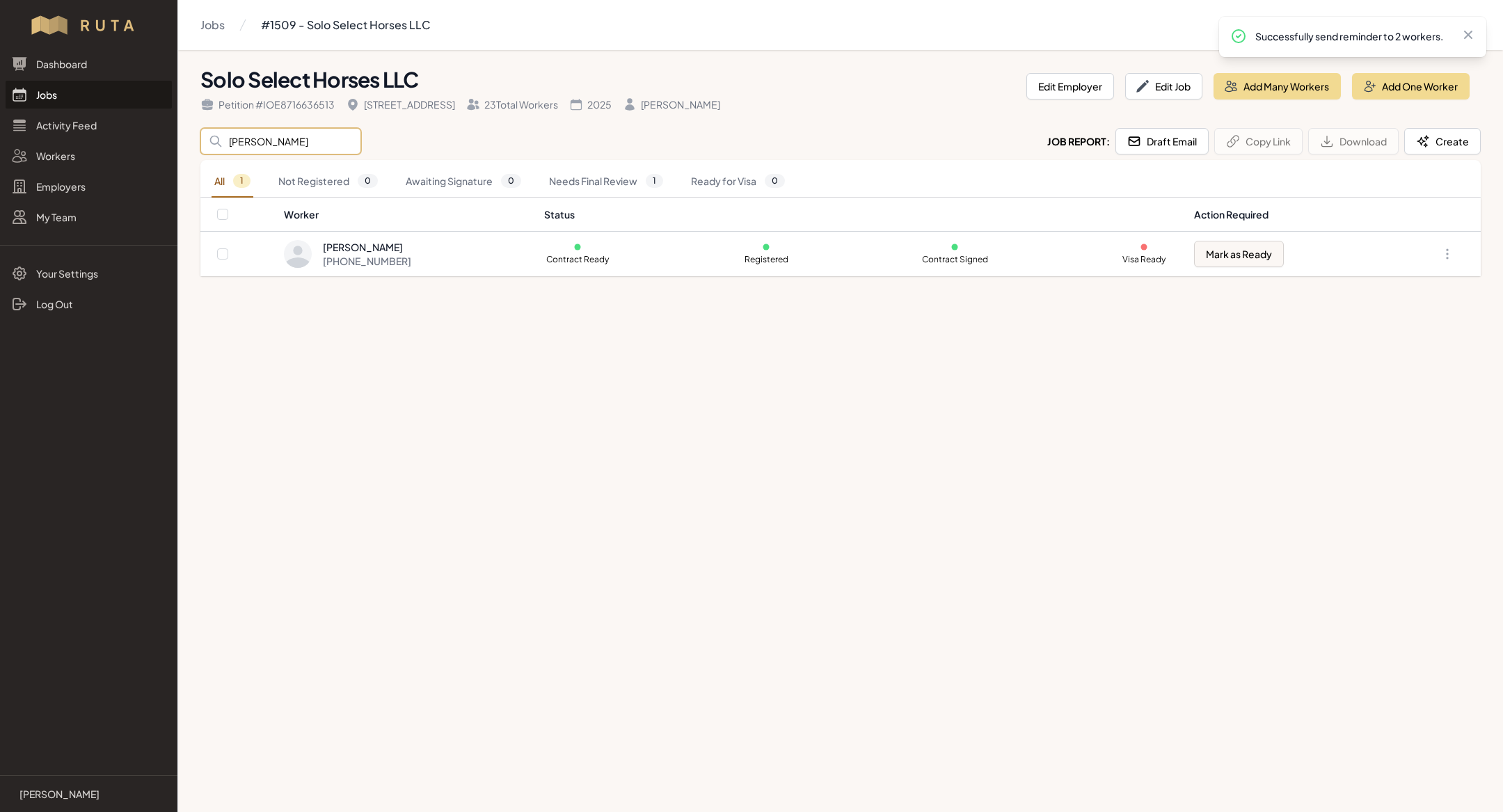
type input "[PERSON_NAME]"
click at [419, 343] on main "Jobs #1509 - Solo Select Horses LLC Solo Select Horses LLC Petition # IOE871663…" at bounding box center [751, 406] width 1503 height 812
click at [303, 148] on input "[PERSON_NAME]" at bounding box center [280, 141] width 161 height 26
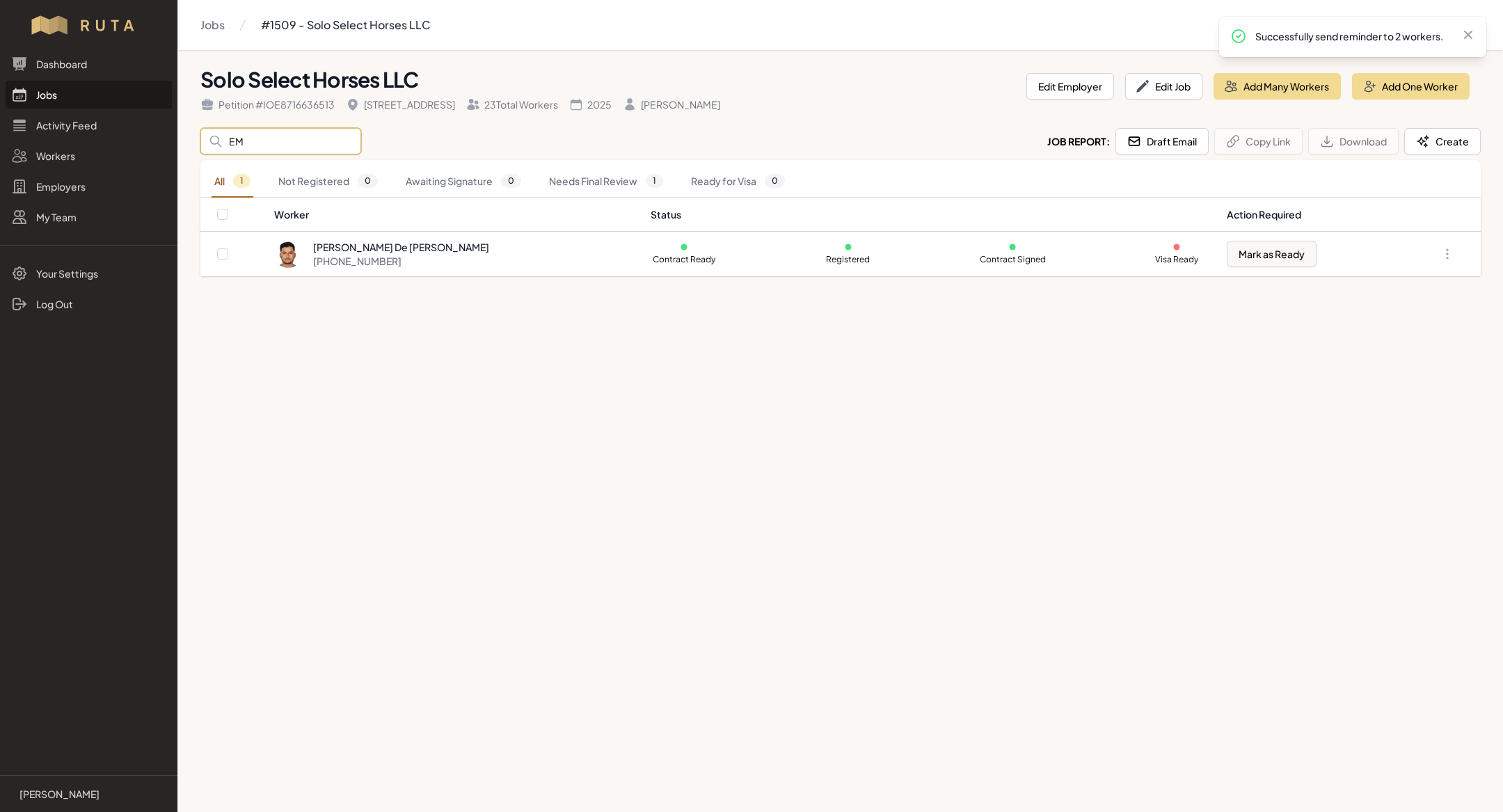
type input "E"
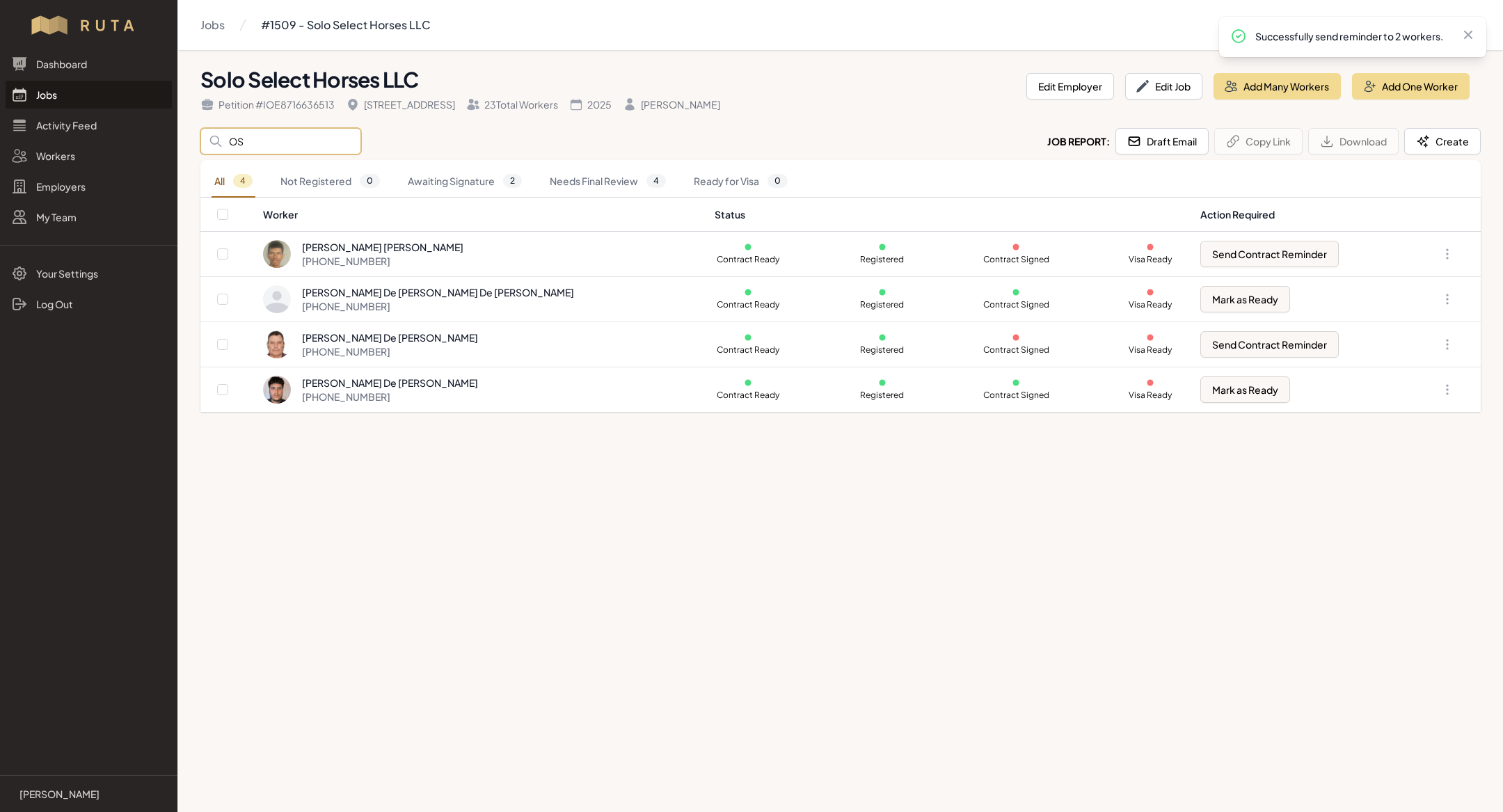
type input "O"
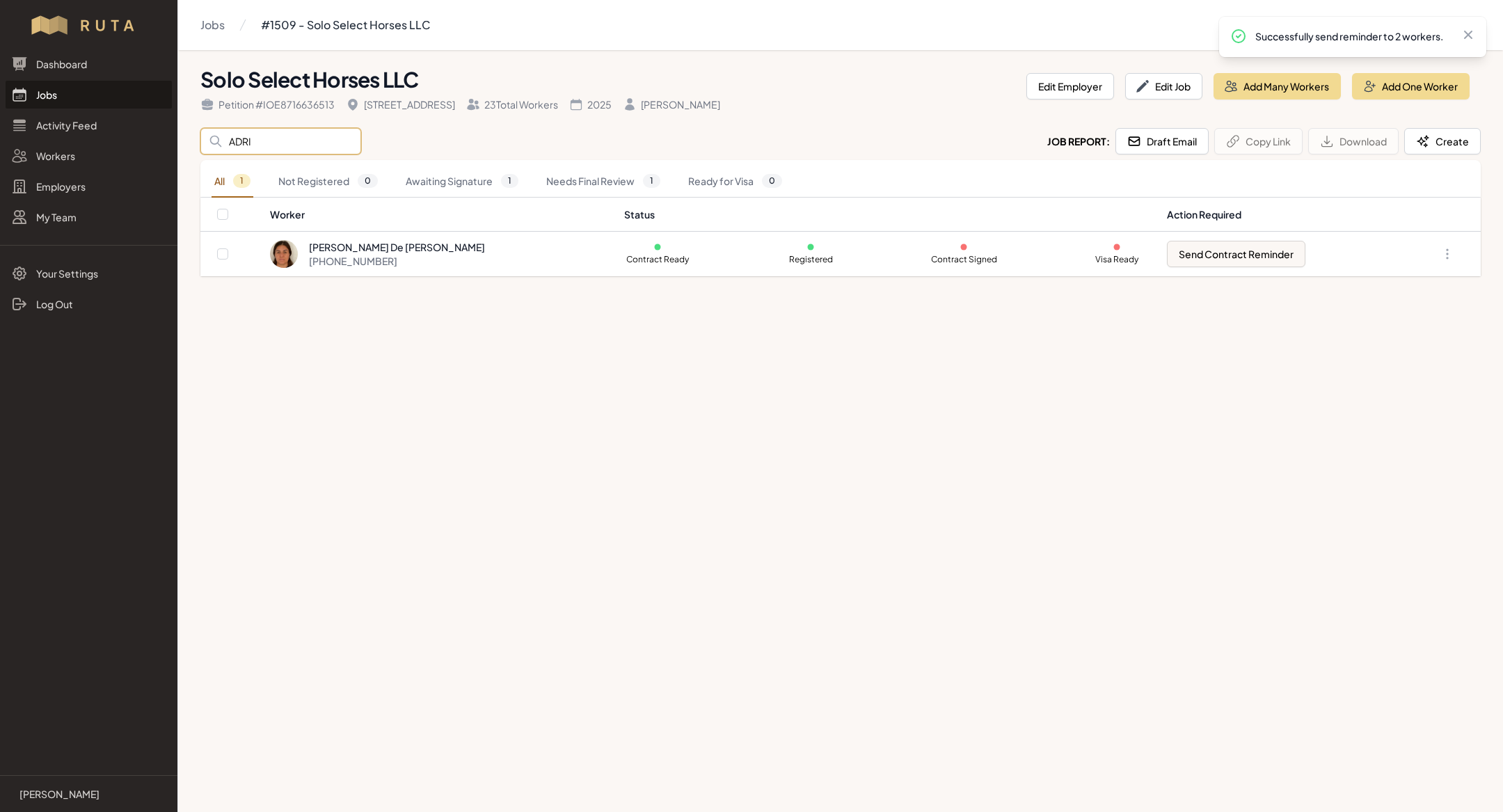
type input "ADRI"
click at [489, 473] on main "Jobs #1509 - Solo Select Horses LLC Solo Select Horses LLC Petition # IOE871663…" at bounding box center [751, 406] width 1503 height 812
click at [267, 142] on input "ADRI" at bounding box center [280, 141] width 161 height 26
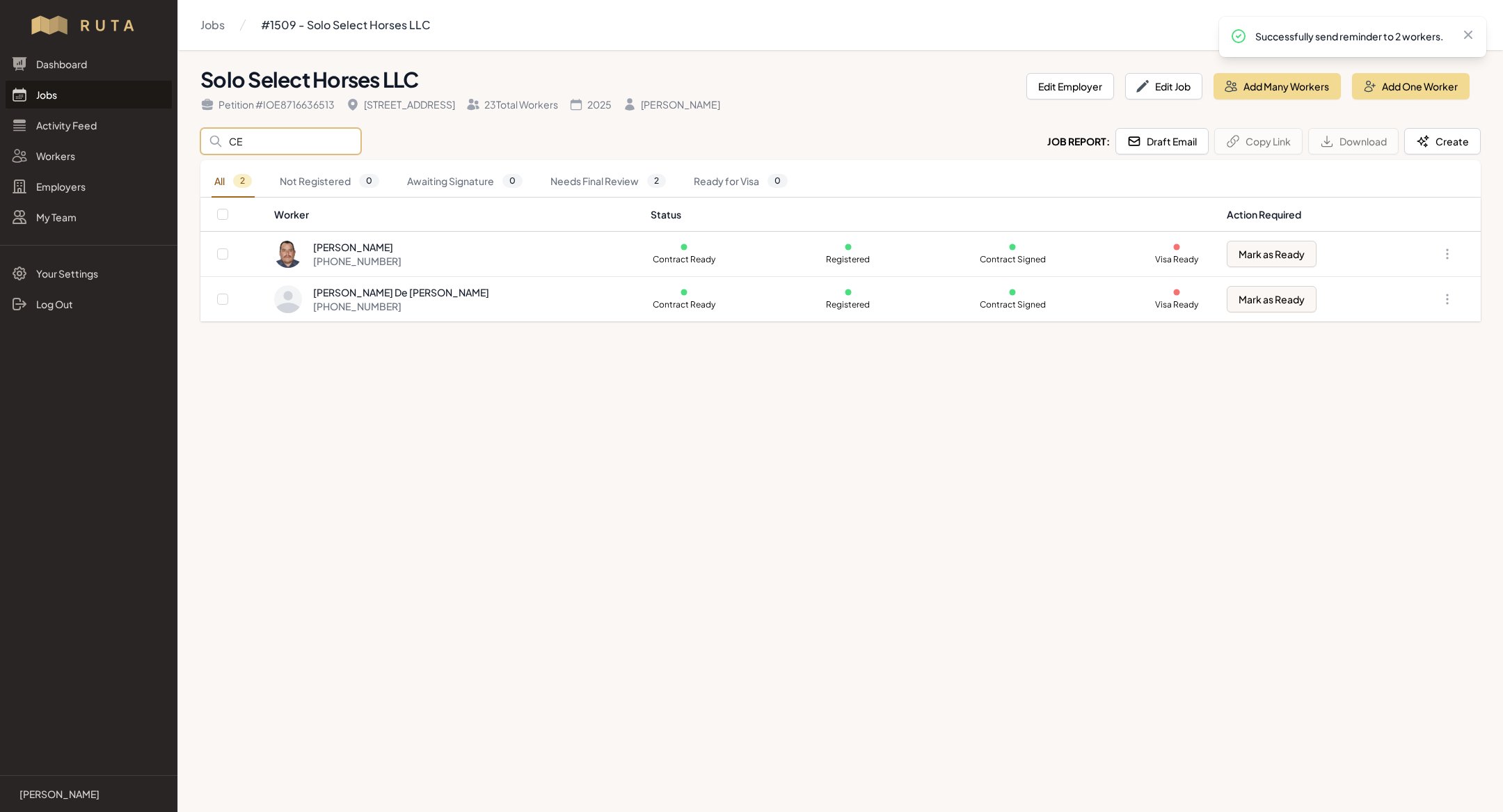
type input "C"
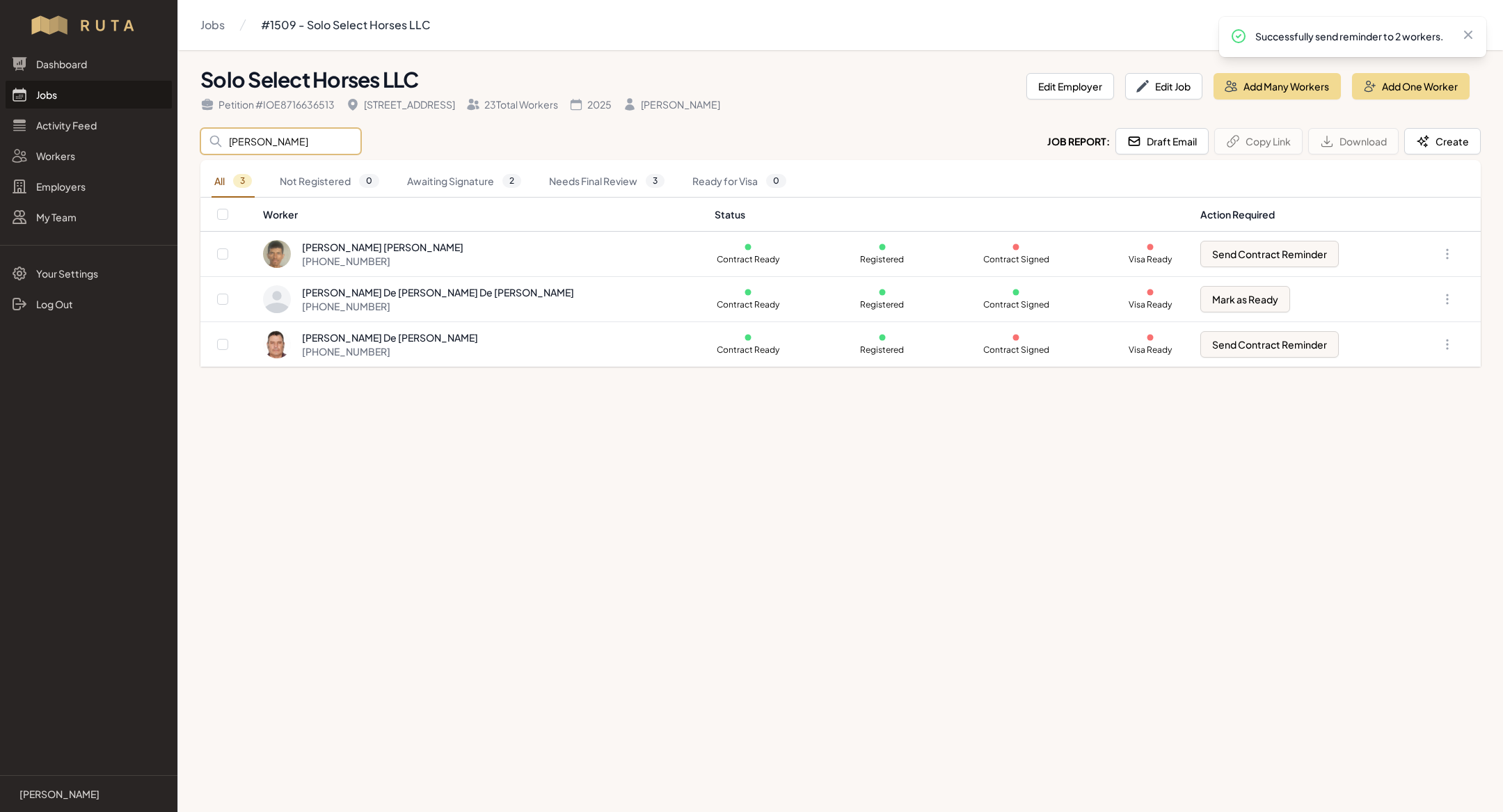
type input "J"
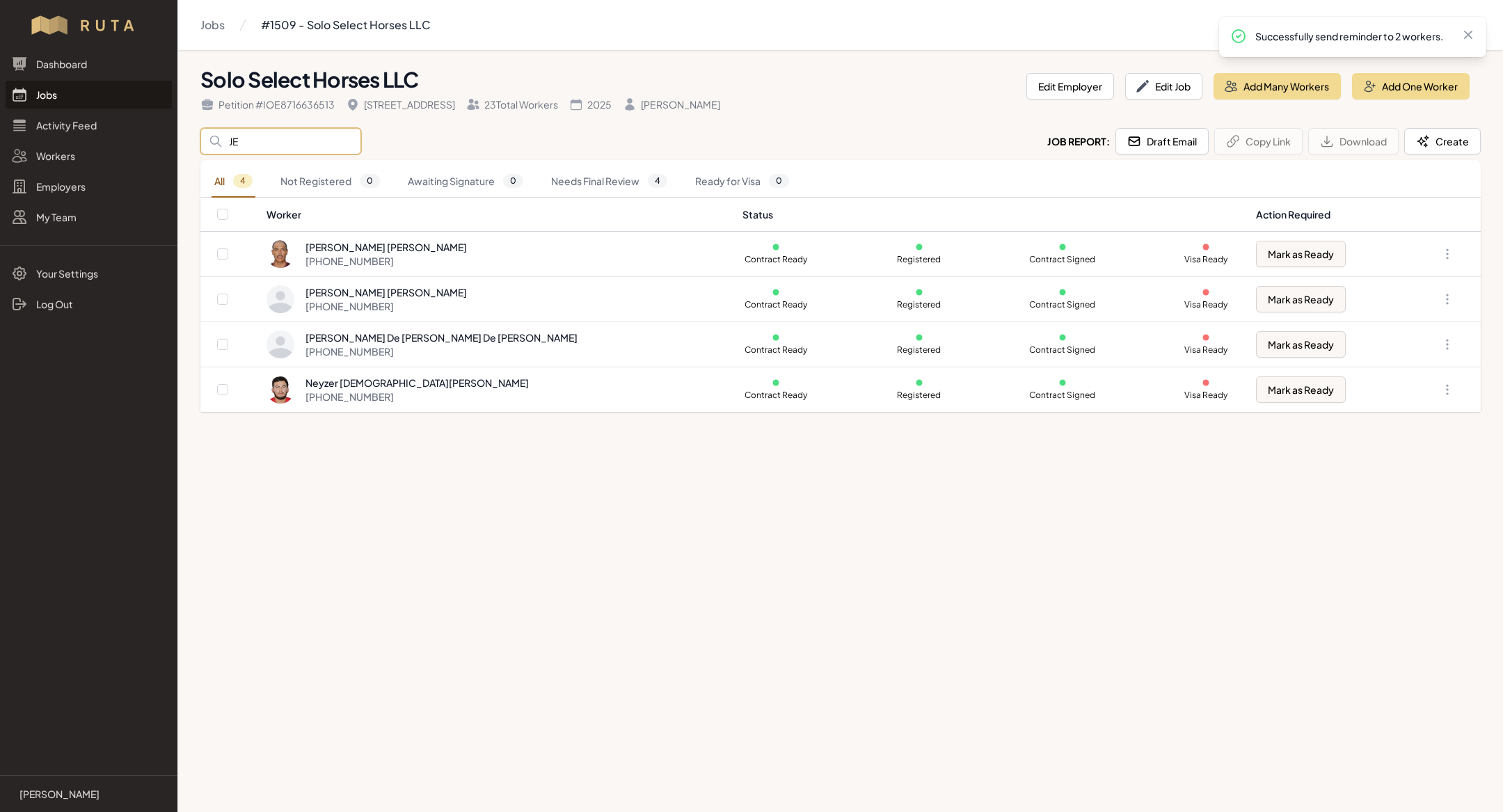
type input "J"
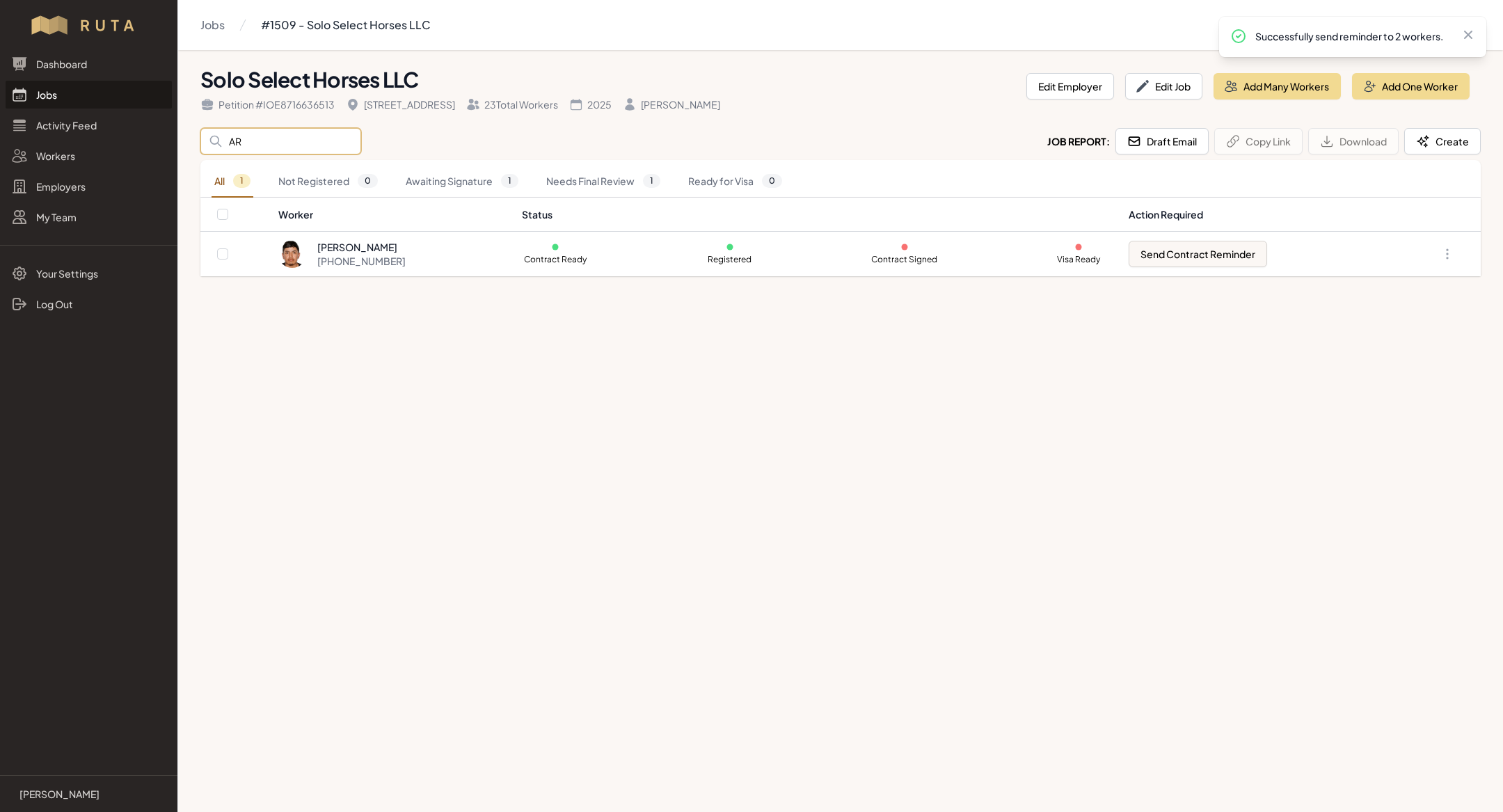
type input "A"
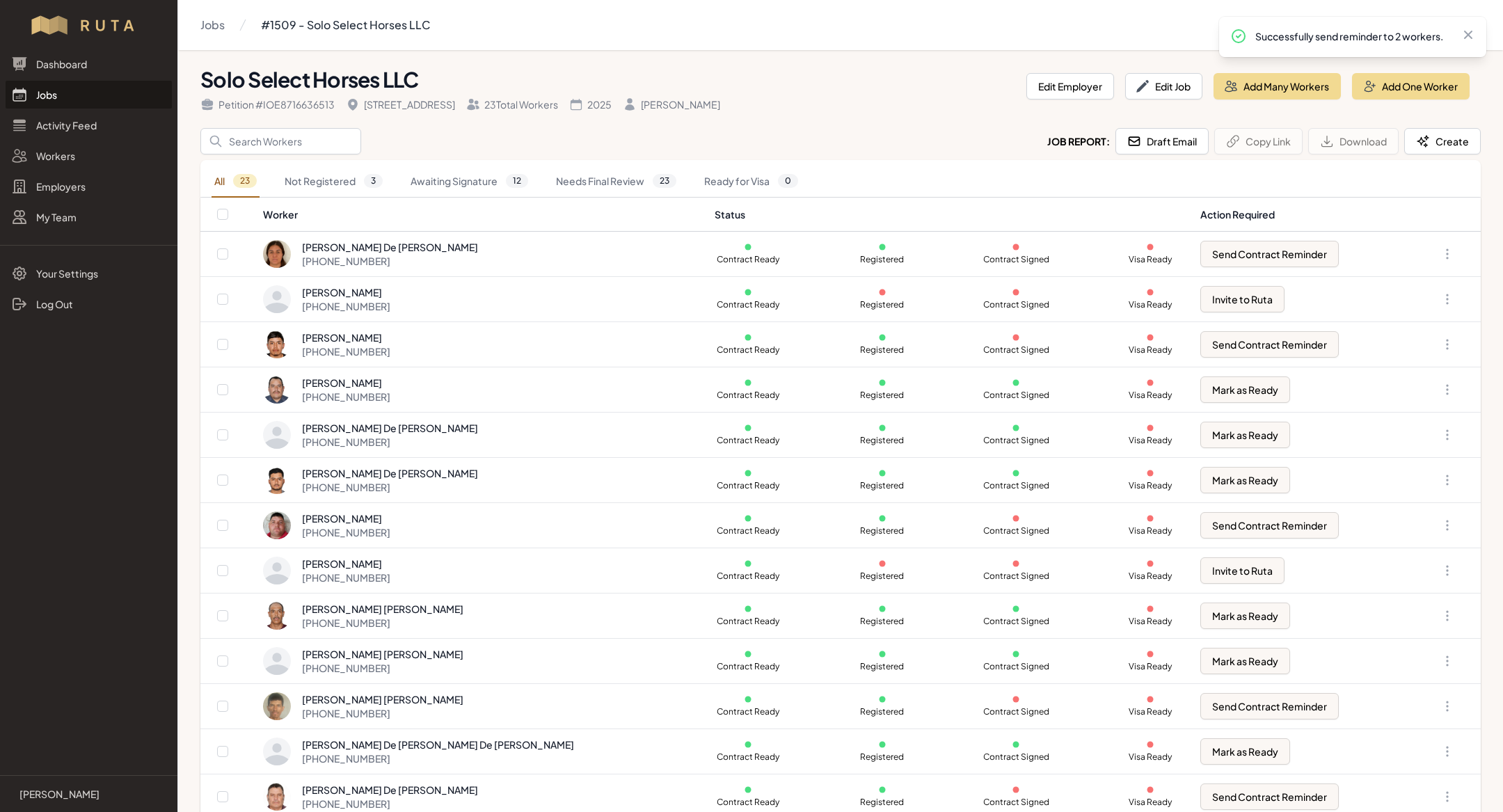
click at [101, 94] on link "Jobs" at bounding box center [89, 94] width 166 height 27
